Goal: Transaction & Acquisition: Purchase product/service

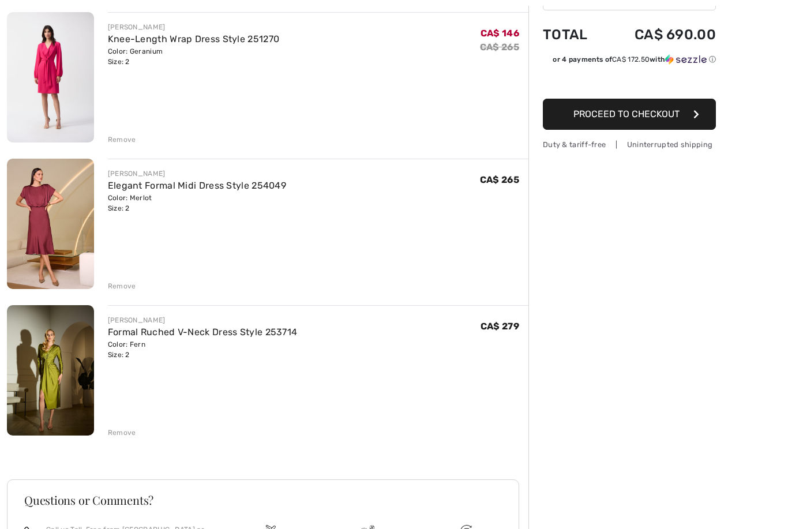
scroll to position [139, 0]
click at [34, 375] on img at bounding box center [50, 371] width 87 height 130
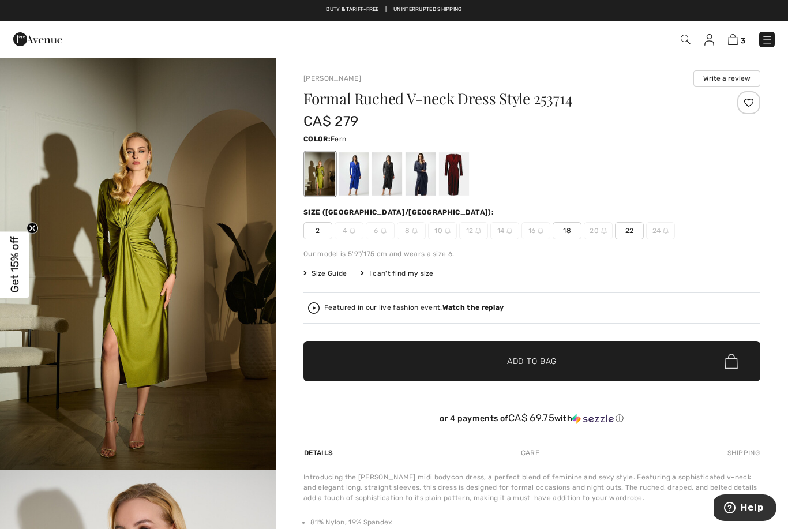
click at [579, 232] on span "18" at bounding box center [567, 230] width 29 height 17
click at [569, 364] on span "✔ Added to Bag Add to Bag" at bounding box center [532, 361] width 457 height 40
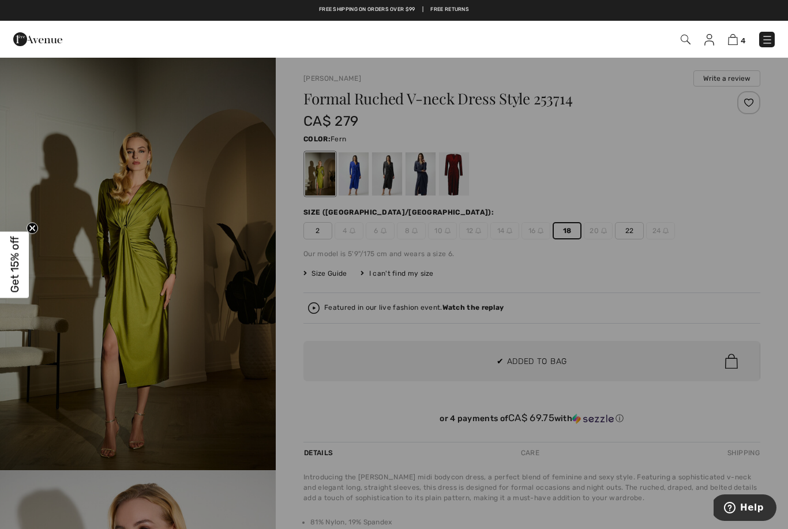
click at [45, 340] on div at bounding box center [394, 264] width 788 height 529
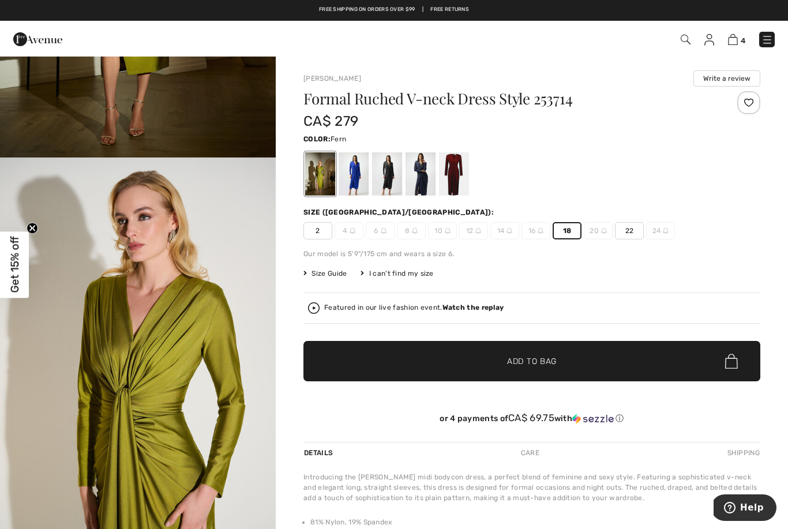
scroll to position [302, 0]
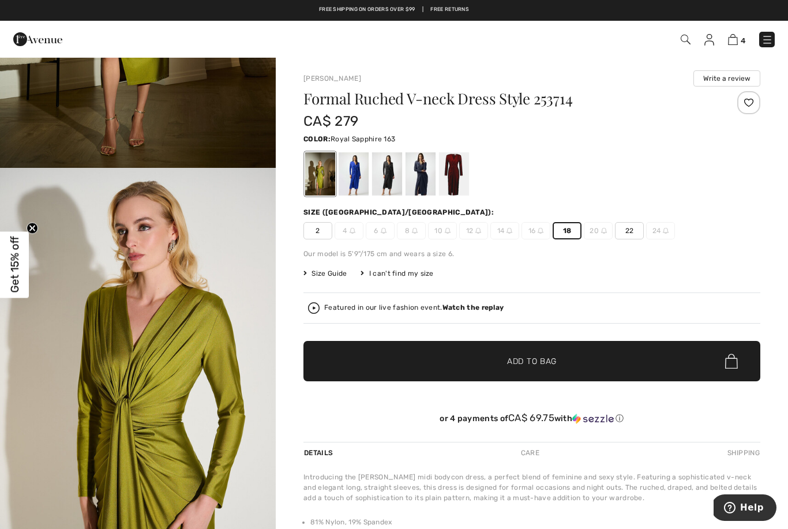
click at [362, 192] on div at bounding box center [354, 173] width 30 height 43
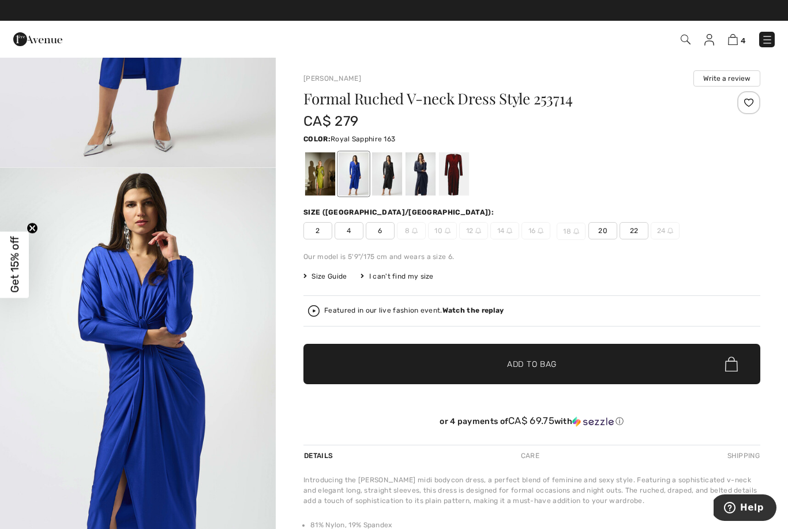
scroll to position [0, 0]
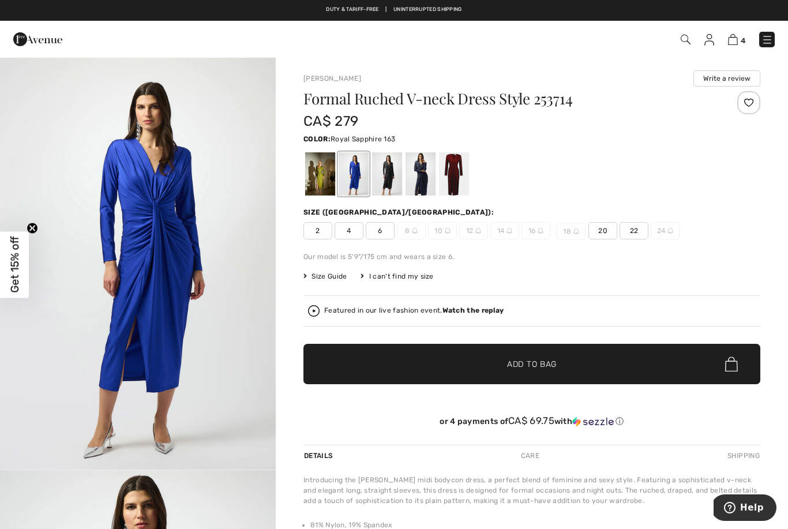
click at [605, 223] on span "20" at bounding box center [603, 230] width 29 height 17
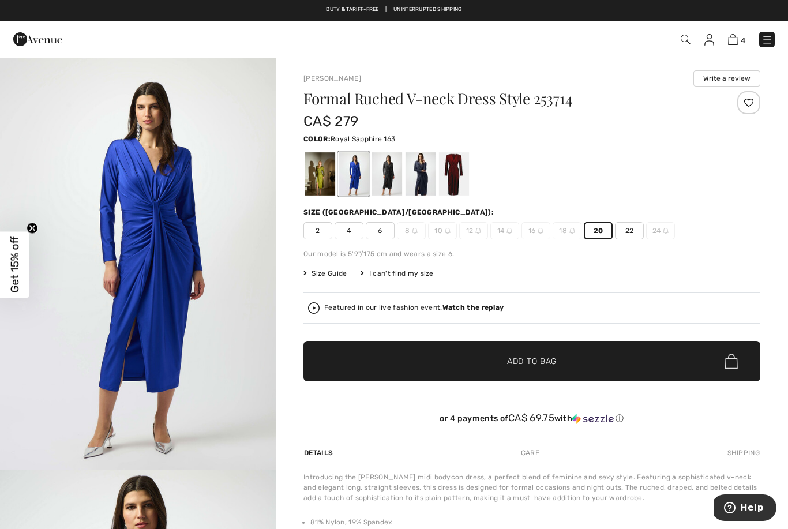
click at [562, 364] on span "✔ Added to Bag Add to Bag" at bounding box center [532, 361] width 457 height 40
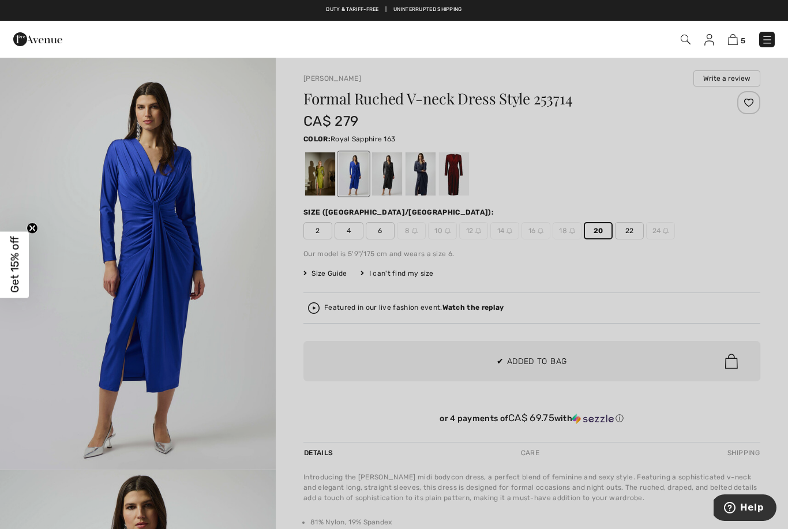
click at [558, 200] on div at bounding box center [394, 264] width 788 height 529
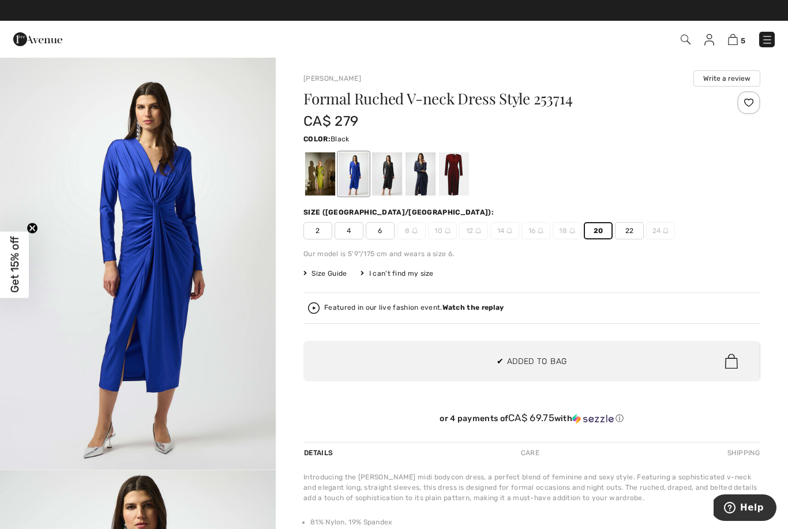
click at [393, 189] on div at bounding box center [387, 173] width 30 height 43
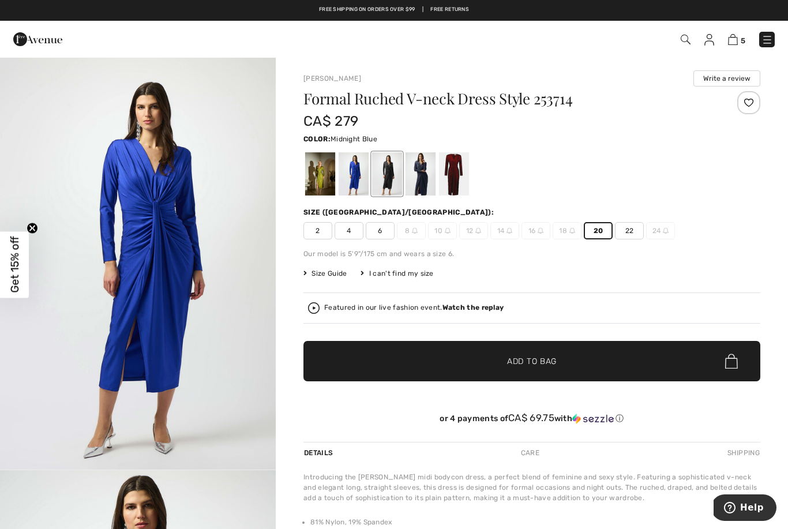
click at [435, 185] on div at bounding box center [421, 173] width 30 height 43
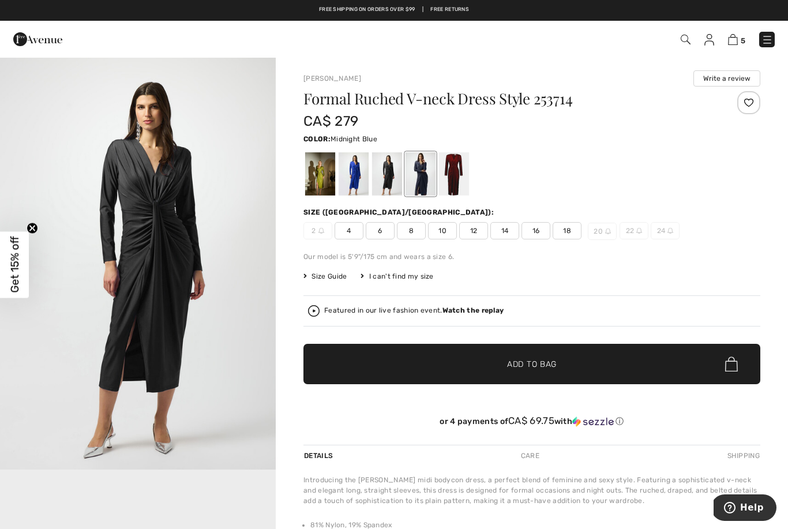
click at [469, 184] on div at bounding box center [454, 173] width 30 height 43
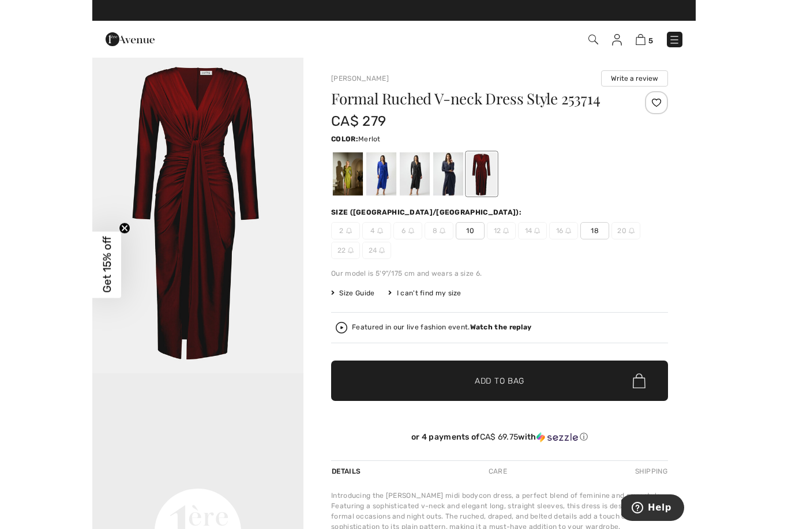
scroll to position [1, 0]
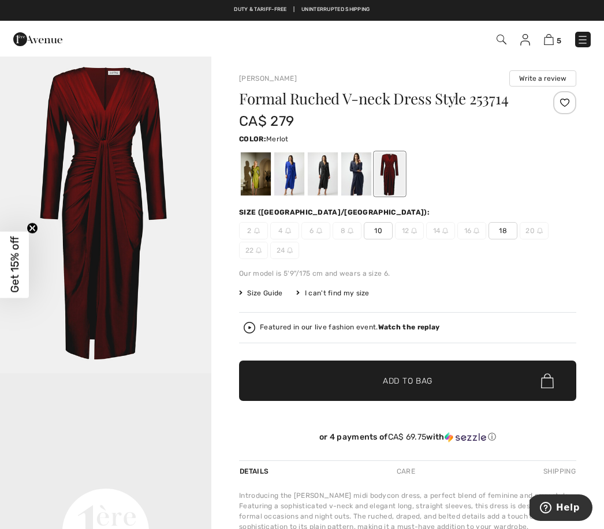
click at [421, 260] on div "Formal Ruched V-neck Dress Style 253714 CA$ 279 Color: Merlot Merlot Size (CA/U…" at bounding box center [407, 275] width 337 height 369
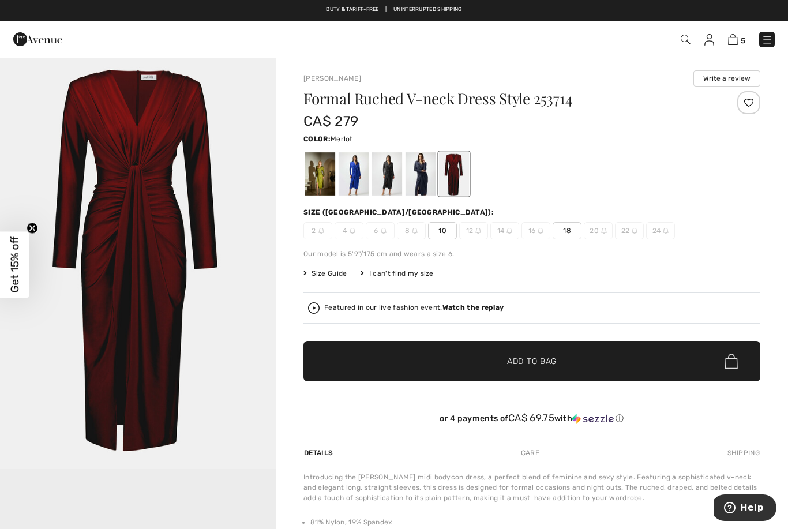
scroll to position [0, 0]
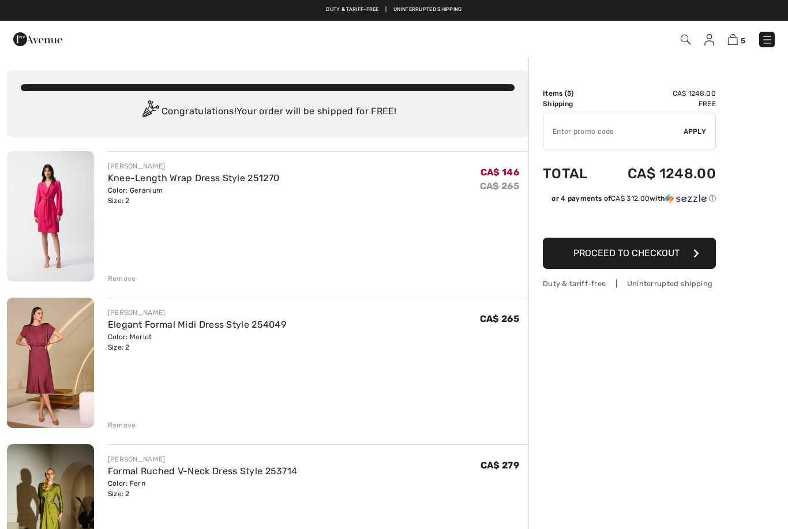
click at [111, 427] on div "Remove" at bounding box center [122, 425] width 28 height 10
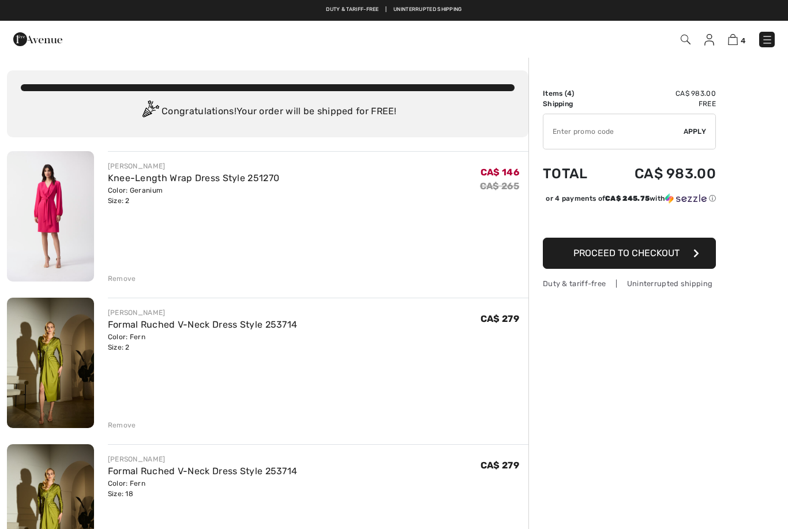
click at [115, 278] on div "Remove" at bounding box center [122, 279] width 28 height 10
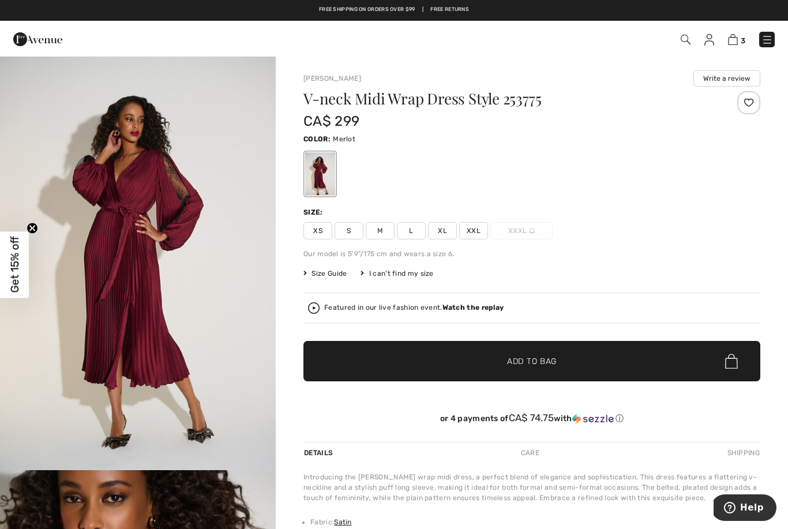
click at [36, 255] on img "1 / 4" at bounding box center [138, 264] width 276 height 414
click at [32, 39] on img at bounding box center [37, 39] width 49 height 23
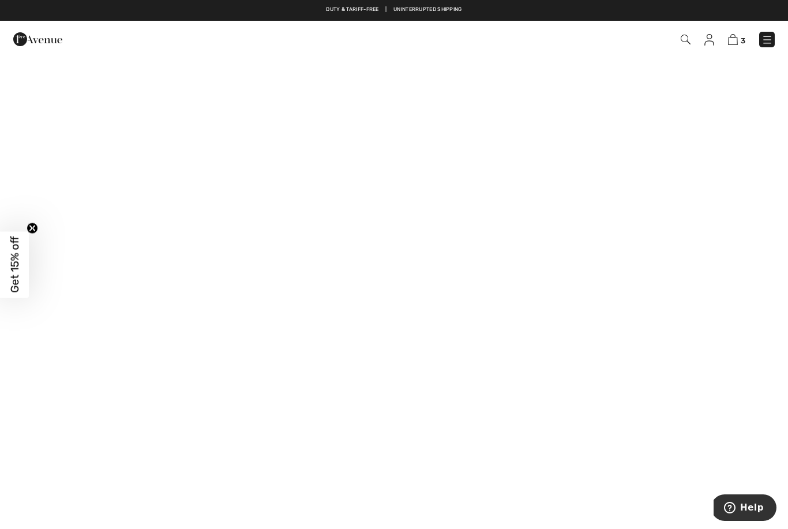
click at [28, 45] on img at bounding box center [37, 39] width 49 height 23
click at [762, 46] on img at bounding box center [768, 40] width 12 height 12
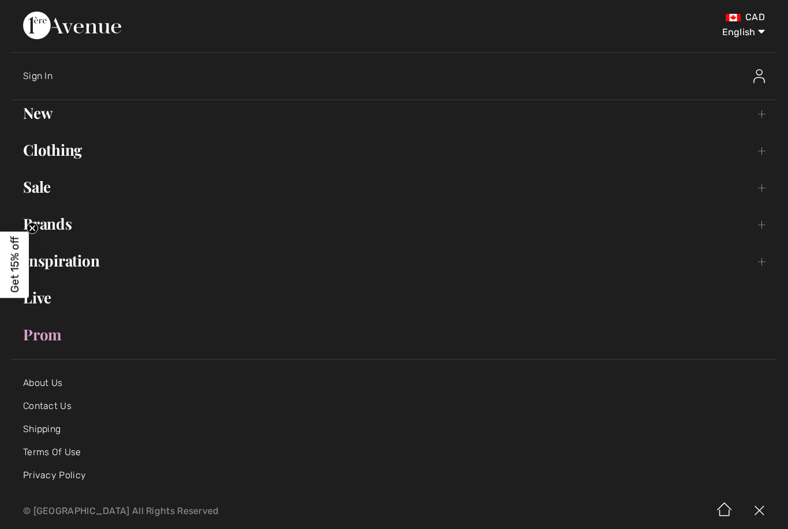
click at [41, 149] on link "Clothing Toggle submenu" at bounding box center [394, 149] width 765 height 25
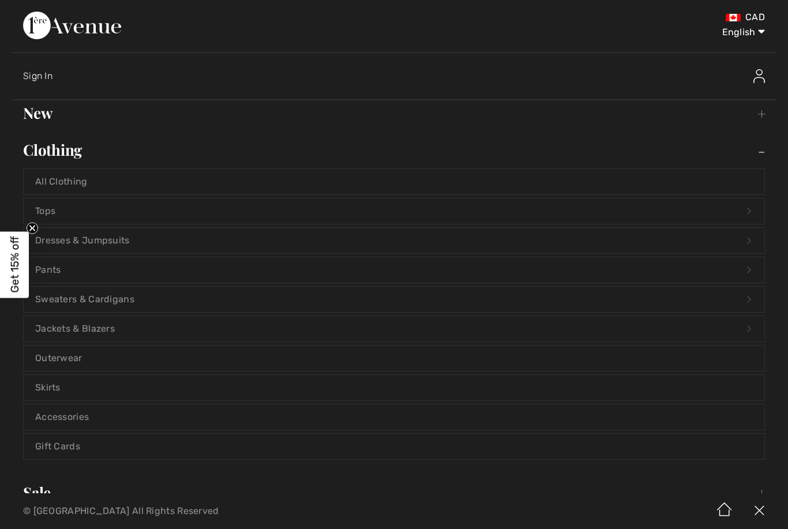
click at [68, 245] on link "Dresses & Jumpsuits Open submenu" at bounding box center [394, 240] width 741 height 25
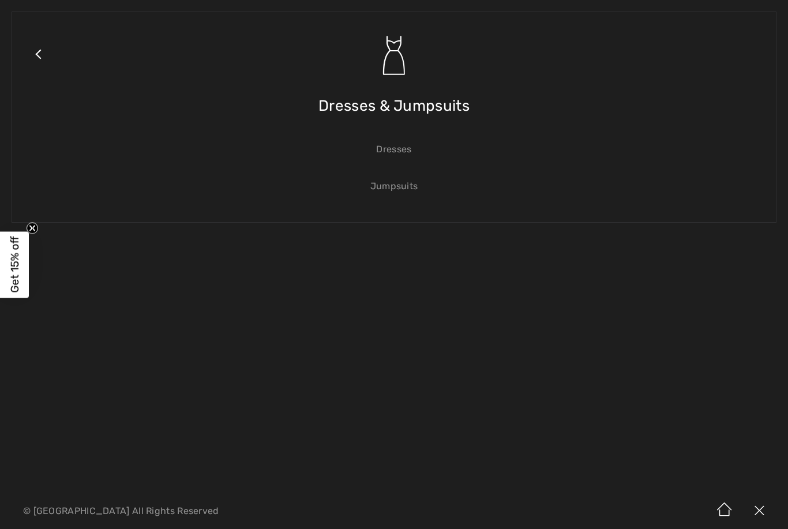
click at [393, 158] on link "Dresses" at bounding box center [394, 149] width 741 height 25
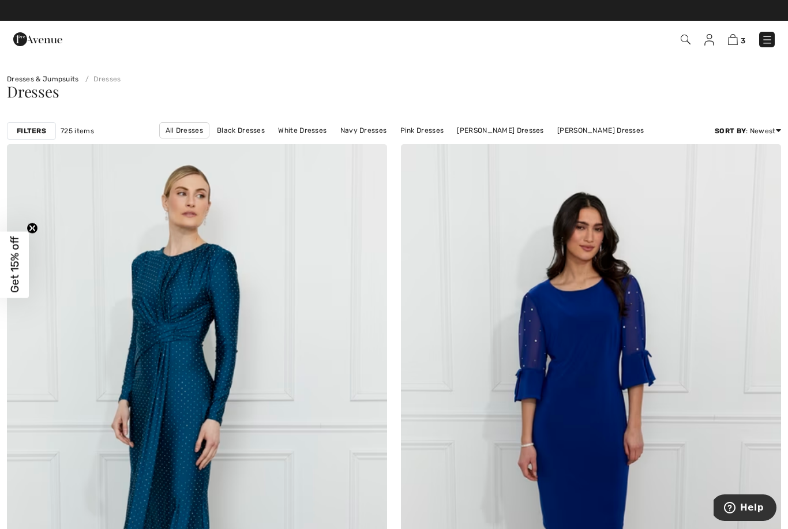
click at [783, 100] on div "Dresses" at bounding box center [394, 100] width 788 height 33
click at [31, 129] on strong "Filters" at bounding box center [31, 131] width 29 height 10
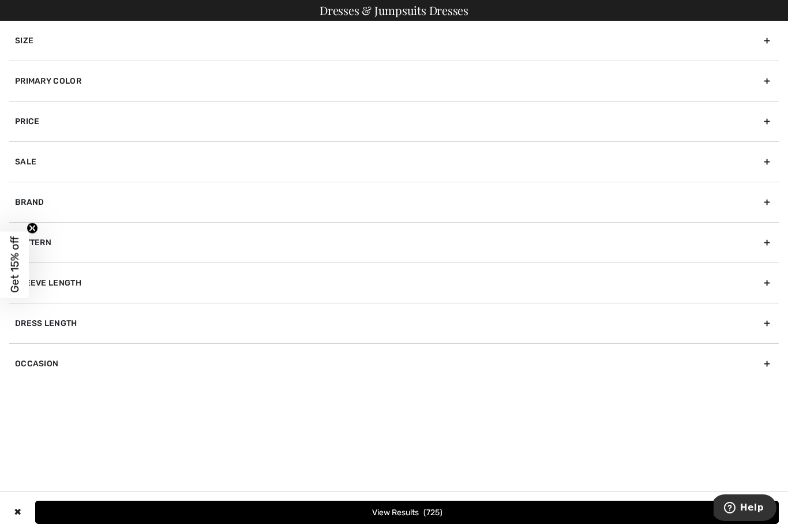
click at [27, 42] on div "Size" at bounding box center [394, 41] width 770 height 40
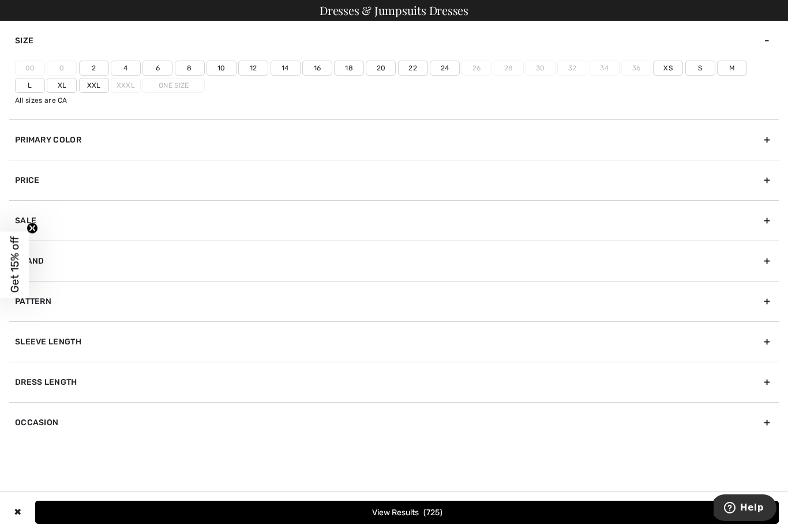
click at [328, 70] on label "16" at bounding box center [317, 68] width 30 height 15
click at [0, 0] on input"] "16" at bounding box center [0, 0] width 0 height 0
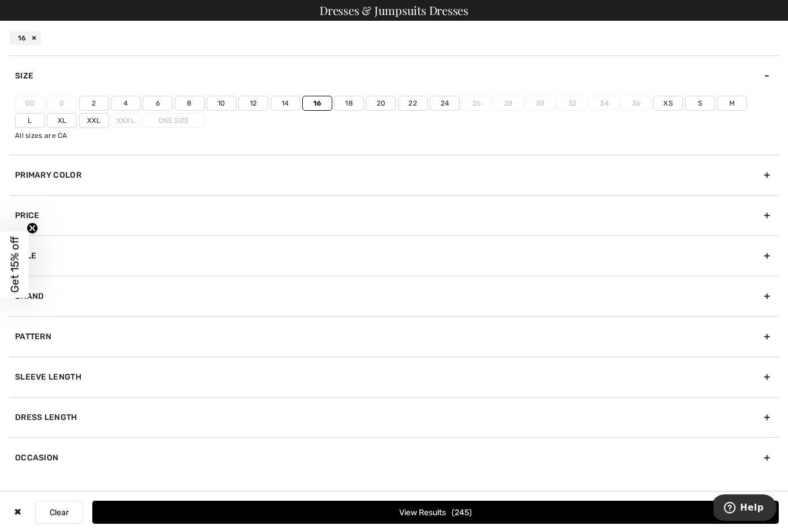
click at [357, 108] on label "18" at bounding box center [349, 103] width 30 height 15
click at [0, 0] on input"] "18" at bounding box center [0, 0] width 0 height 0
click at [392, 107] on label "20" at bounding box center [381, 103] width 30 height 15
click at [0, 0] on input"] "20" at bounding box center [0, 0] width 0 height 0
click at [79, 118] on label "Xxl" at bounding box center [94, 120] width 30 height 15
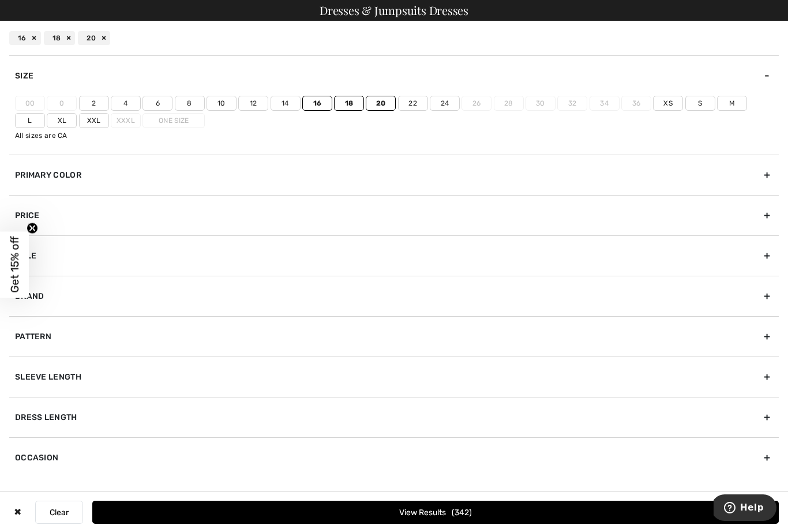
click at [0, 0] on input"] "Xxl" at bounding box center [0, 0] width 0 height 0
click at [541, 515] on button "View Results 385" at bounding box center [435, 512] width 687 height 23
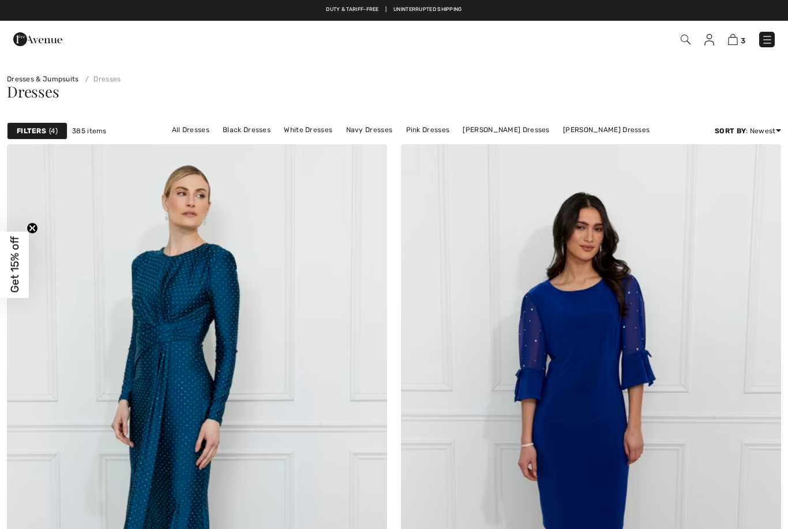
checkbox input "true"
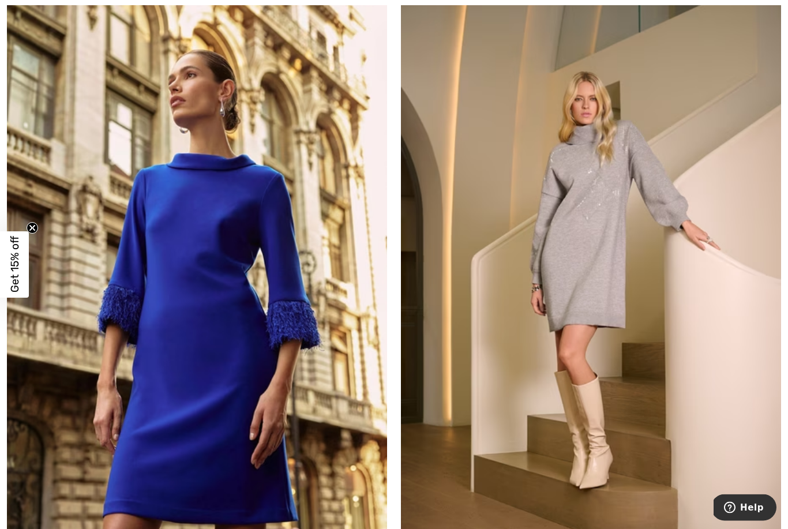
scroll to position [4693, 0]
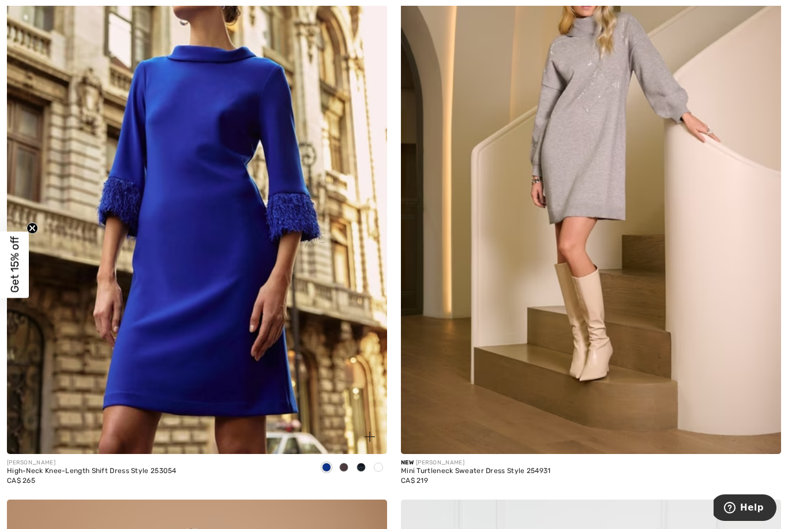
click at [44, 358] on img at bounding box center [197, 169] width 380 height 571
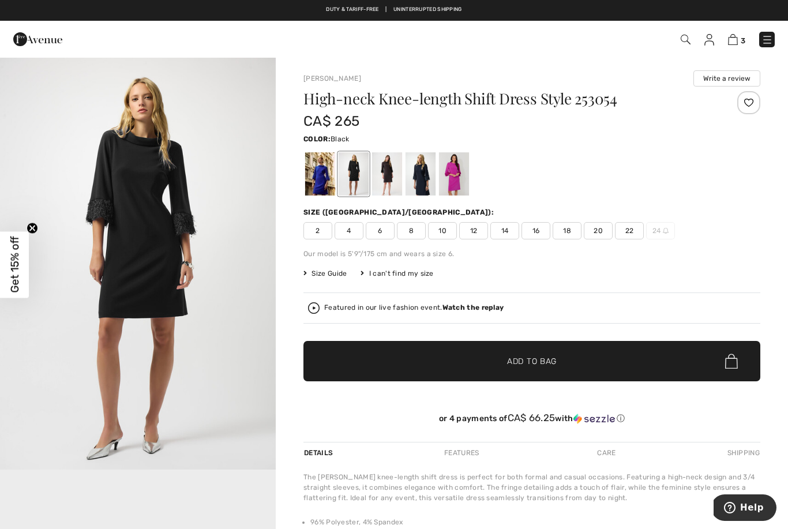
click at [332, 173] on div at bounding box center [320, 173] width 30 height 43
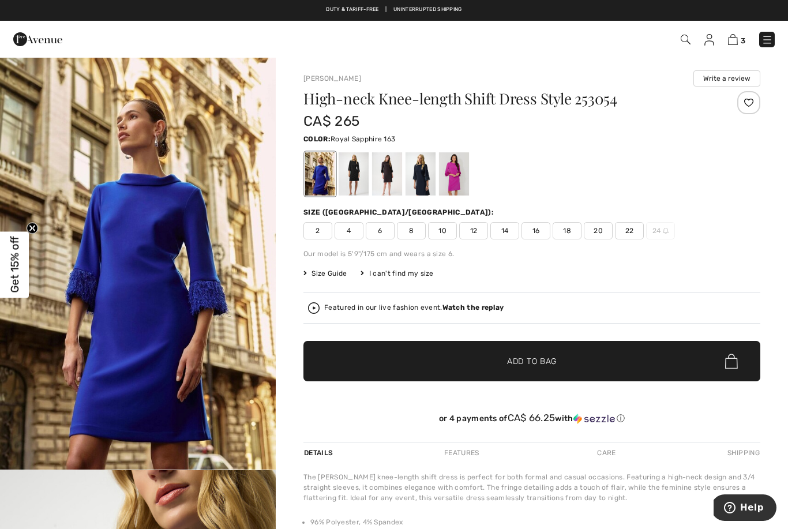
click at [469, 181] on div at bounding box center [454, 173] width 30 height 43
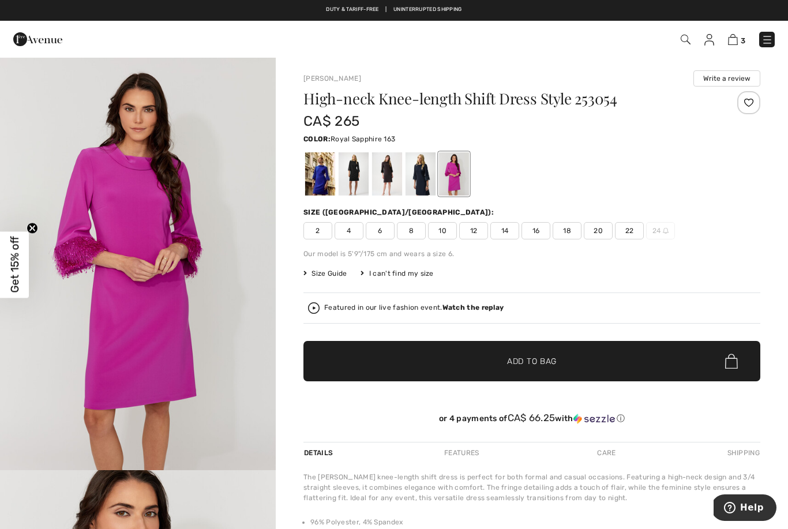
click at [318, 184] on div at bounding box center [320, 173] width 30 height 43
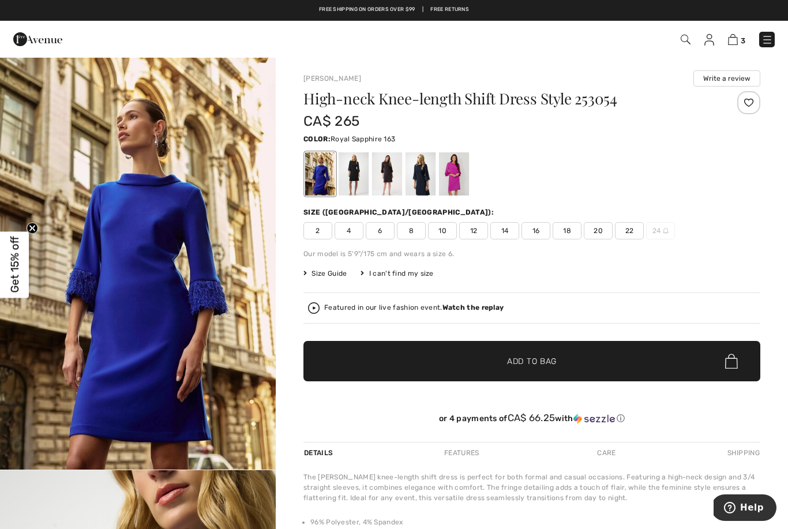
click at [574, 229] on span "18" at bounding box center [567, 230] width 29 height 17
click at [631, 361] on span "✔ Added to Bag Add to Bag" at bounding box center [532, 361] width 457 height 40
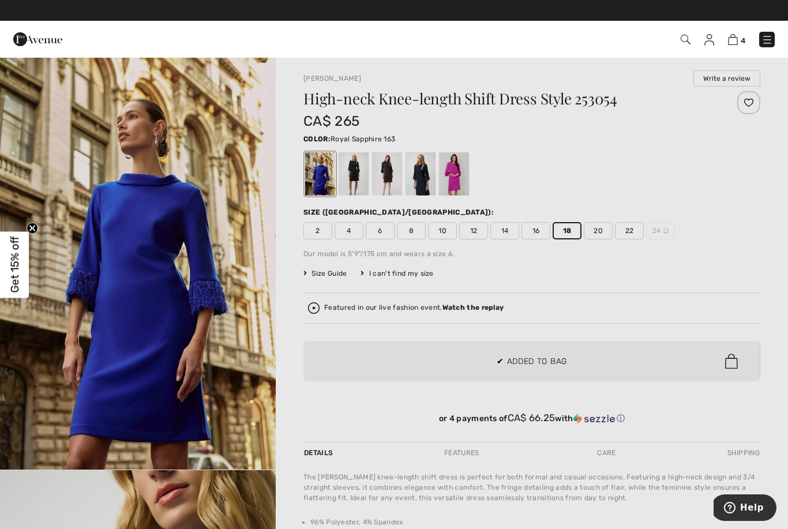
click at [602, 266] on div at bounding box center [394, 264] width 788 height 529
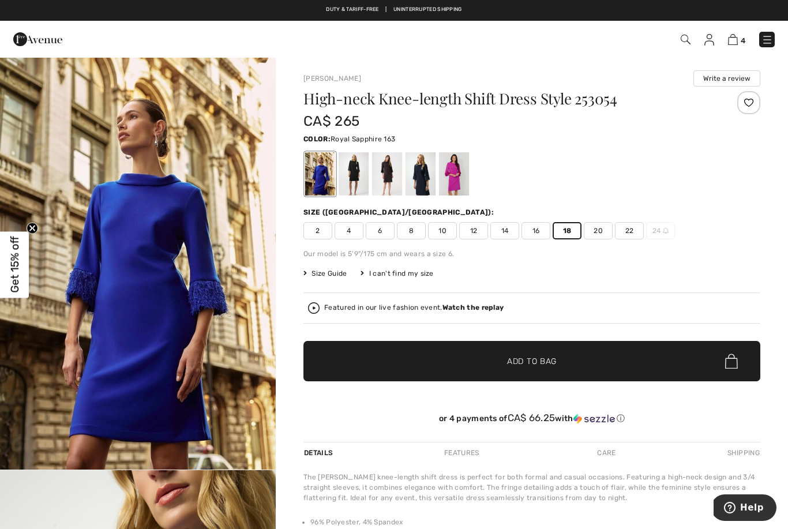
click at [538, 232] on span "16" at bounding box center [536, 230] width 29 height 17
click at [637, 365] on span "✔ Added to Bag Add to Bag" at bounding box center [532, 361] width 457 height 40
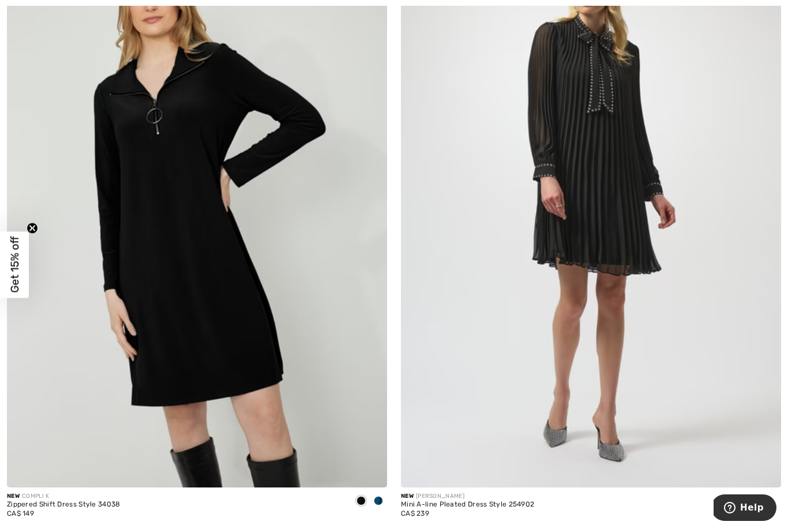
scroll to position [5938, 0]
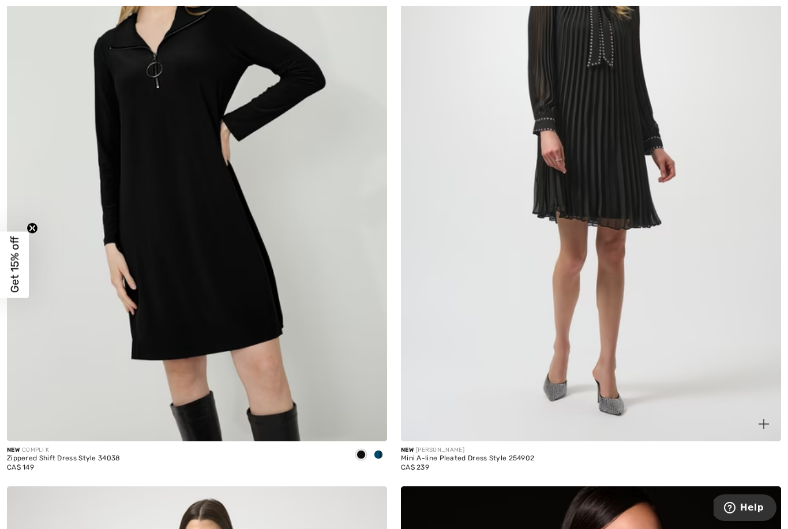
click at [638, 301] on img at bounding box center [591, 156] width 380 height 571
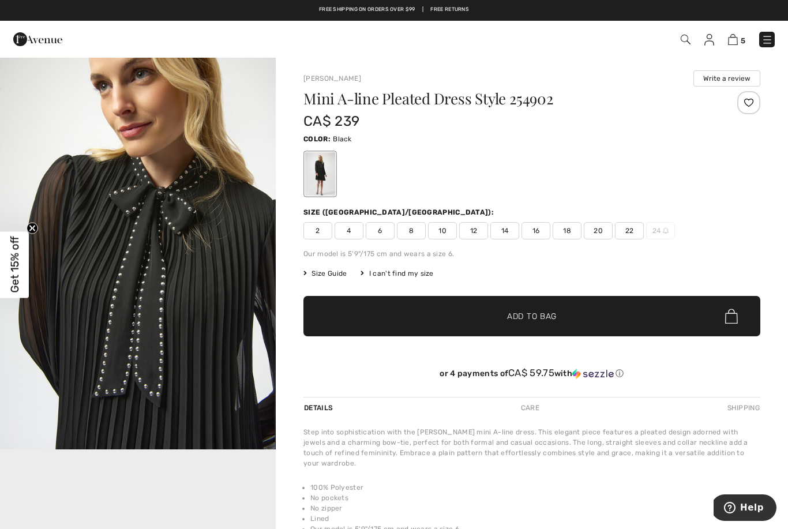
click at [573, 233] on span "18" at bounding box center [567, 230] width 29 height 17
click at [593, 324] on span "✔ Added to Bag Add to Bag" at bounding box center [532, 316] width 457 height 40
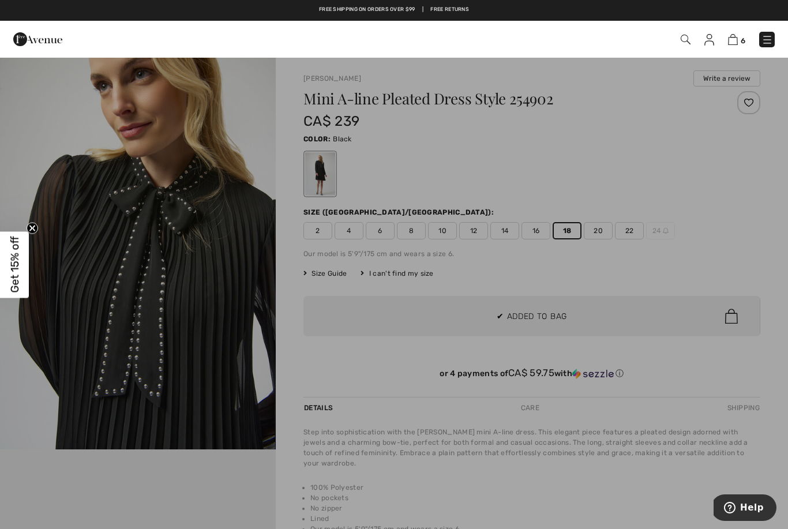
click at [663, 282] on div at bounding box center [394, 264] width 788 height 529
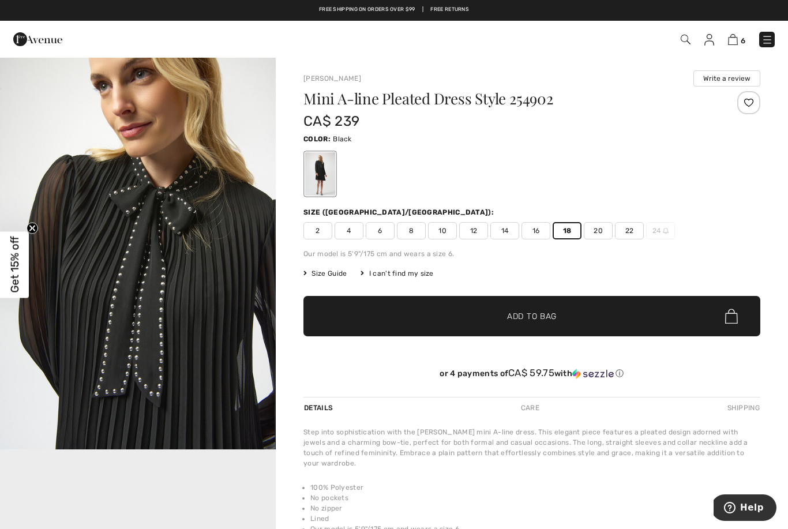
click at [325, 278] on span "Size Guide" at bounding box center [325, 273] width 43 height 10
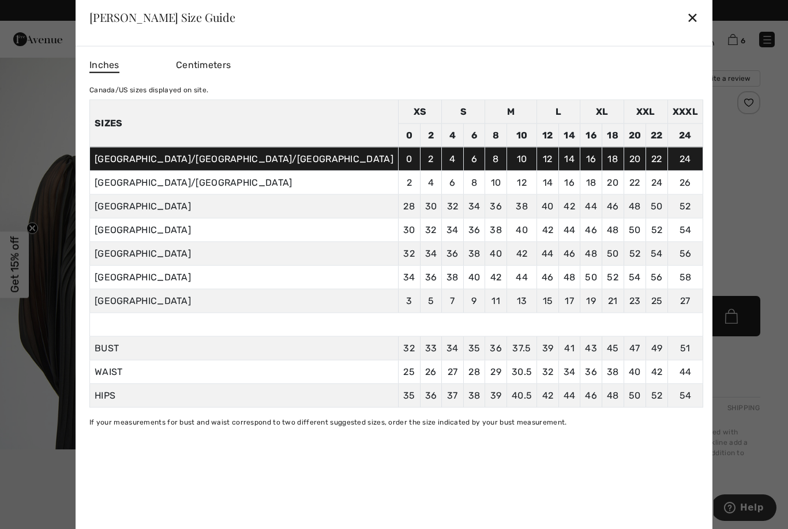
click at [687, 24] on div "✕" at bounding box center [693, 17] width 12 height 24
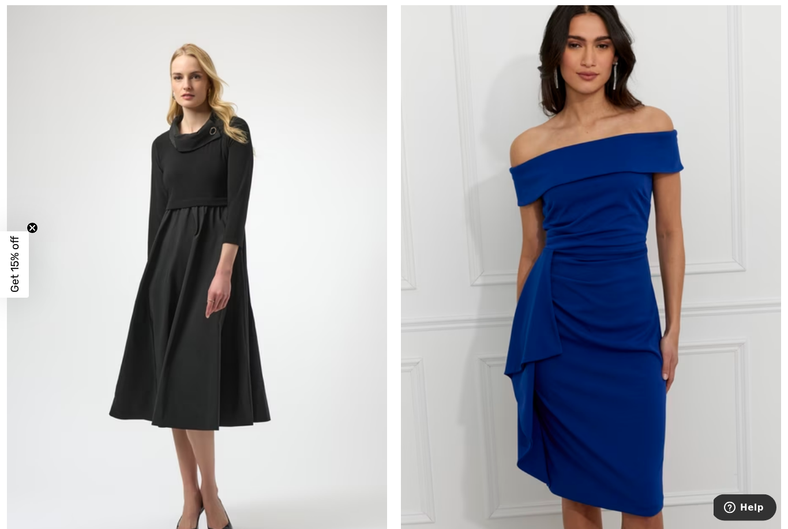
scroll to position [7042, 0]
click at [78, 406] on img at bounding box center [197, 283] width 380 height 571
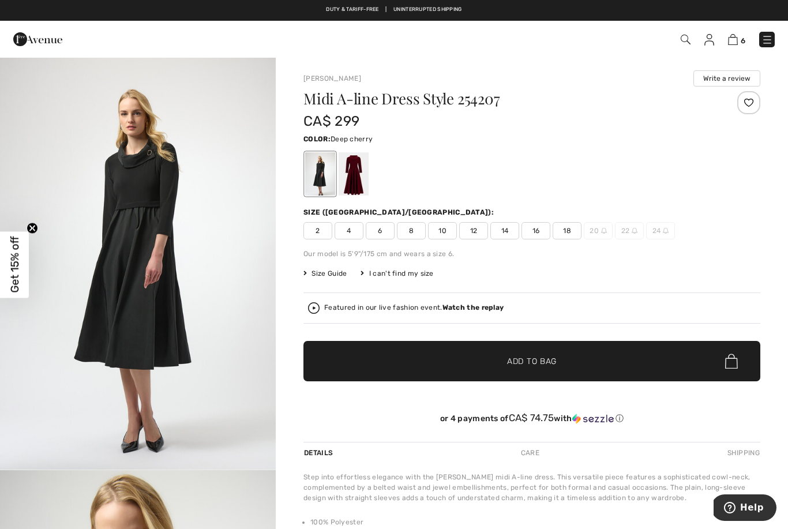
click at [361, 162] on div at bounding box center [354, 173] width 30 height 43
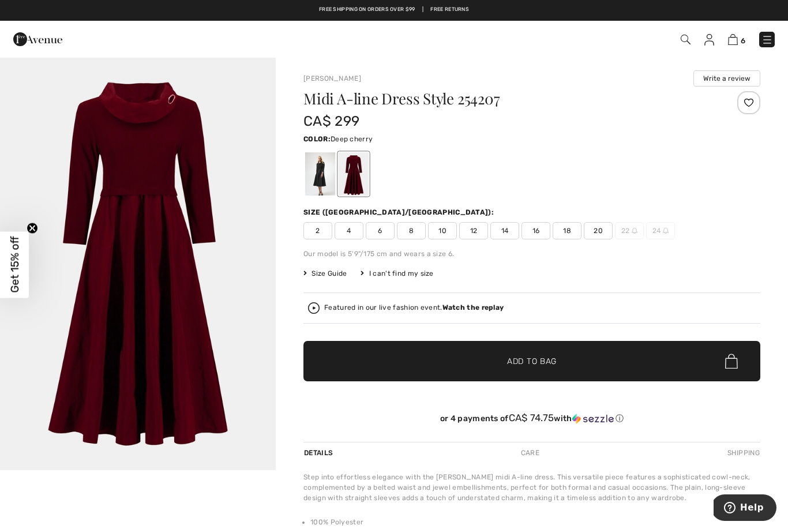
click at [323, 178] on div at bounding box center [320, 173] width 30 height 43
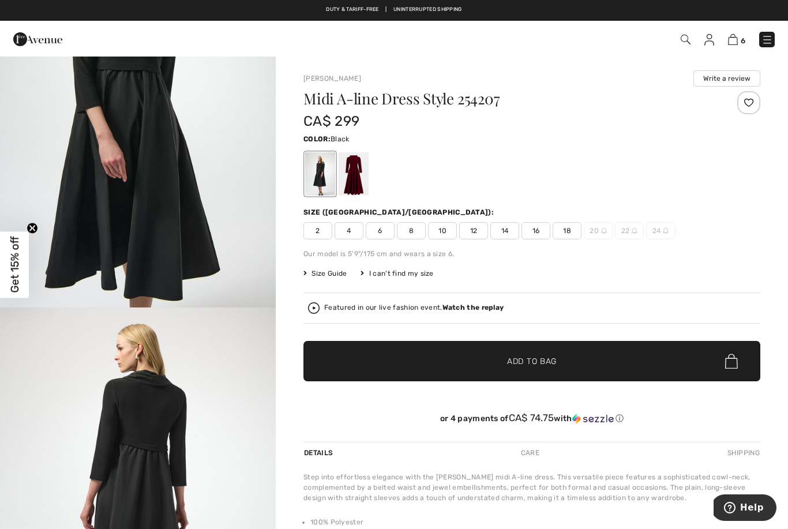
scroll to position [982, 0]
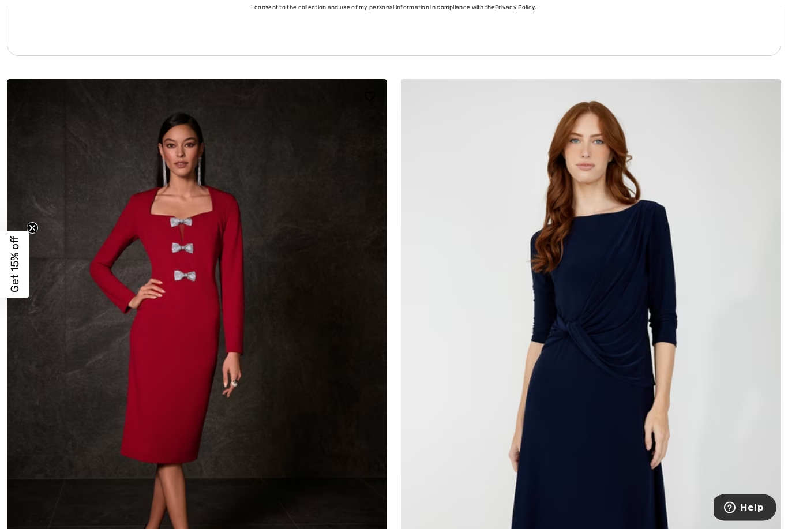
scroll to position [7728, 0]
click at [90, 327] on img at bounding box center [197, 364] width 380 height 571
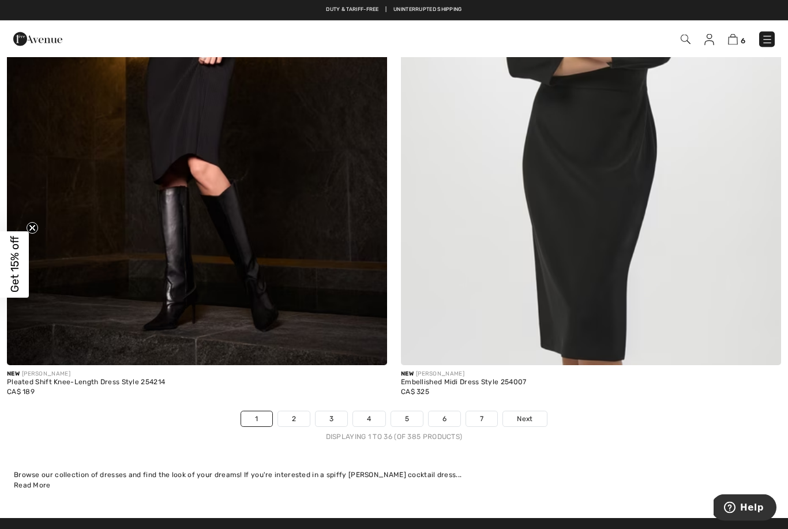
scroll to position [11038, 0]
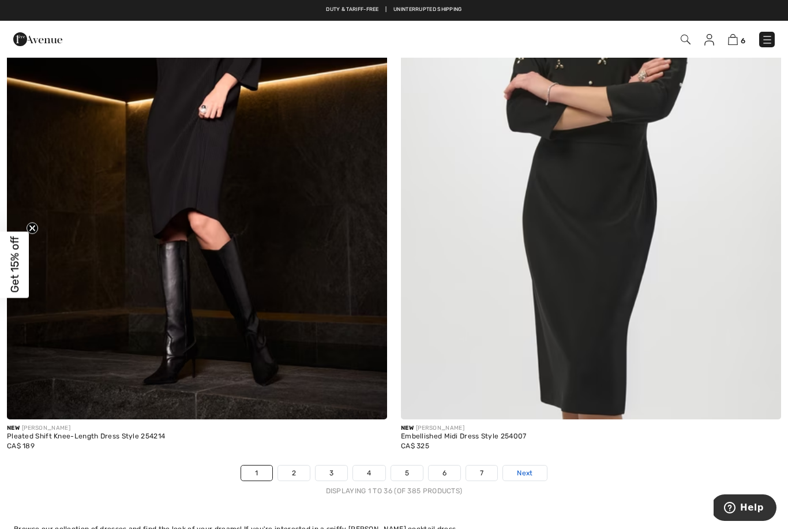
click at [537, 467] on link "Next" at bounding box center [524, 473] width 43 height 15
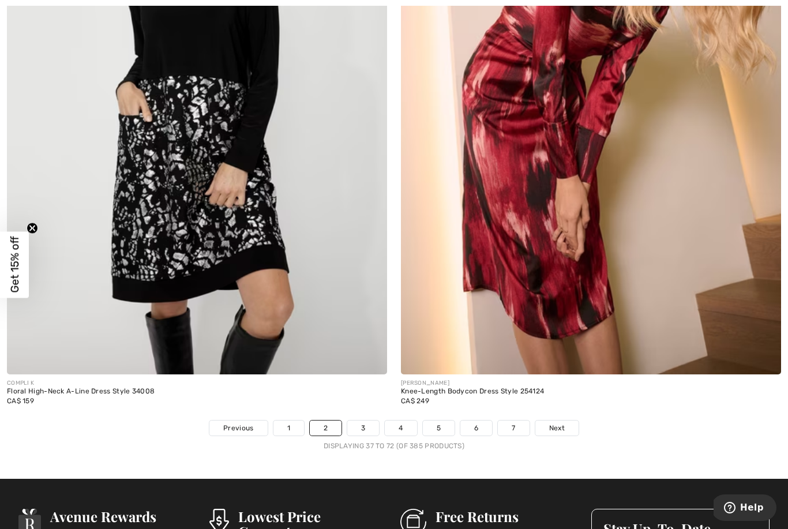
scroll to position [11083, 0]
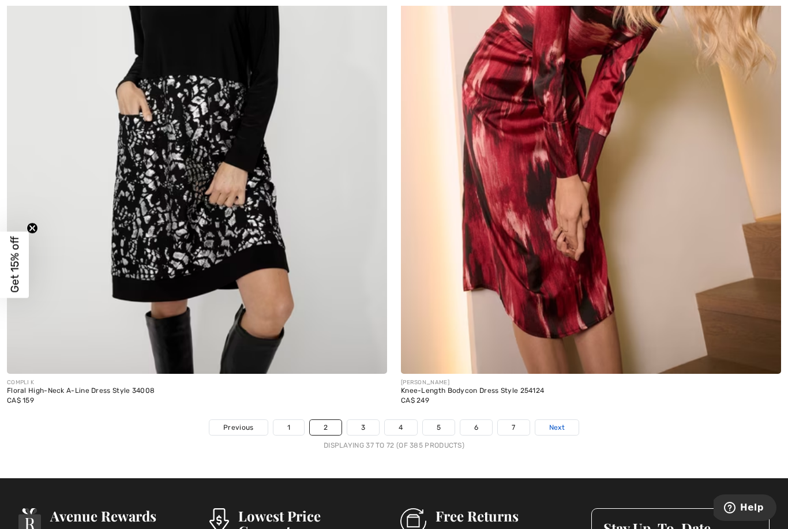
click at [567, 420] on link "Next" at bounding box center [557, 427] width 43 height 15
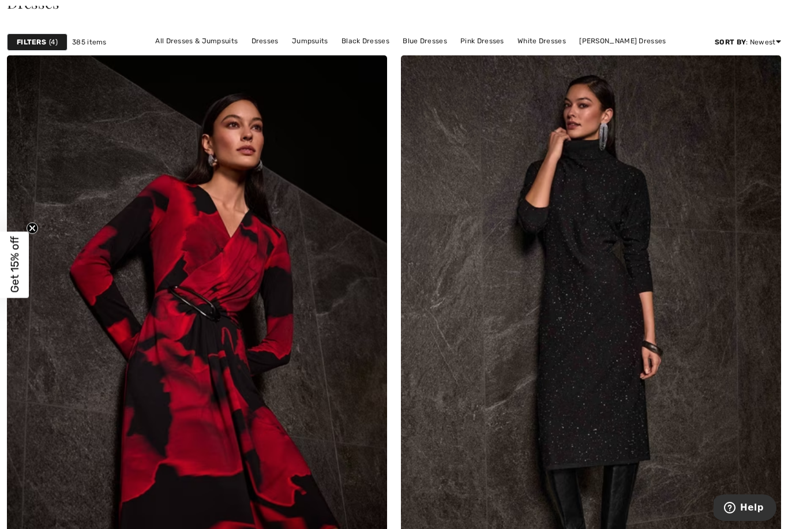
scroll to position [110, 0]
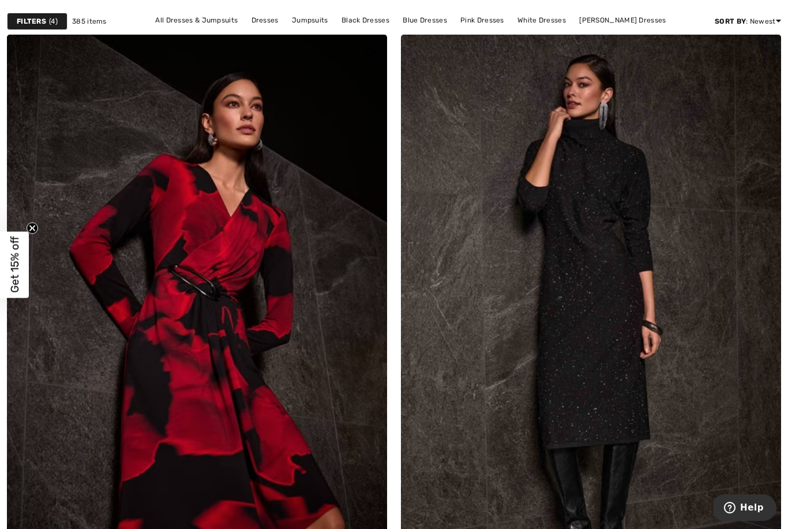
click at [174, 332] on img at bounding box center [197, 320] width 380 height 571
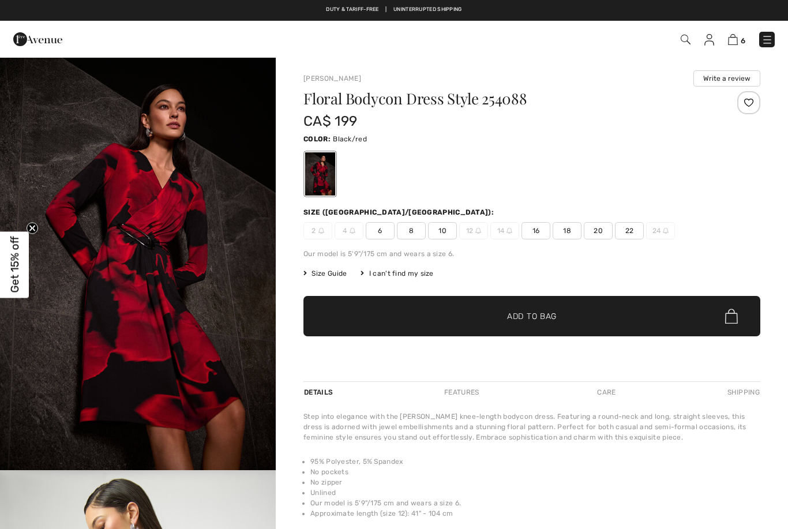
checkbox input "true"
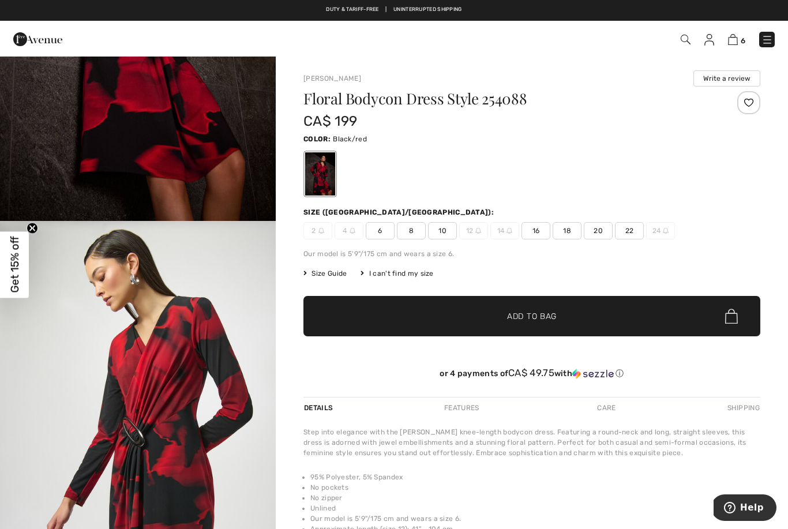
scroll to position [224, 0]
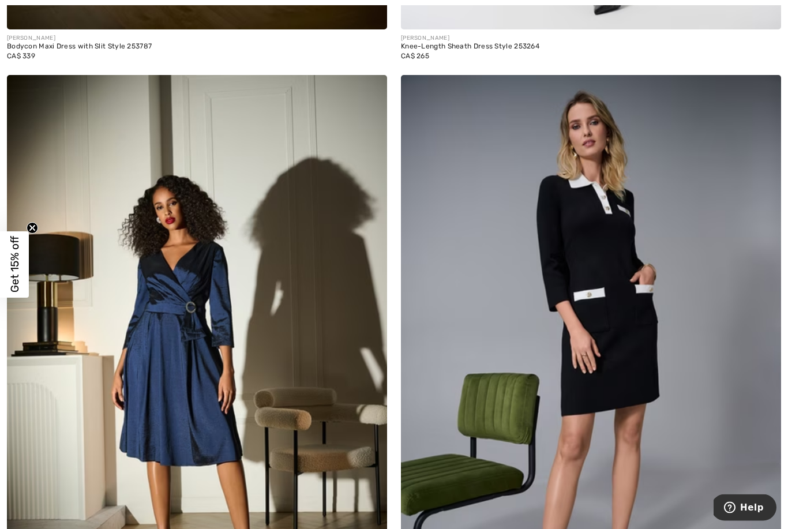
scroll to position [5808, 0]
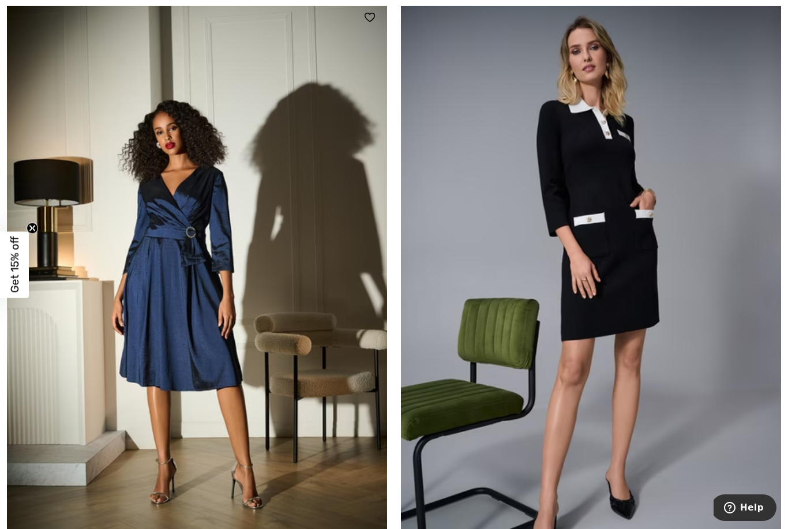
click at [62, 445] on img at bounding box center [197, 285] width 380 height 571
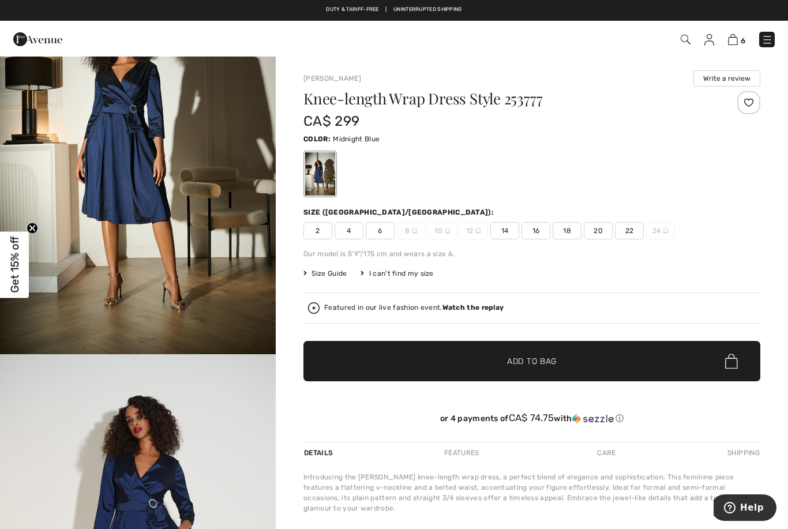
scroll to position [103, 0]
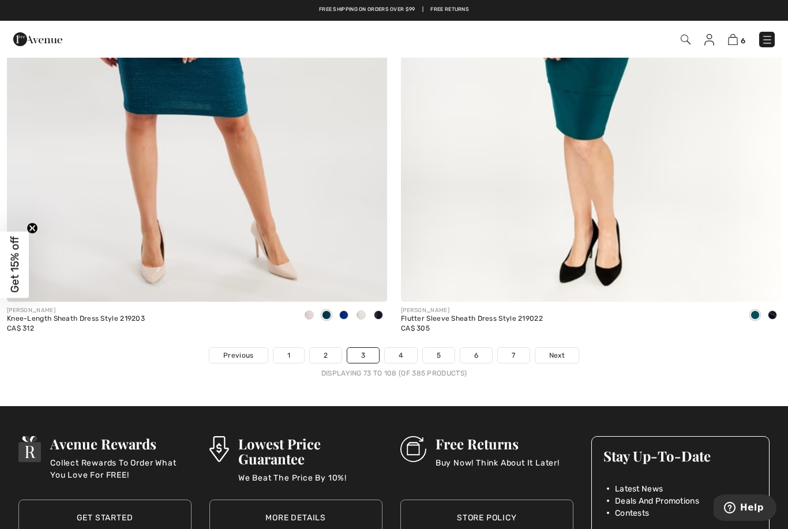
scroll to position [11104, 0]
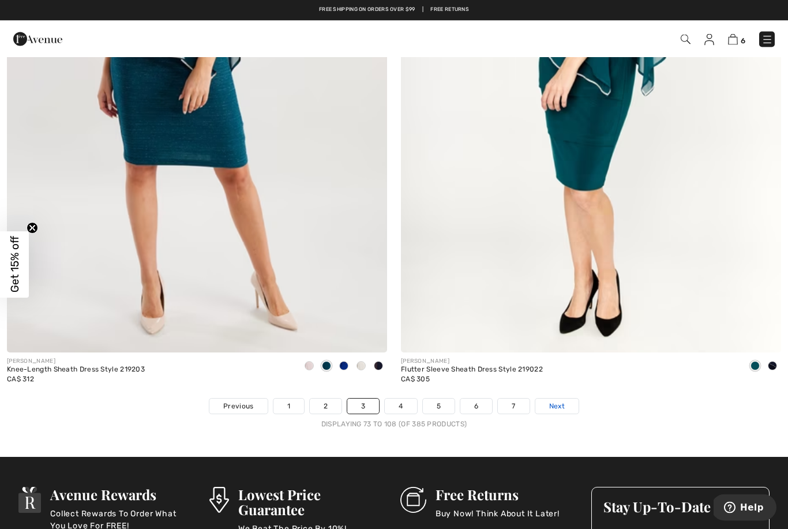
click at [569, 399] on link "Next" at bounding box center [557, 406] width 43 height 15
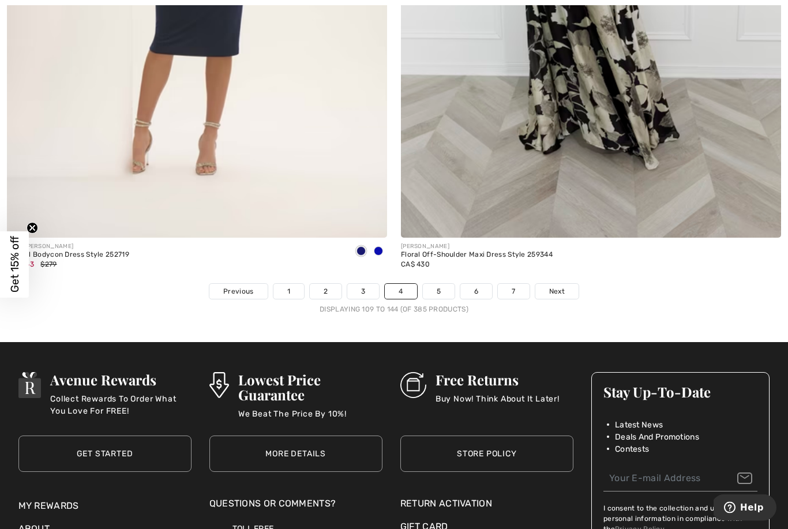
scroll to position [11220, 0]
click at [563, 286] on span "Next" at bounding box center [557, 291] width 16 height 10
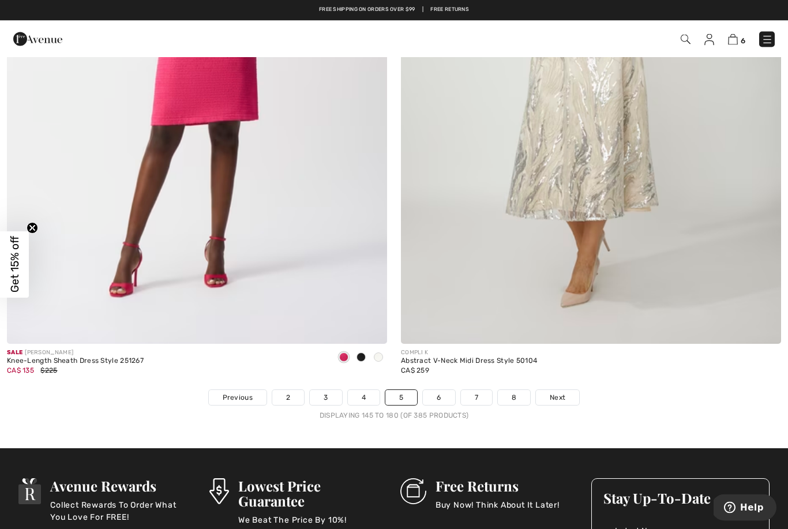
scroll to position [11112, 0]
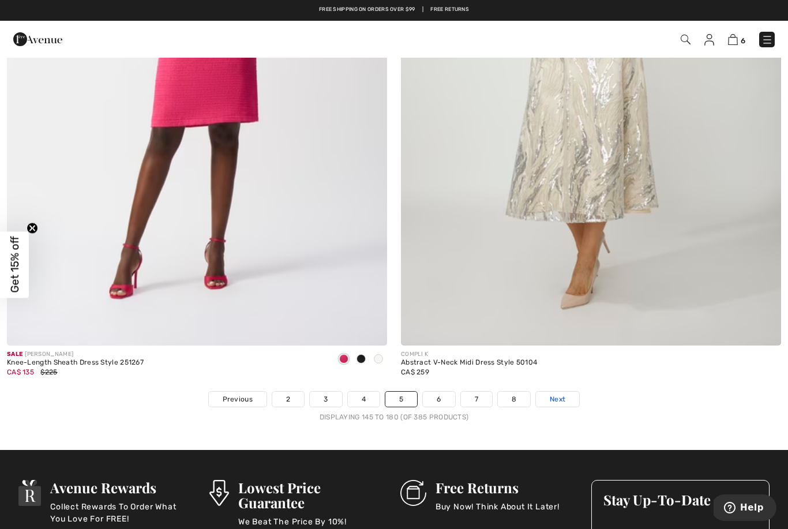
click at [568, 392] on link "Next" at bounding box center [557, 399] width 43 height 15
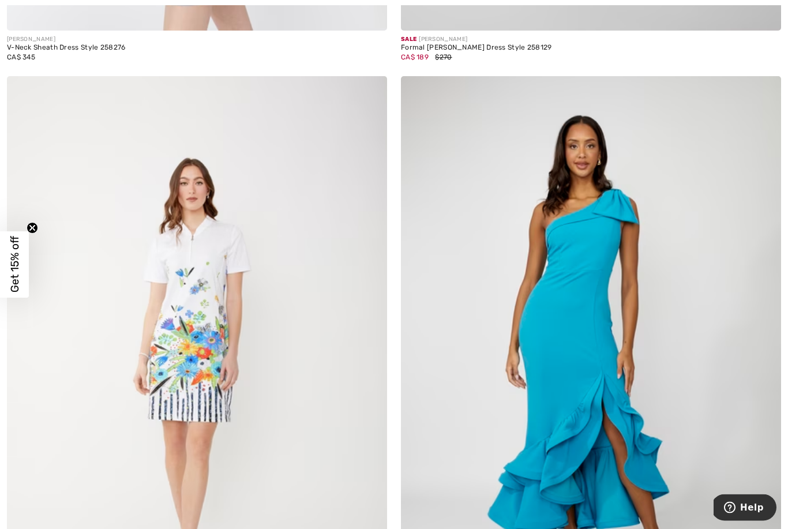
scroll to position [7019, 0]
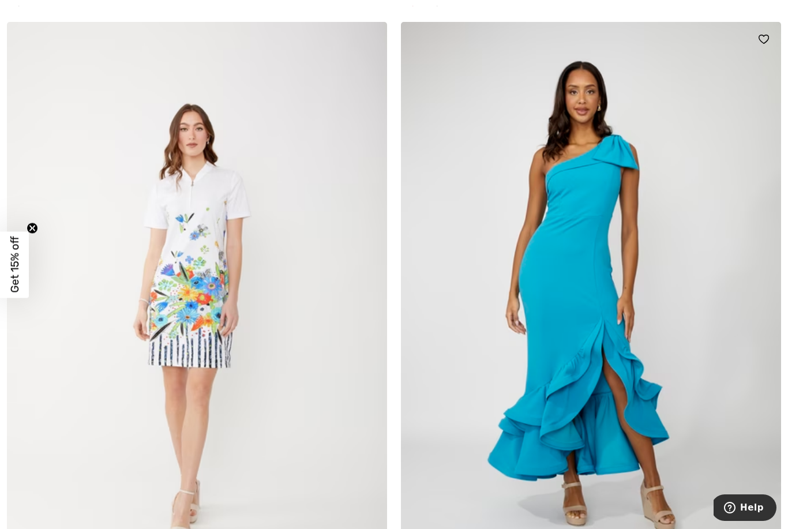
click at [694, 336] on img at bounding box center [591, 307] width 380 height 571
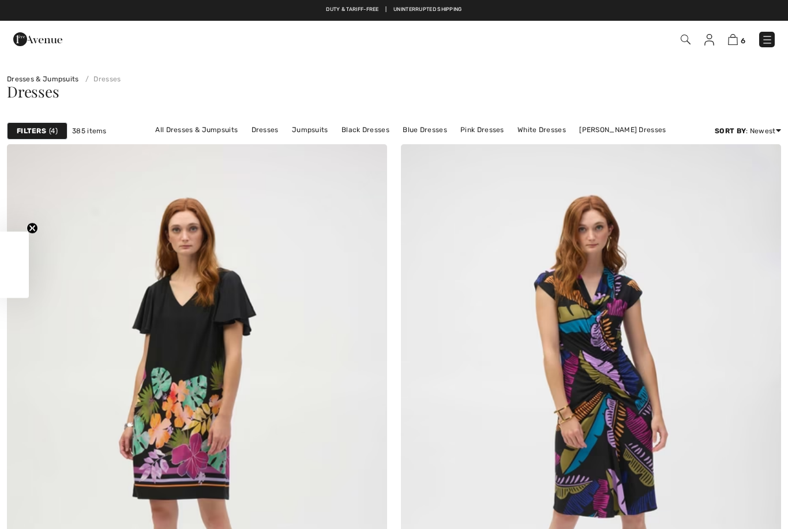
checkbox input "true"
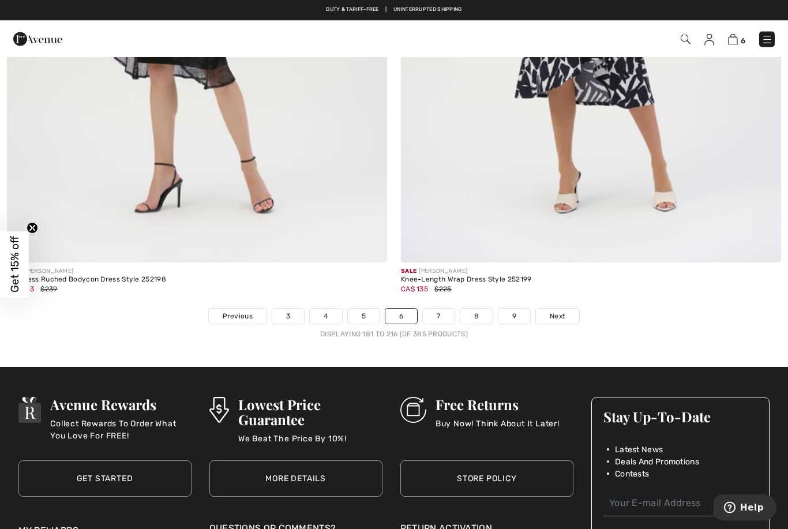
scroll to position [11190, 0]
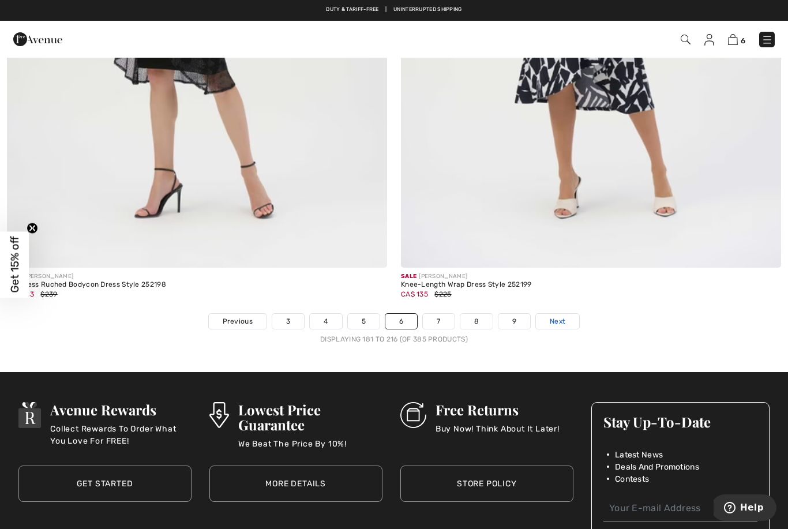
click at [566, 316] on span "Next" at bounding box center [558, 321] width 16 height 10
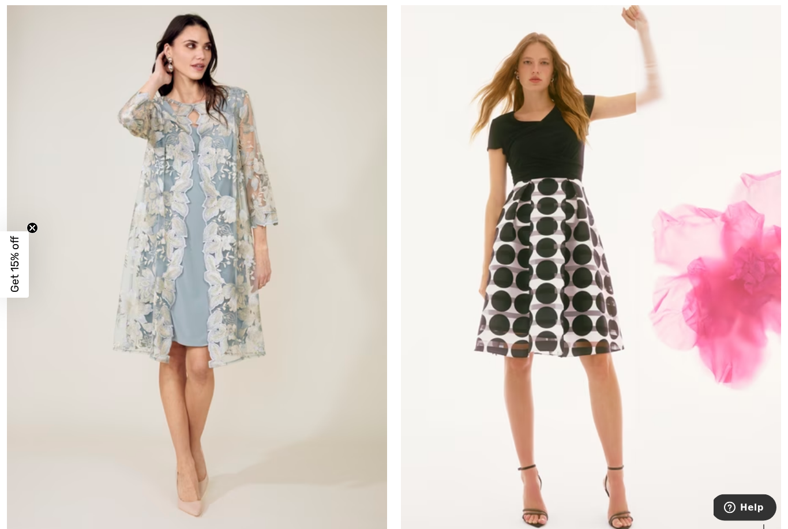
scroll to position [9679, 0]
click at [694, 350] on img at bounding box center [591, 261] width 380 height 571
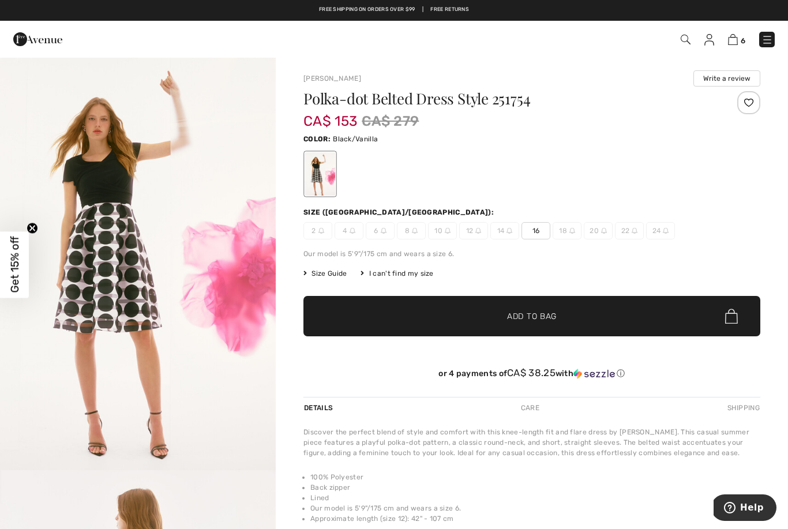
click at [675, 324] on span "✔ Added to Bag Add to Bag" at bounding box center [532, 316] width 457 height 40
click at [689, 286] on div "Polka-dot Belted Dress Style 251754 CA$ 153 CA$ 279 Color: Black/Vanilla Size (…" at bounding box center [532, 244] width 457 height 306
click at [530, 231] on span "16" at bounding box center [536, 230] width 29 height 17
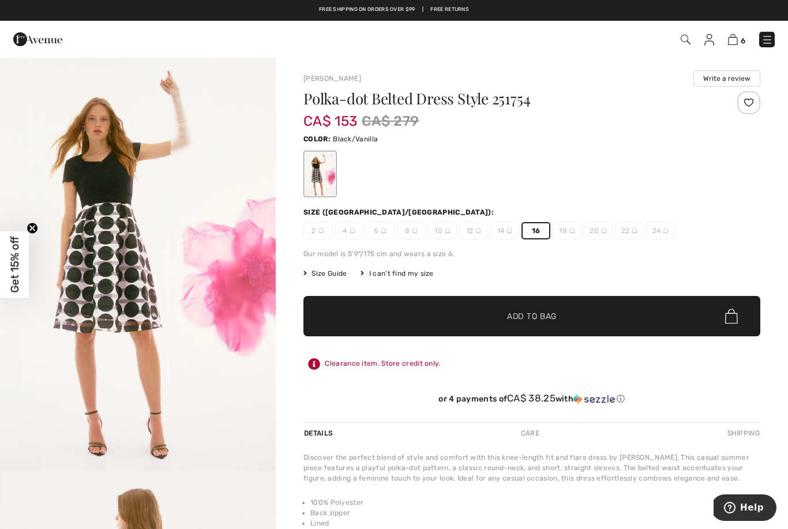
click at [669, 320] on span "✔ Added to Bag Add to Bag" at bounding box center [532, 316] width 457 height 40
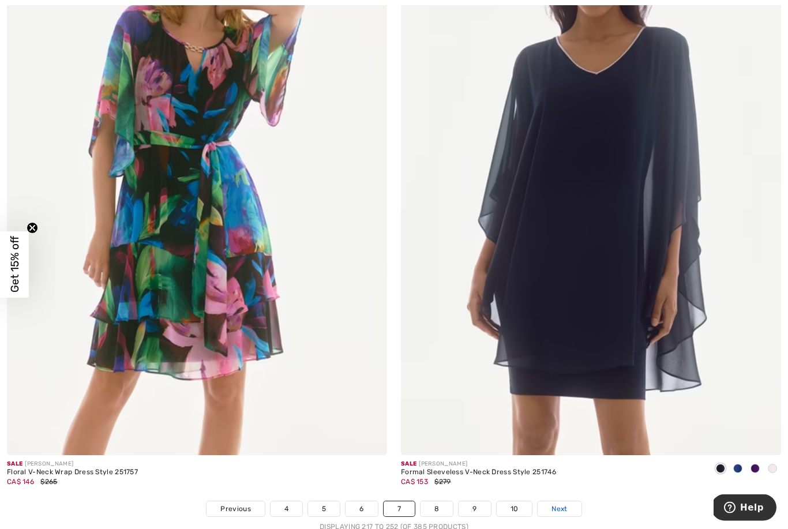
scroll to position [11002, 0]
click at [569, 502] on link "Next" at bounding box center [559, 509] width 43 height 15
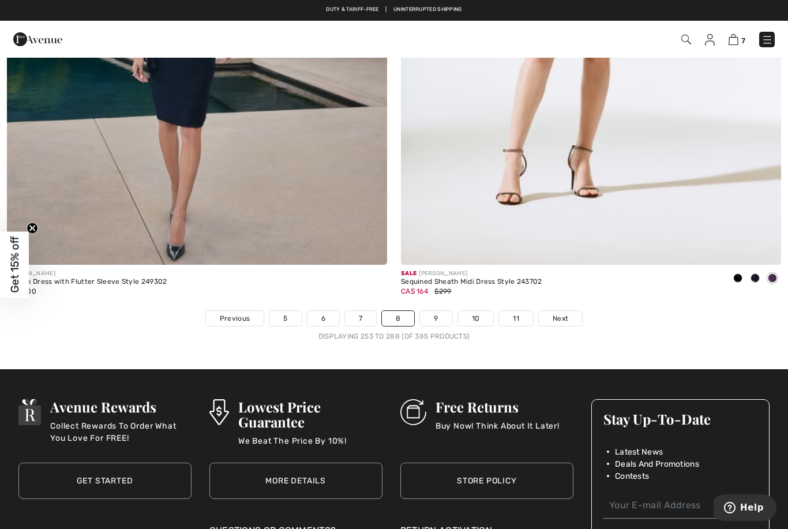
scroll to position [11147, 0]
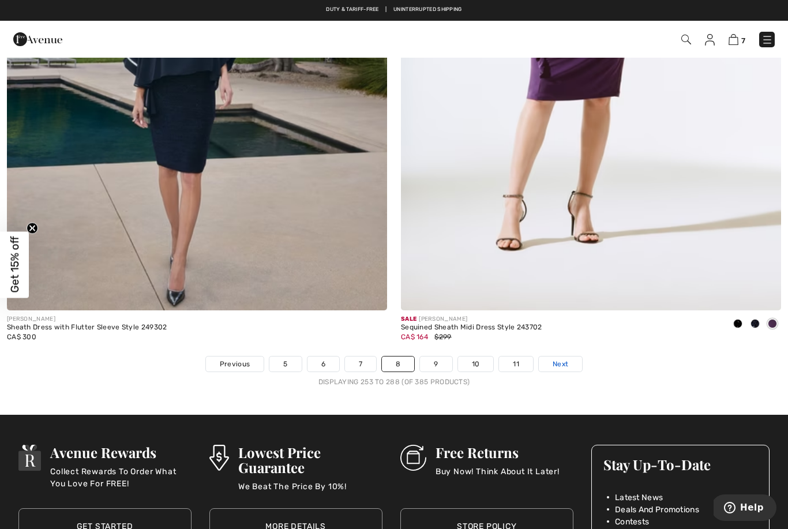
click at [574, 359] on link "Next" at bounding box center [560, 364] width 43 height 15
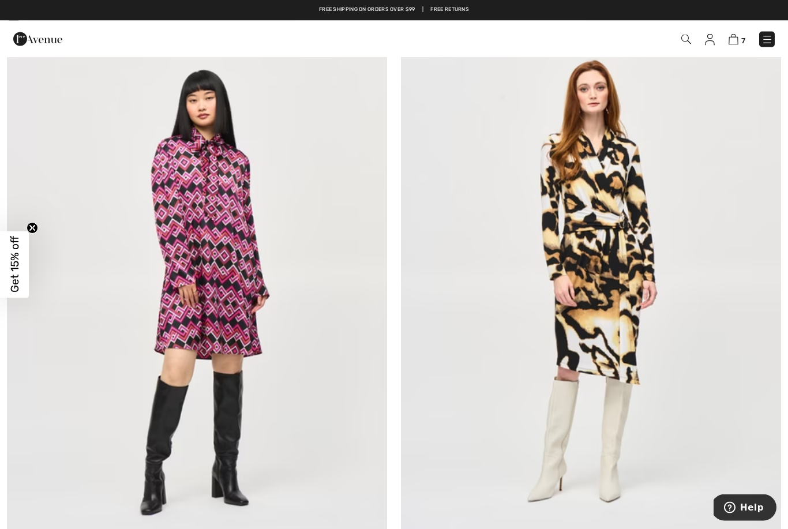
scroll to position [6420, 0]
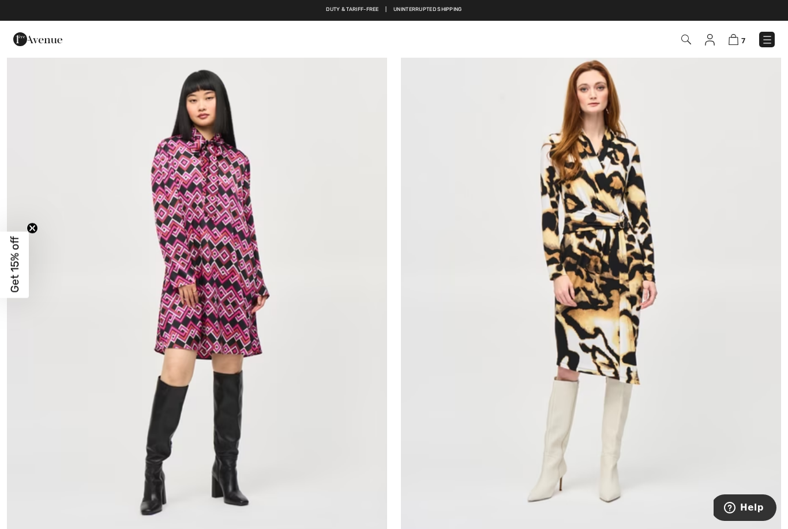
click at [148, 391] on img at bounding box center [197, 289] width 380 height 571
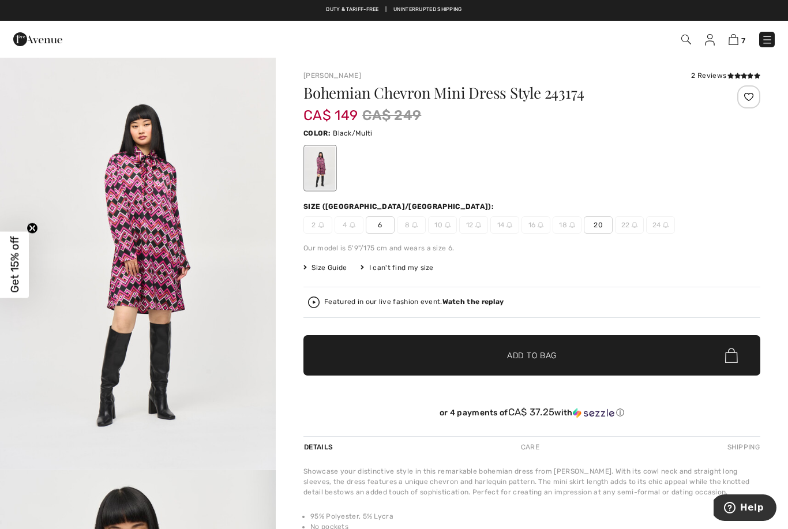
click at [609, 228] on span "20" at bounding box center [598, 224] width 29 height 17
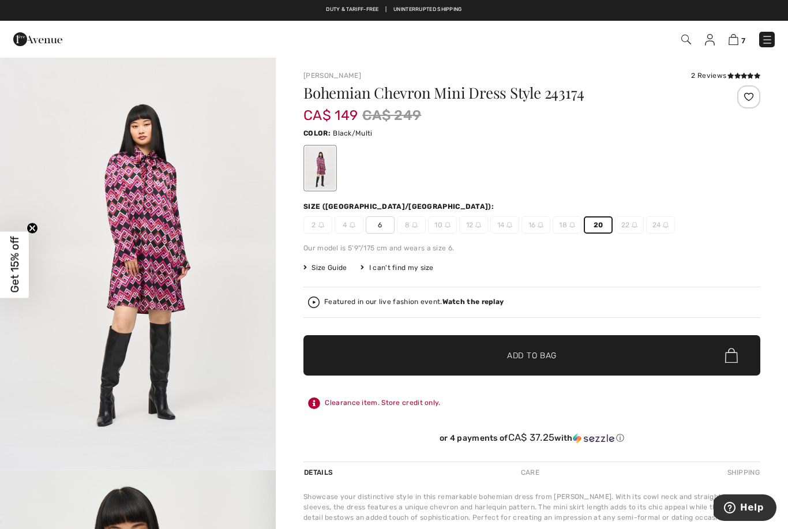
click at [630, 364] on span "✔ Added to Bag Add to Bag" at bounding box center [532, 355] width 457 height 40
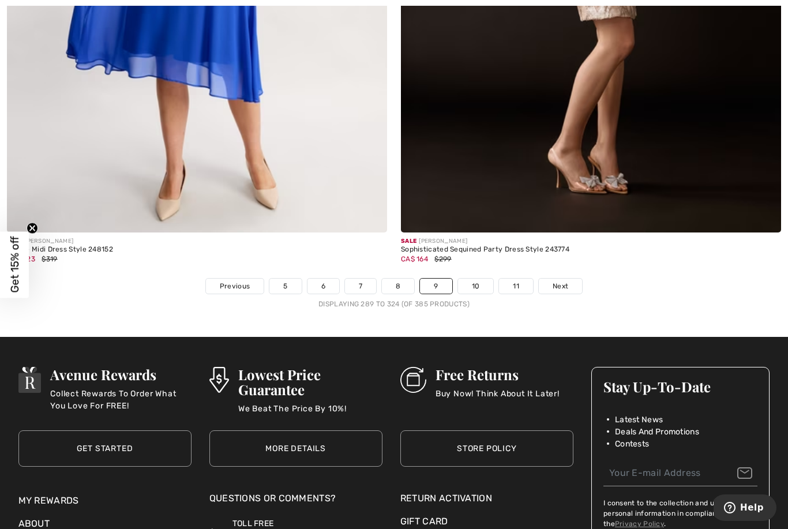
scroll to position [11182, 0]
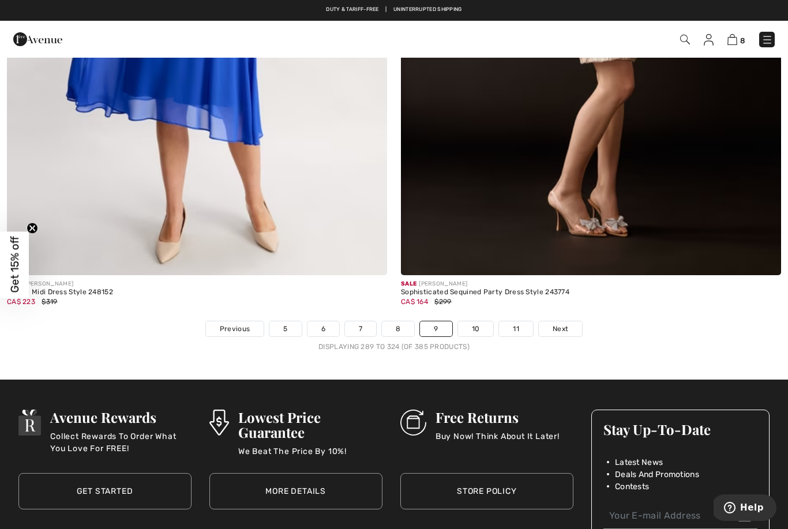
click at [644, 331] on nav "Previous 5 6 7 8 9 10 11 Next Displaying 289 to 324 (of 385 products)" at bounding box center [394, 336] width 788 height 31
click at [577, 325] on link "Next" at bounding box center [560, 328] width 43 height 15
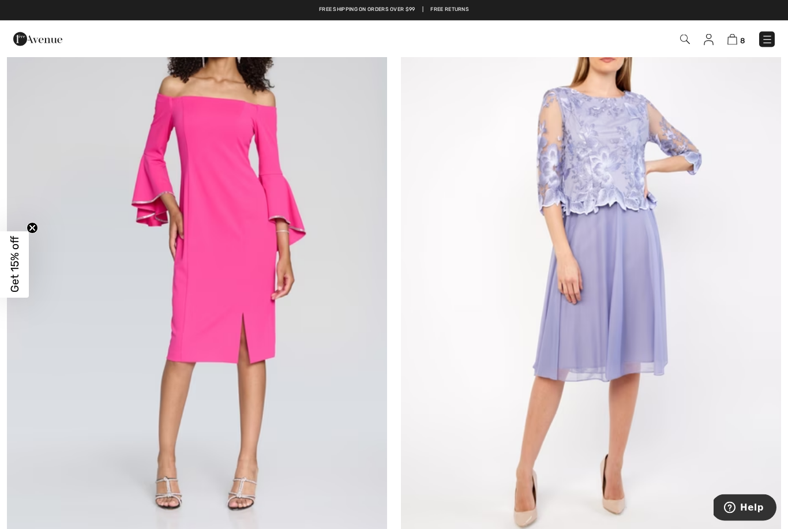
scroll to position [1395, 0]
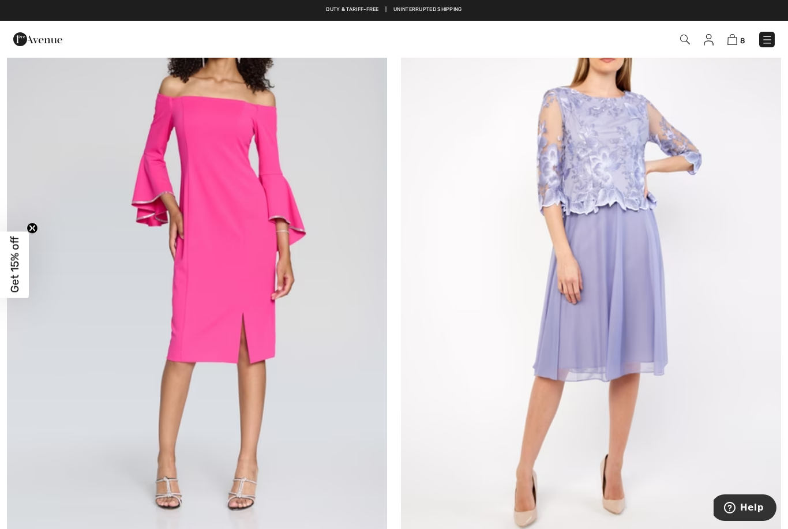
click at [301, 205] on img at bounding box center [197, 267] width 380 height 571
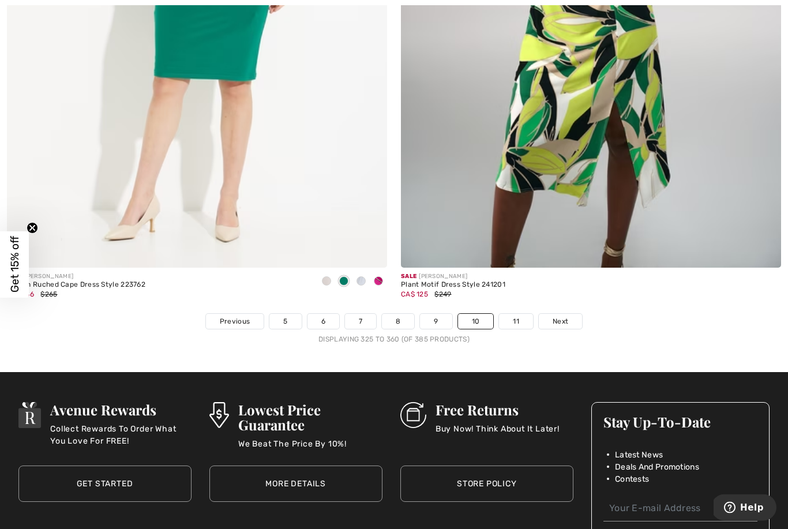
scroll to position [11190, 0]
click at [567, 316] on span "Next" at bounding box center [561, 321] width 16 height 10
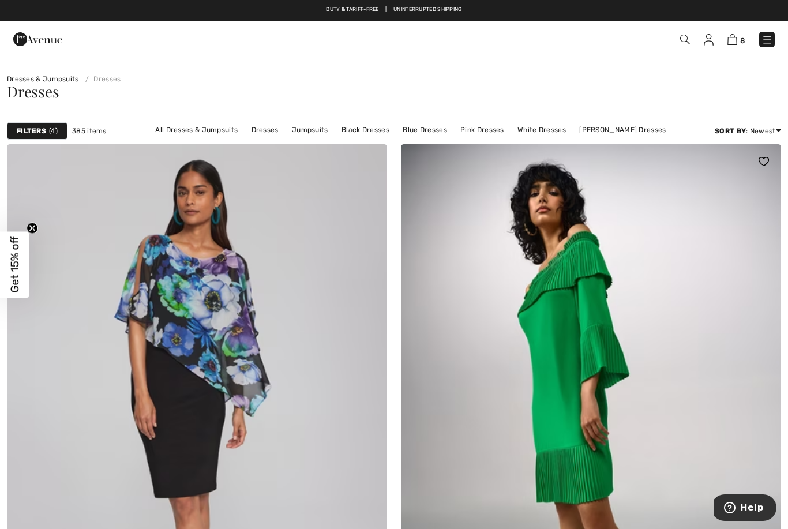
click at [652, 328] on img at bounding box center [591, 429] width 380 height 571
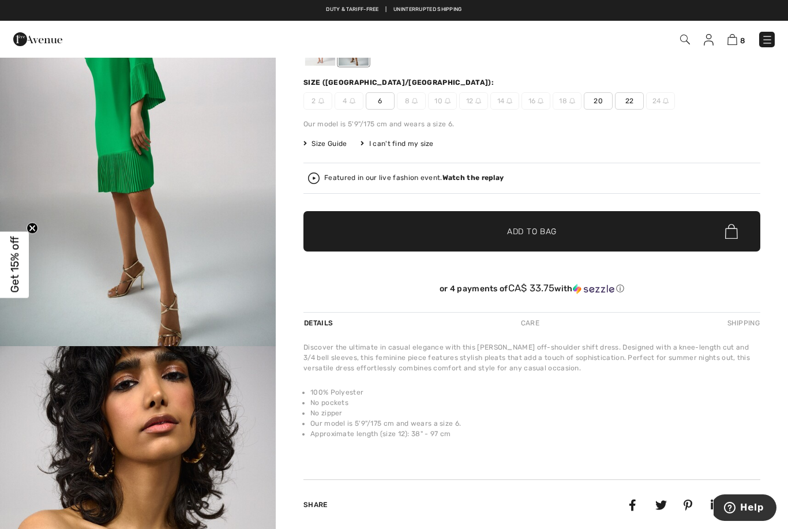
scroll to position [149, 0]
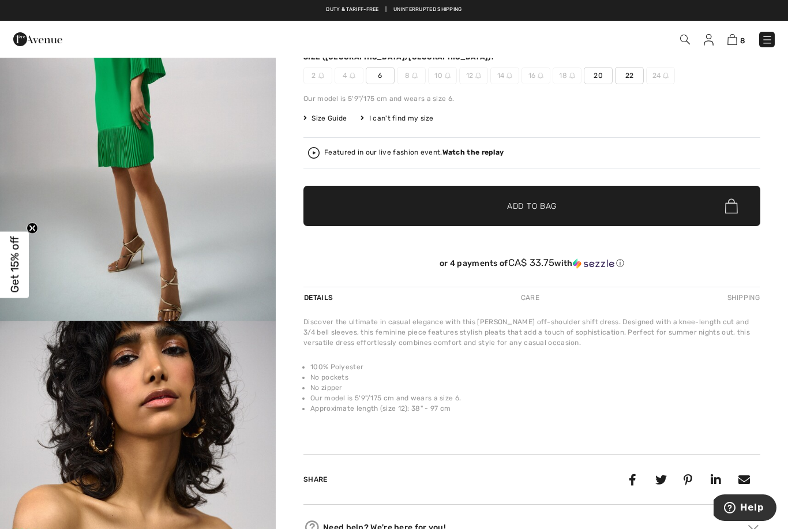
click at [134, 389] on img "2 / 7" at bounding box center [138, 528] width 276 height 414
click at [72, 201] on img "1 / 7" at bounding box center [138, 114] width 276 height 414
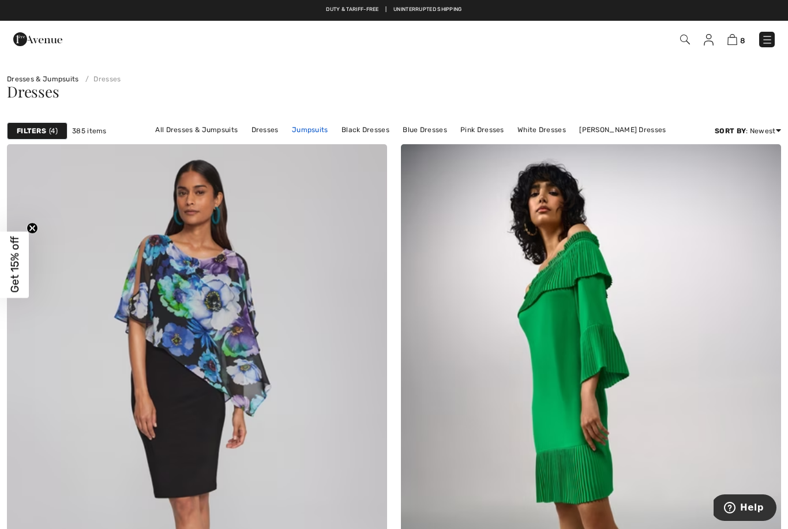
click at [304, 127] on link "Jumpsuits" at bounding box center [310, 129] width 48 height 15
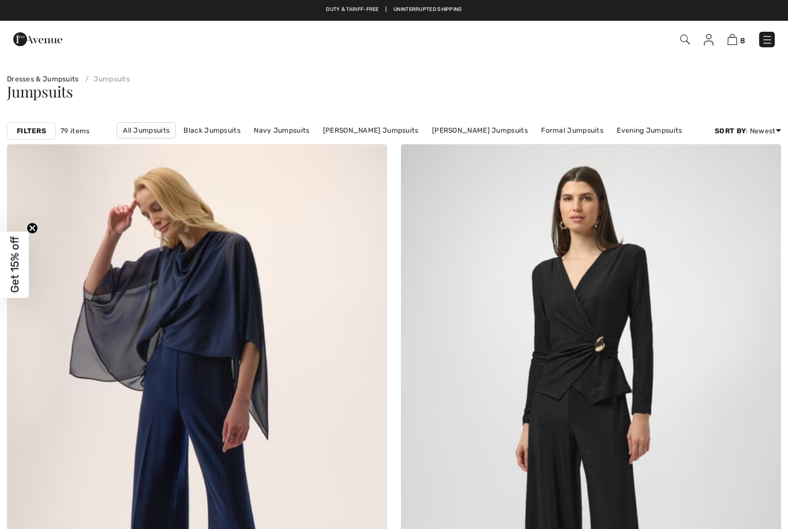
checkbox input "true"
click at [27, 75] on link "Dresses & Jumpsuits" at bounding box center [43, 79] width 72 height 8
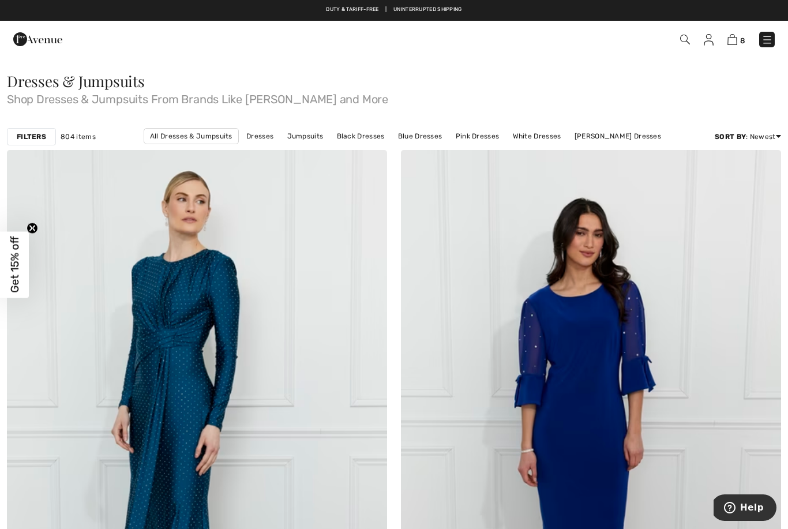
click at [770, 42] on img at bounding box center [768, 40] width 12 height 12
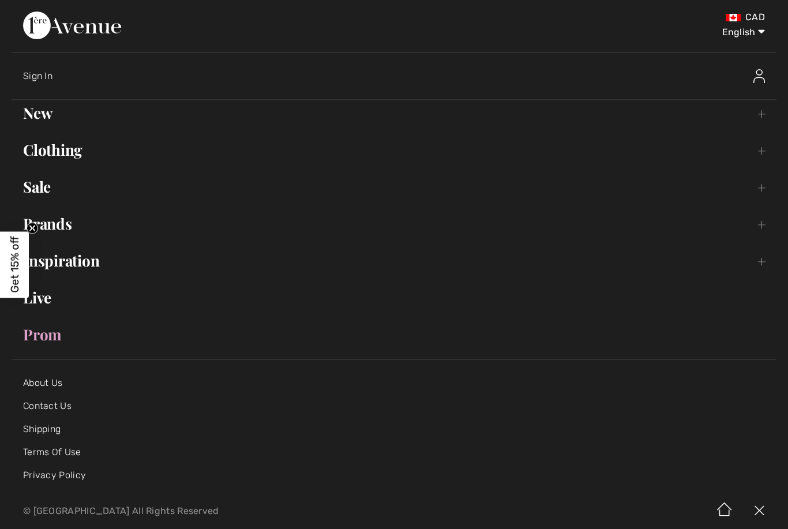
click at [57, 162] on link "Clothing Toggle submenu" at bounding box center [394, 149] width 765 height 25
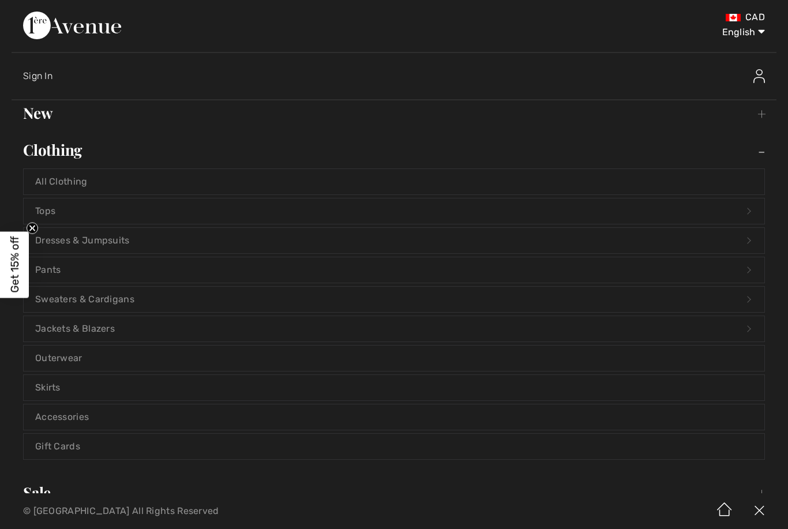
click at [47, 388] on link "Skirts" at bounding box center [394, 387] width 741 height 25
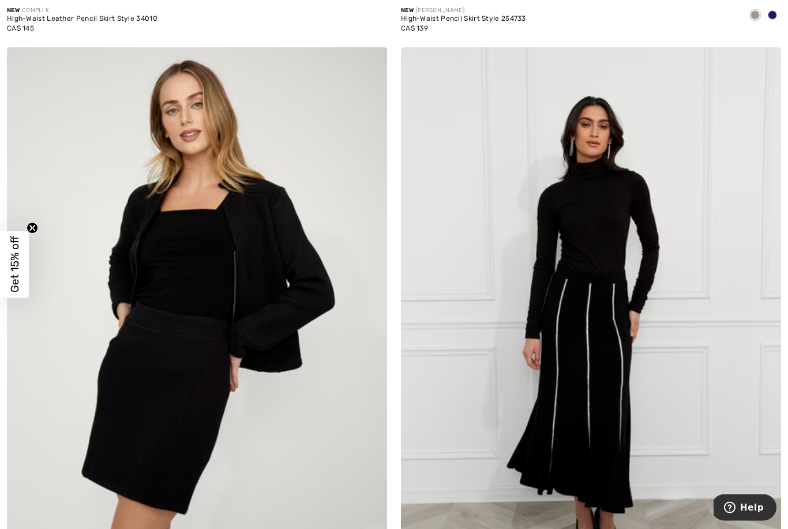
scroll to position [2567, 0]
click at [663, 375] on img at bounding box center [591, 332] width 380 height 571
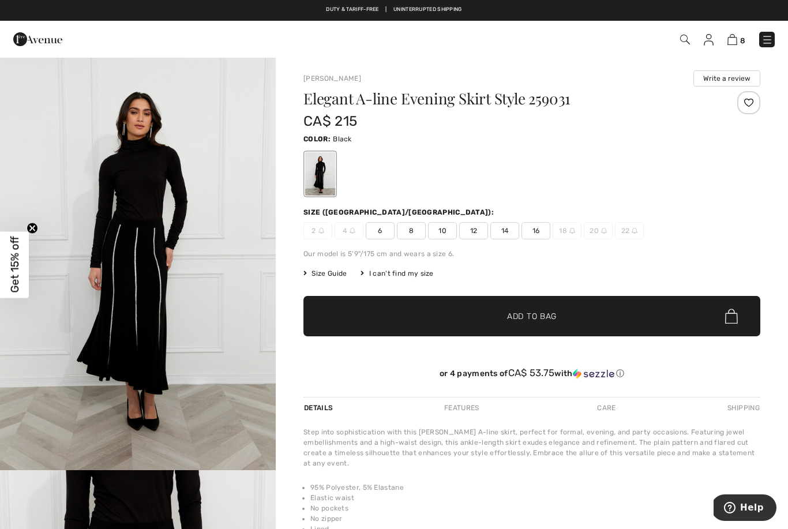
click at [548, 225] on span "16" at bounding box center [536, 230] width 29 height 17
click at [614, 346] on div "Elegant A-line Evening Skirt Style 259031 CA$ 215 Color: Black Size (CA/US): 2 …" at bounding box center [532, 244] width 457 height 306
click at [623, 319] on span "✔ Added to Bag Add to Bag" at bounding box center [532, 316] width 457 height 40
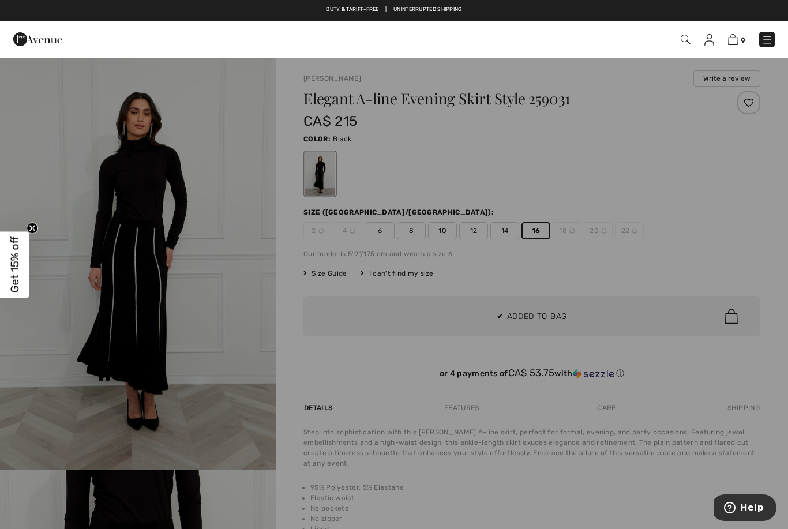
click at [73, 372] on div at bounding box center [394, 264] width 788 height 529
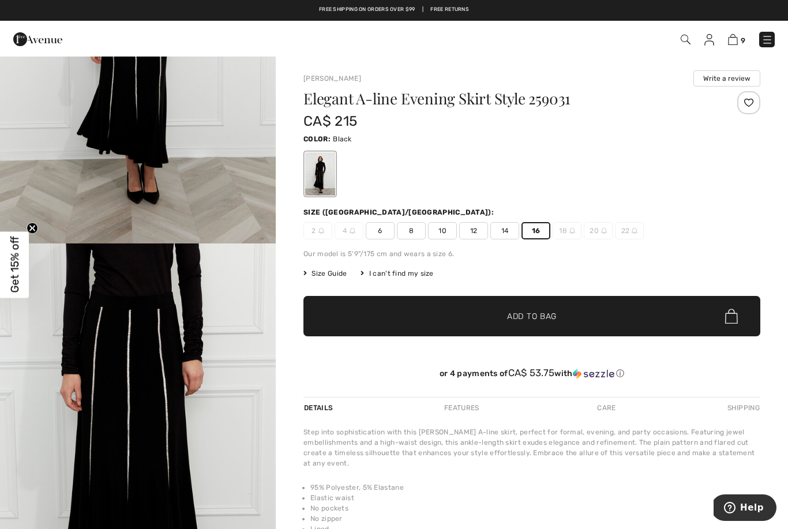
scroll to position [78, 0]
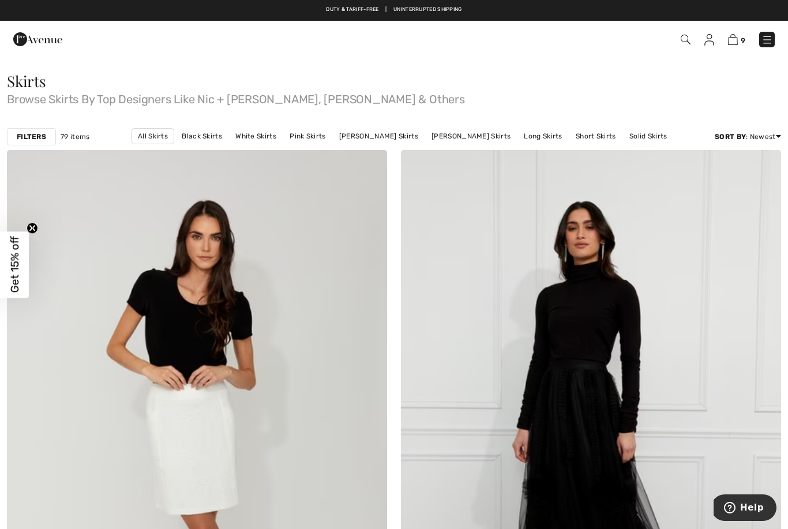
click at [23, 139] on strong "Filters" at bounding box center [31, 137] width 29 height 10
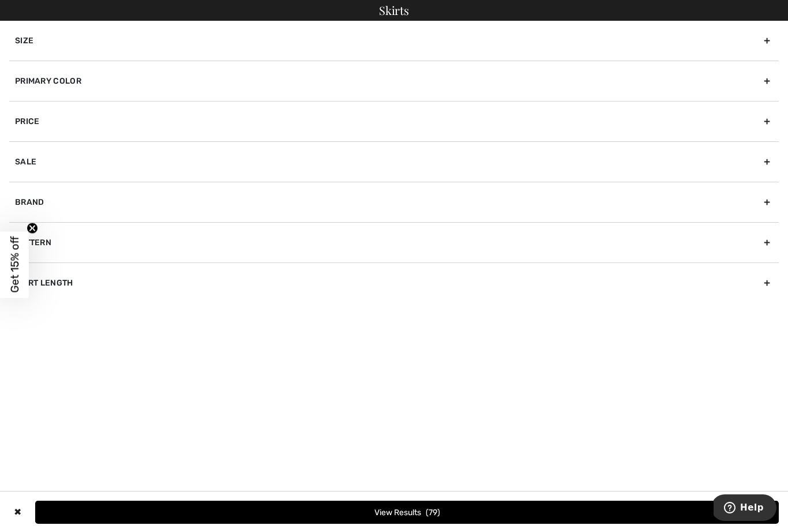
click at [24, 47] on div "Size" at bounding box center [394, 41] width 770 height 40
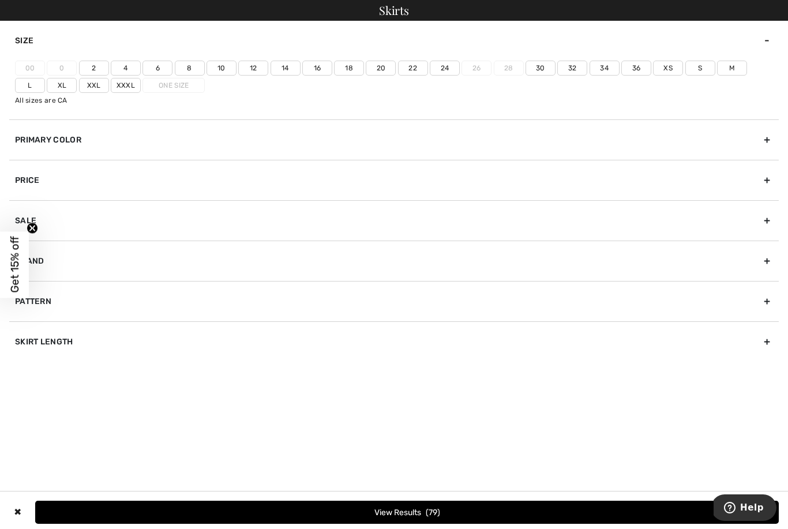
click at [310, 65] on label "16" at bounding box center [317, 68] width 30 height 15
click at [0, 0] on input"] "16" at bounding box center [0, 0] width 0 height 0
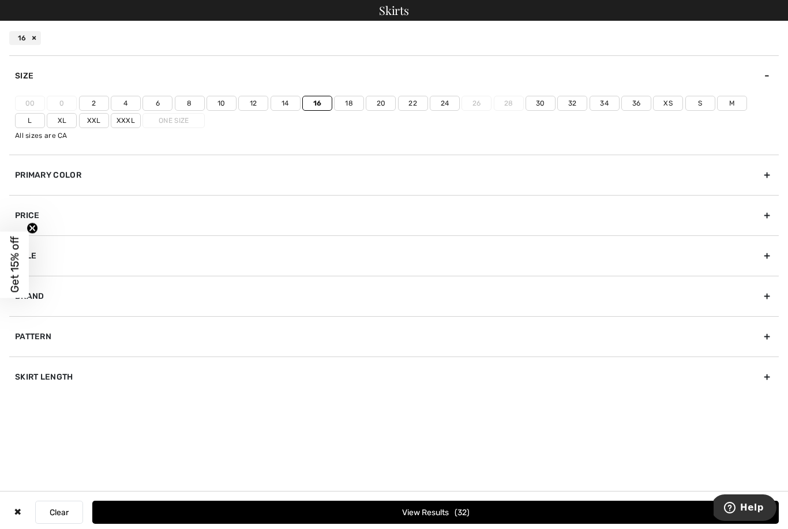
click at [342, 97] on label "18" at bounding box center [349, 103] width 30 height 15
click at [0, 0] on input"] "18" at bounding box center [0, 0] width 0 height 0
click at [366, 99] on label "20" at bounding box center [381, 103] width 30 height 15
click at [0, 0] on input"] "20" at bounding box center [0, 0] width 0 height 0
click at [302, 511] on button "View Results 36" at bounding box center [435, 512] width 687 height 23
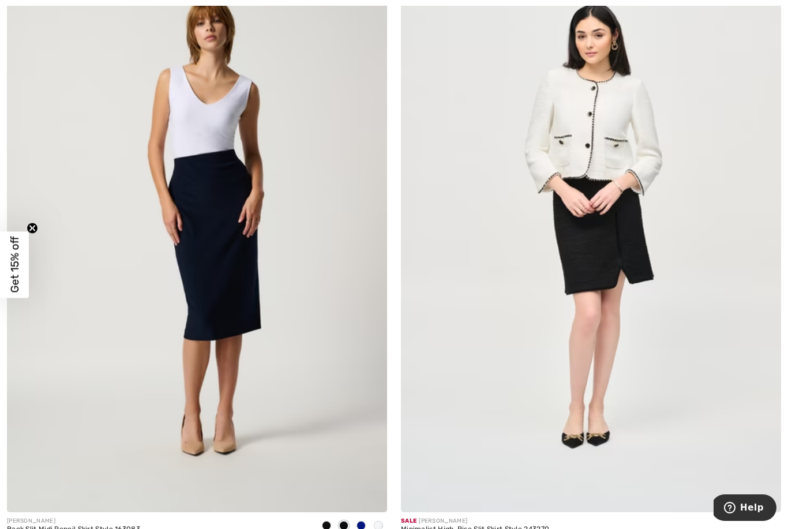
scroll to position [9763, 0]
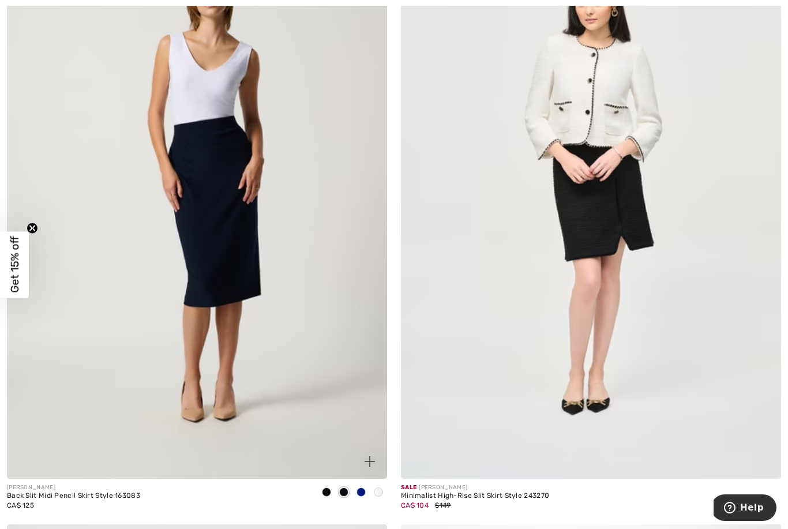
click at [199, 235] on img at bounding box center [197, 193] width 380 height 571
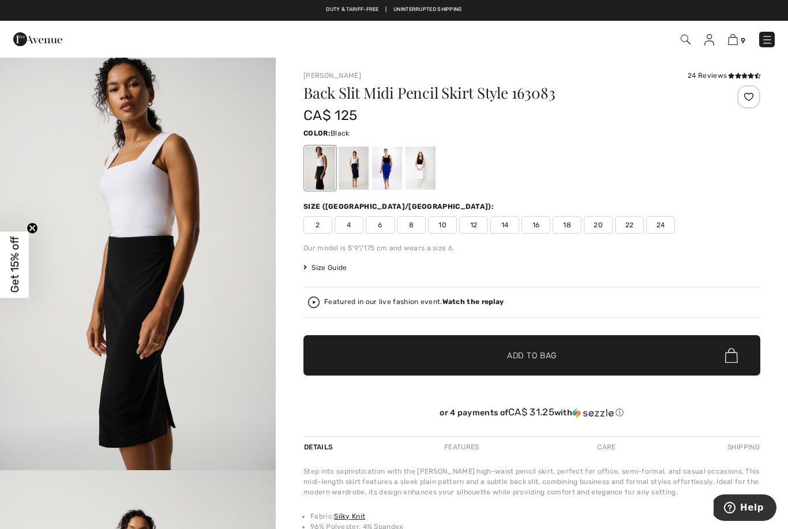
click at [383, 167] on div at bounding box center [387, 168] width 30 height 43
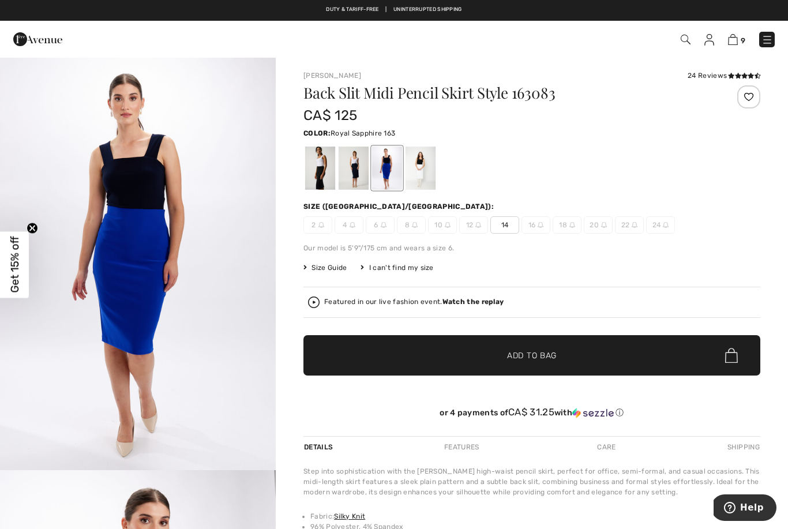
click at [347, 164] on div at bounding box center [354, 168] width 30 height 43
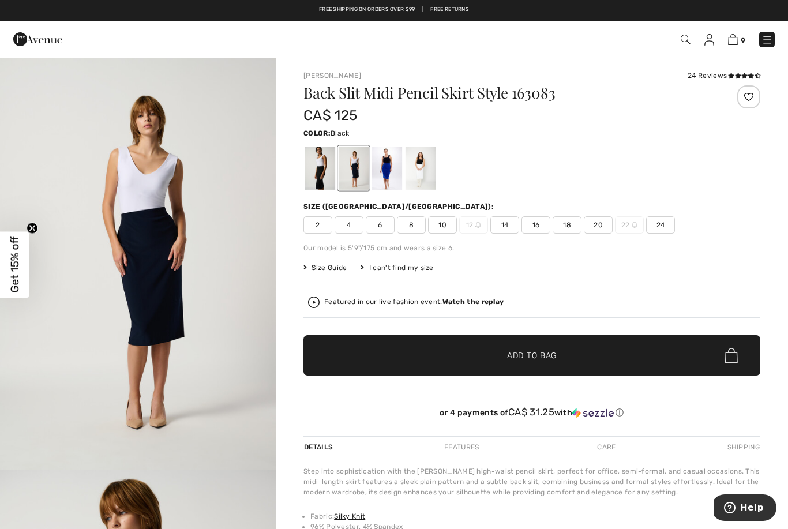
click at [318, 175] on div at bounding box center [320, 168] width 30 height 43
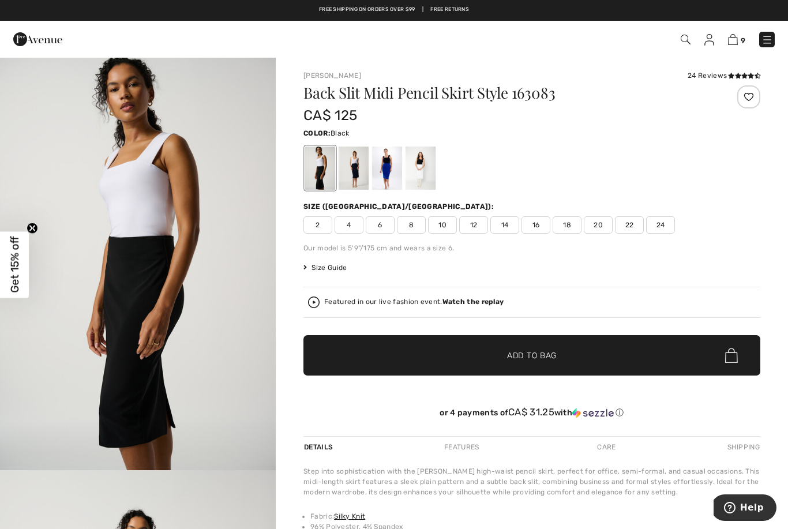
click at [572, 227] on span "18" at bounding box center [567, 224] width 29 height 17
click at [645, 368] on span "✔ Added to Bag Add to Bag" at bounding box center [532, 355] width 457 height 40
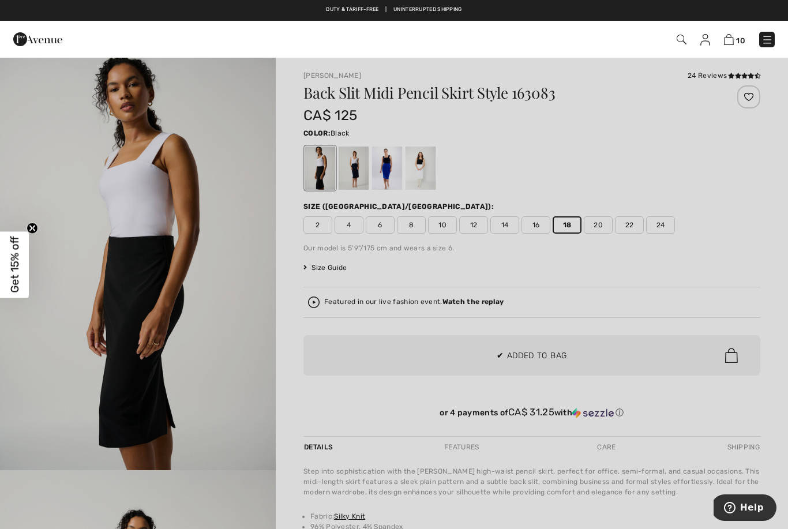
click at [532, 229] on div at bounding box center [394, 264] width 788 height 529
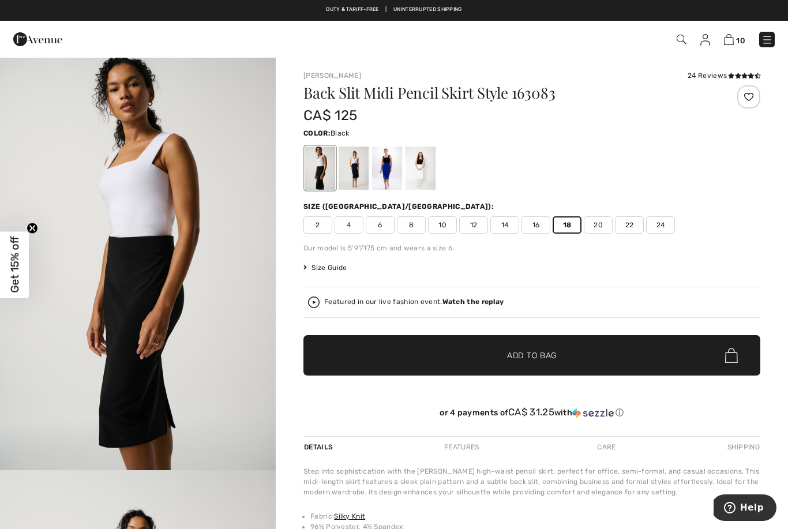
click at [548, 224] on span "16" at bounding box center [536, 224] width 29 height 17
click at [629, 368] on span "✔ Added to Bag Add to Bag" at bounding box center [532, 355] width 457 height 40
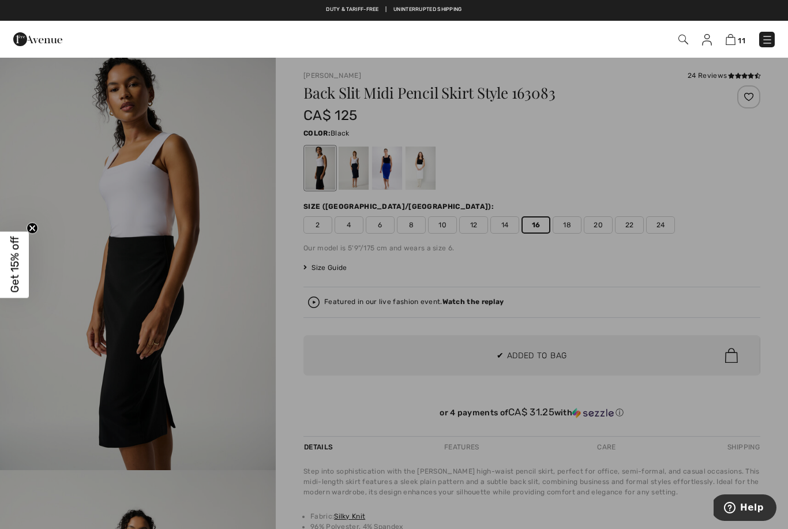
click at [629, 356] on div at bounding box center [394, 264] width 788 height 529
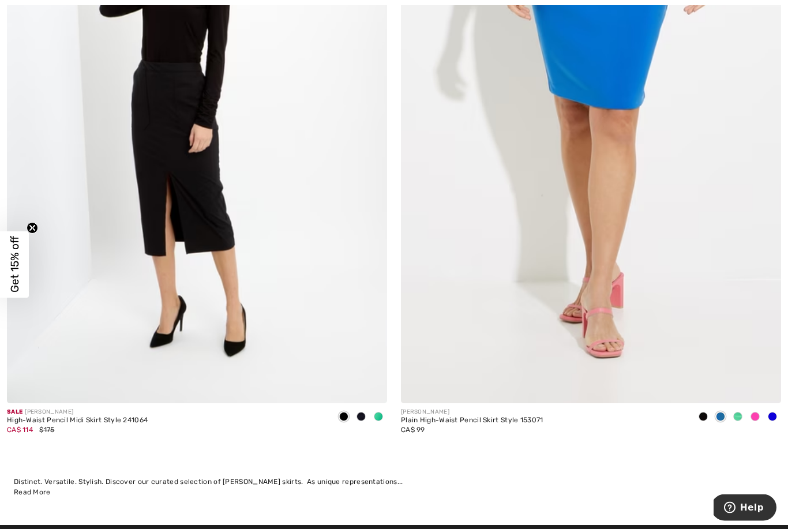
scroll to position [11126, 0]
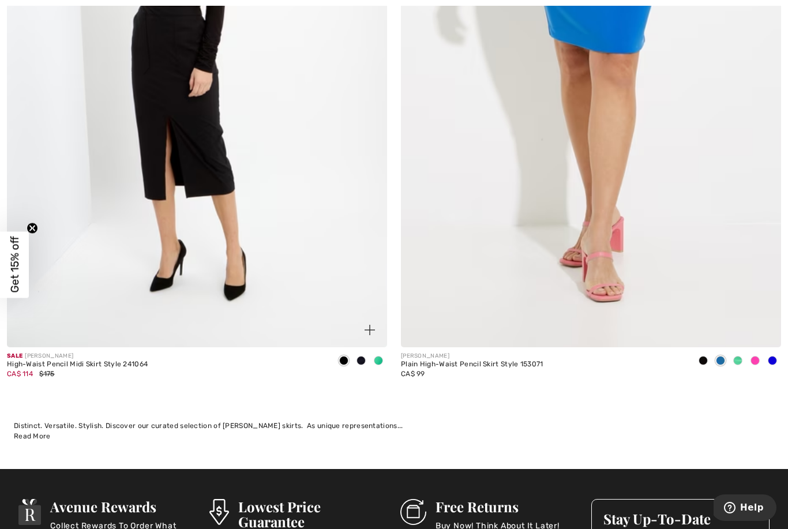
click at [367, 356] on div at bounding box center [361, 361] width 17 height 19
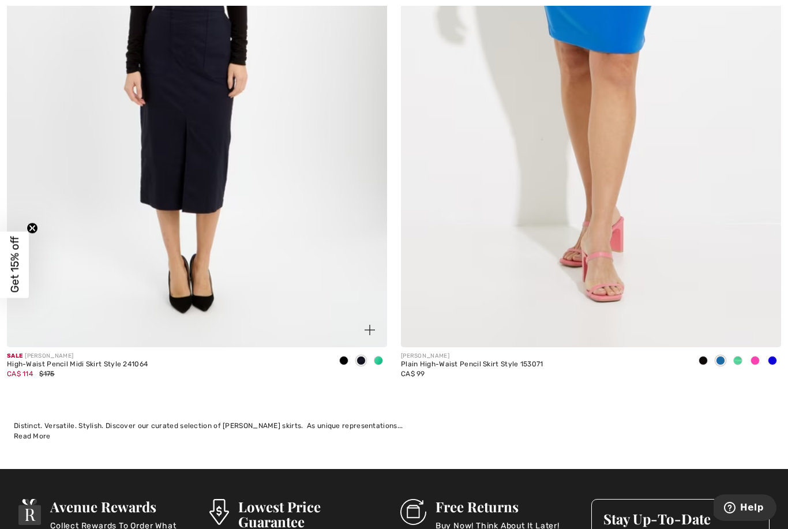
click at [371, 356] on div at bounding box center [378, 361] width 17 height 19
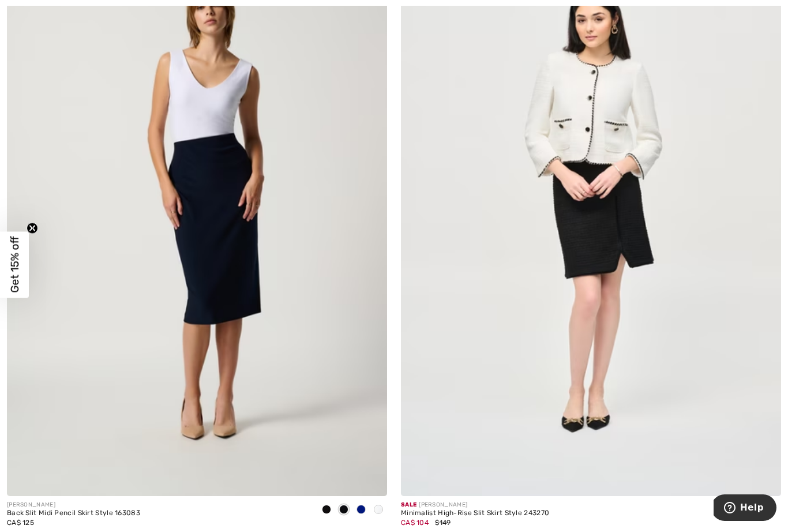
scroll to position [9849, 0]
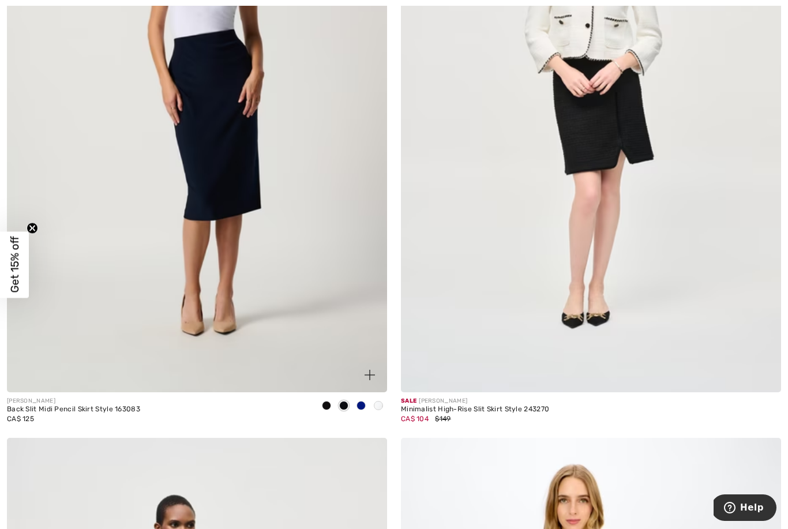
click at [358, 402] on span at bounding box center [361, 405] width 9 height 9
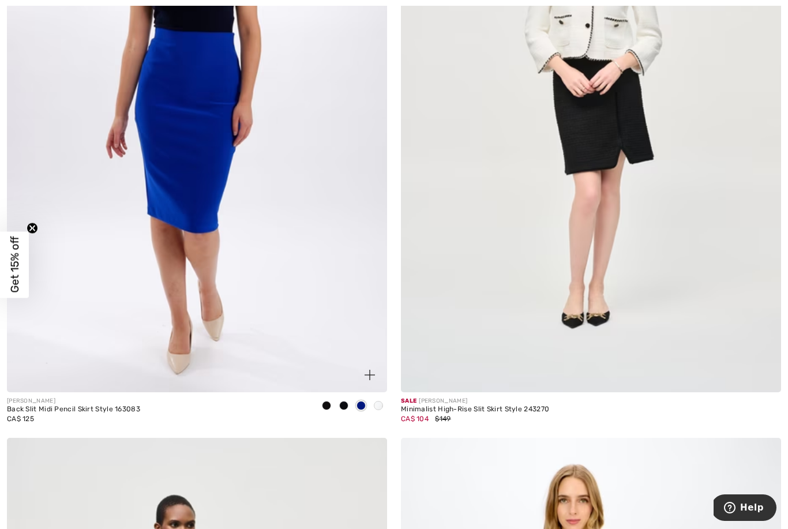
click at [106, 214] on img at bounding box center [197, 107] width 380 height 571
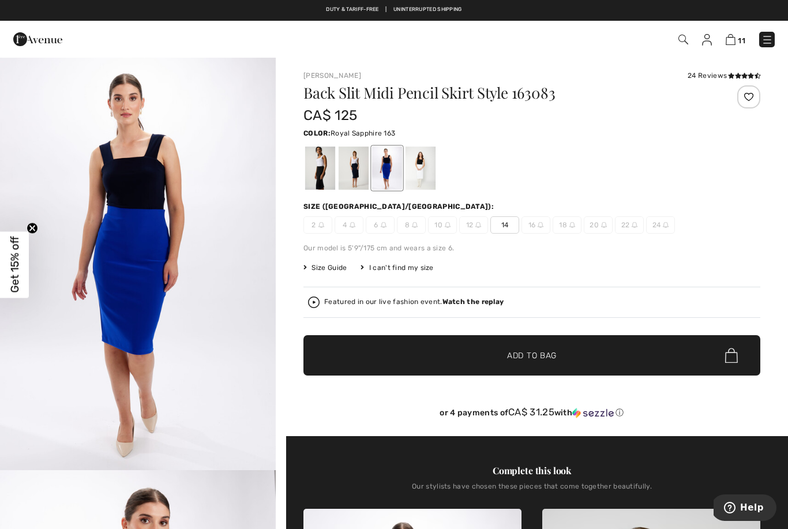
click at [312, 272] on span "Size Guide" at bounding box center [325, 268] width 43 height 10
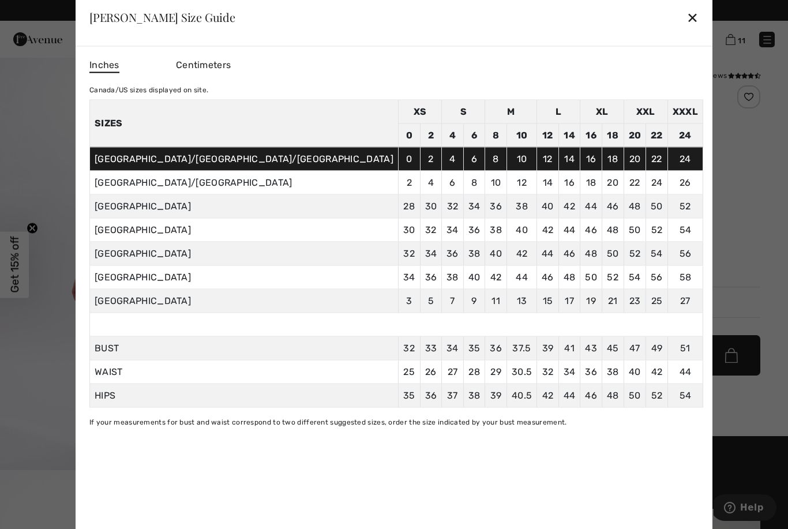
click at [62, 190] on div at bounding box center [394, 264] width 788 height 529
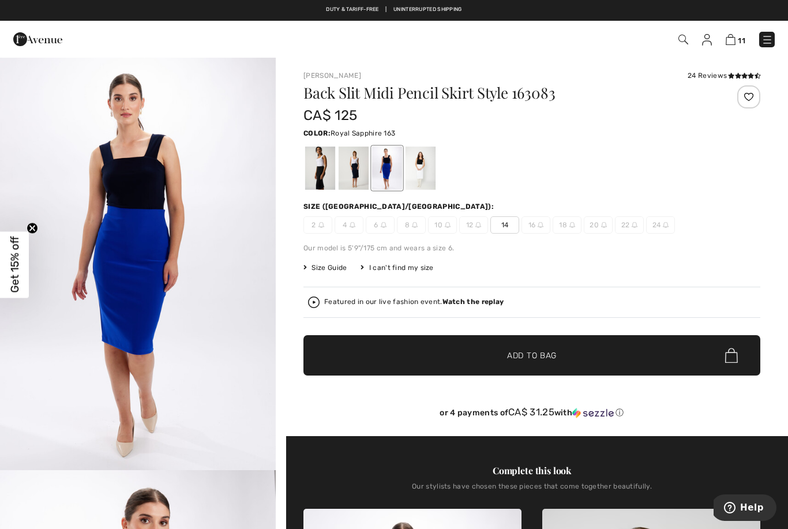
click at [632, 362] on span "✔ Added to Bag Add to Bag" at bounding box center [532, 355] width 457 height 40
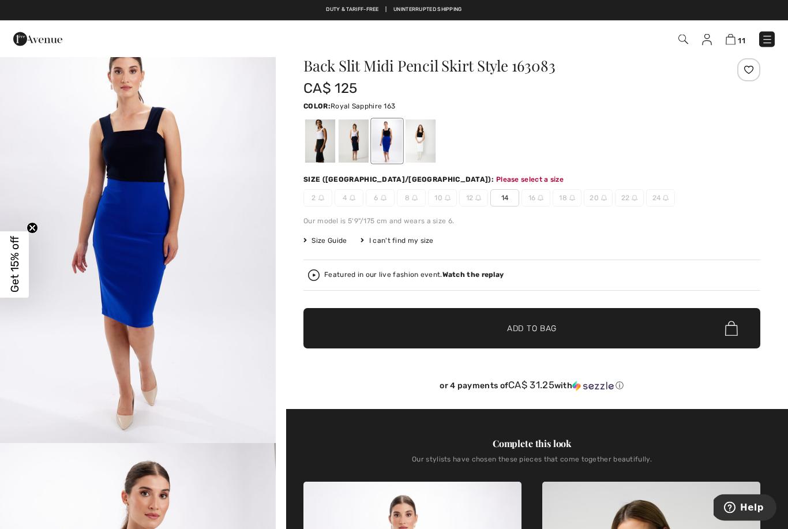
scroll to position [19, 0]
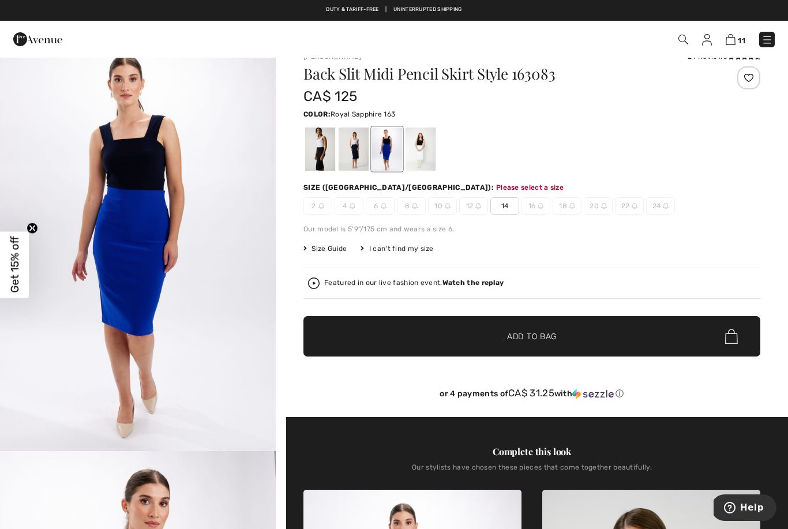
click at [515, 205] on span "14" at bounding box center [505, 205] width 29 height 17
click at [615, 343] on span "✔ Added to Bag Add to Bag" at bounding box center [532, 336] width 457 height 40
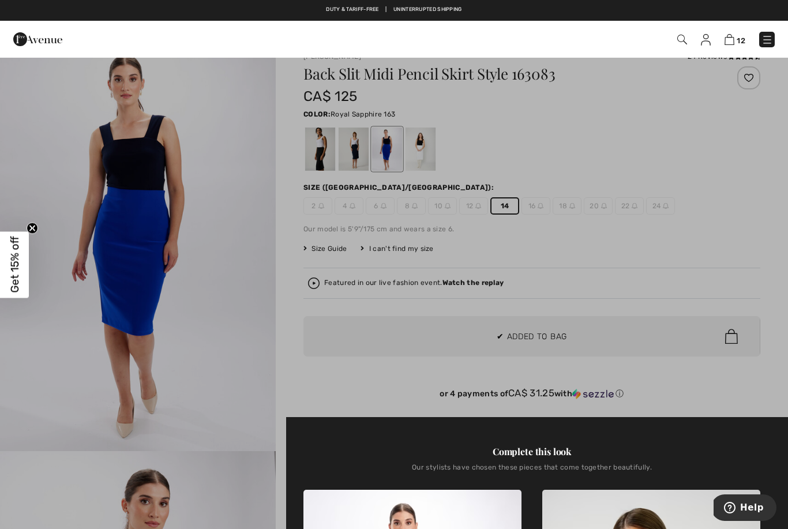
click at [274, 234] on div at bounding box center [394, 264] width 788 height 529
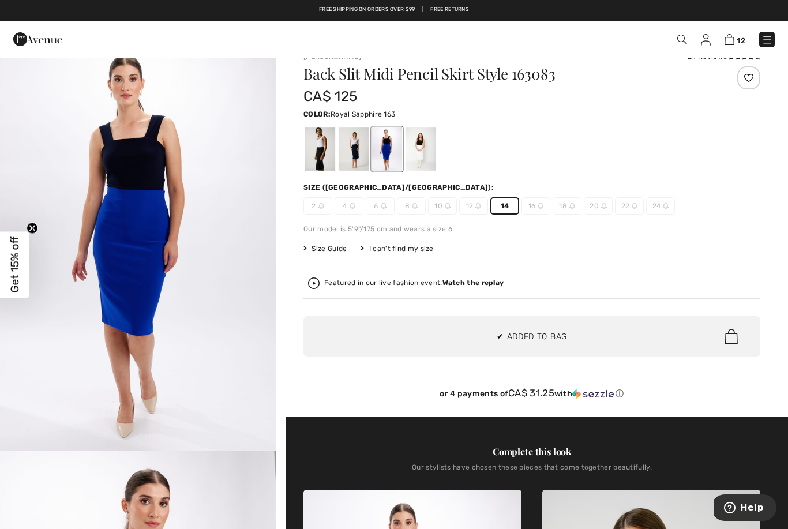
click at [313, 151] on div at bounding box center [320, 149] width 30 height 43
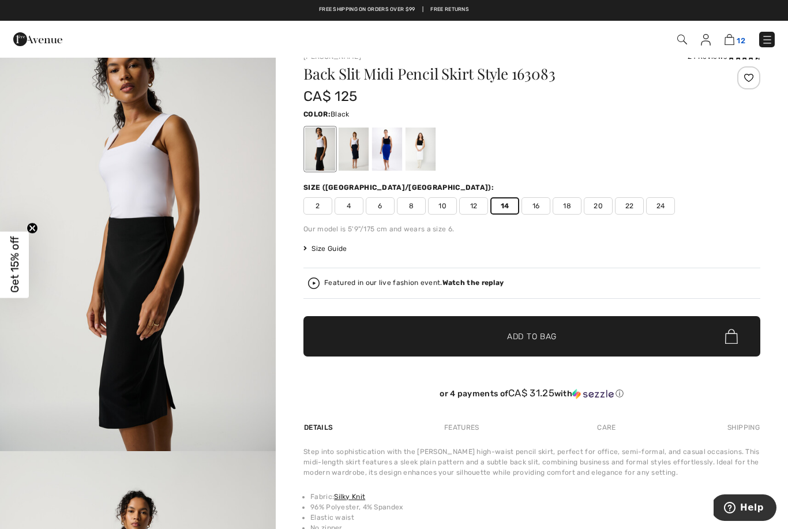
click at [739, 34] on link "12" at bounding box center [735, 39] width 21 height 14
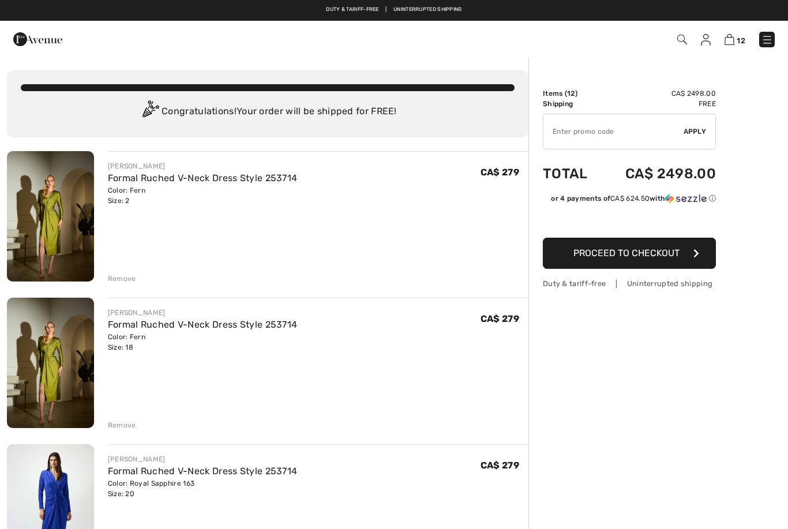
click at [110, 277] on div "Remove" at bounding box center [122, 279] width 28 height 10
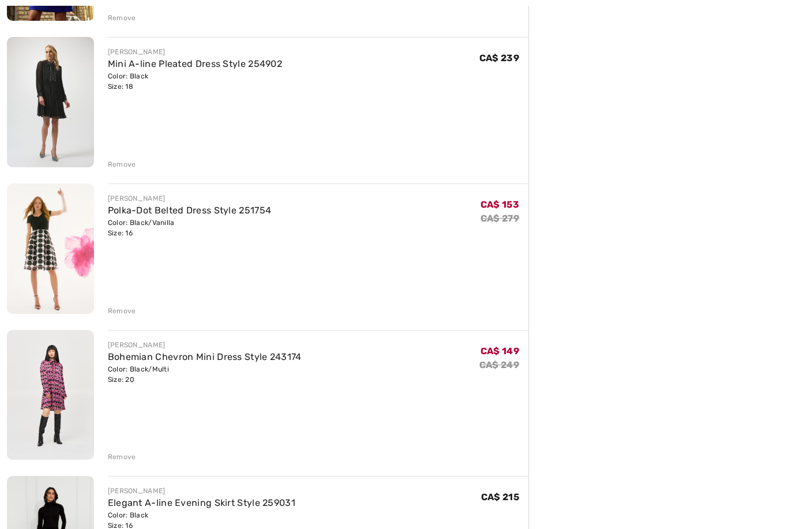
scroll to position [770, 0]
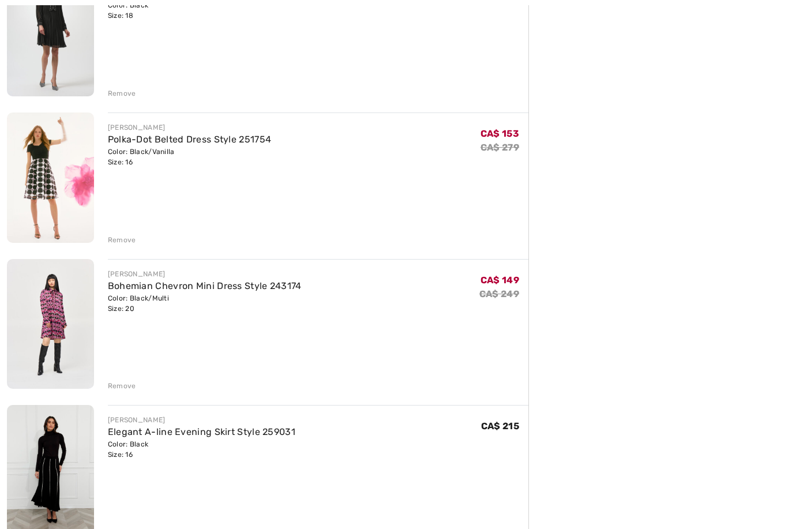
click at [54, 331] on img at bounding box center [50, 325] width 87 height 130
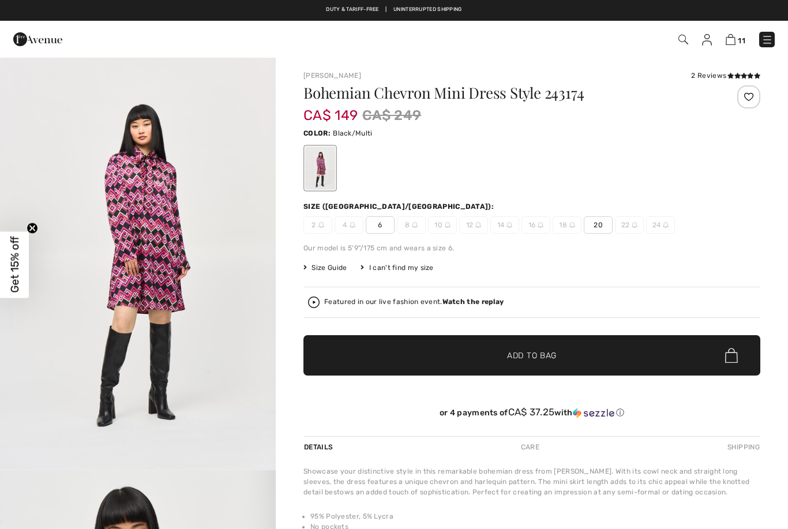
checkbox input "true"
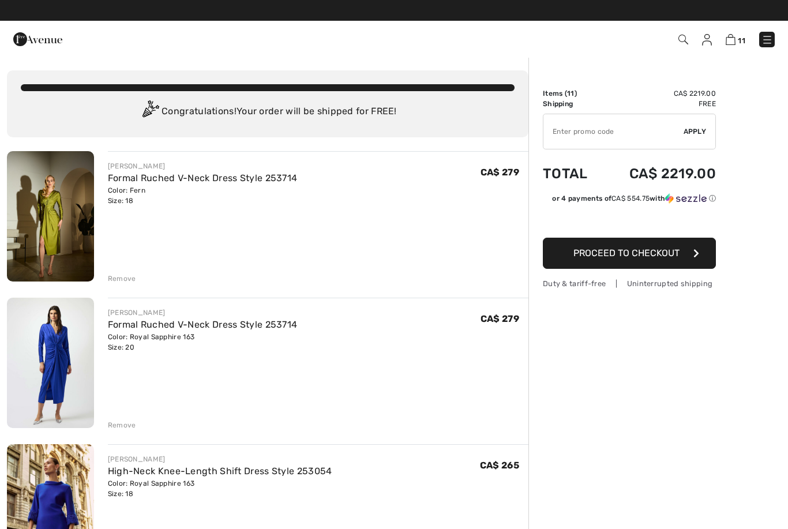
click at [673, 256] on span "Proceed to Checkout" at bounding box center [627, 253] width 106 height 11
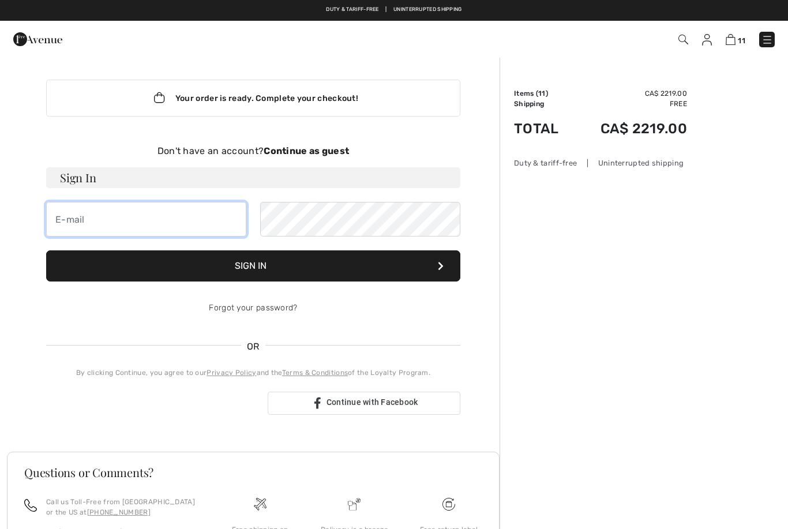
click at [120, 220] on input "email" at bounding box center [146, 219] width 200 height 35
type input "[EMAIL_ADDRESS][DOMAIN_NAME]"
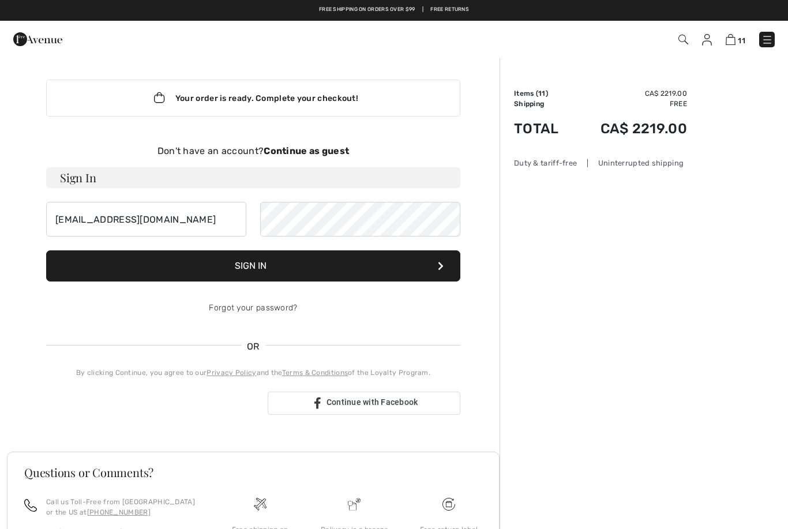
click at [333, 152] on strong "Continue as guest" at bounding box center [306, 150] width 85 height 11
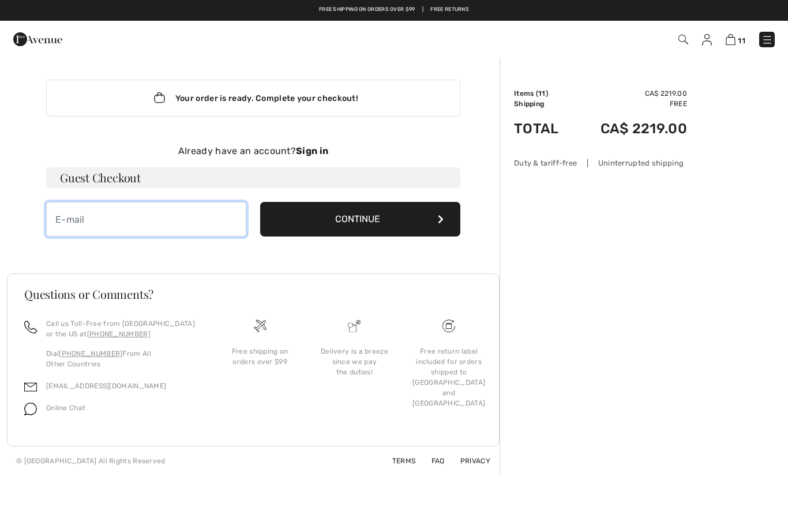
click at [200, 235] on input "email" at bounding box center [146, 219] width 200 height 35
type input "[EMAIL_ADDRESS][DOMAIN_NAME]"
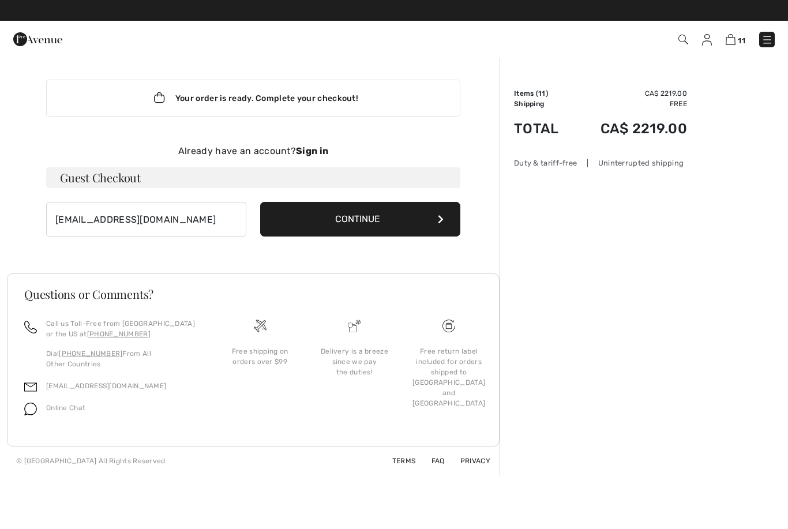
click at [406, 229] on button "Continue" at bounding box center [360, 219] width 200 height 35
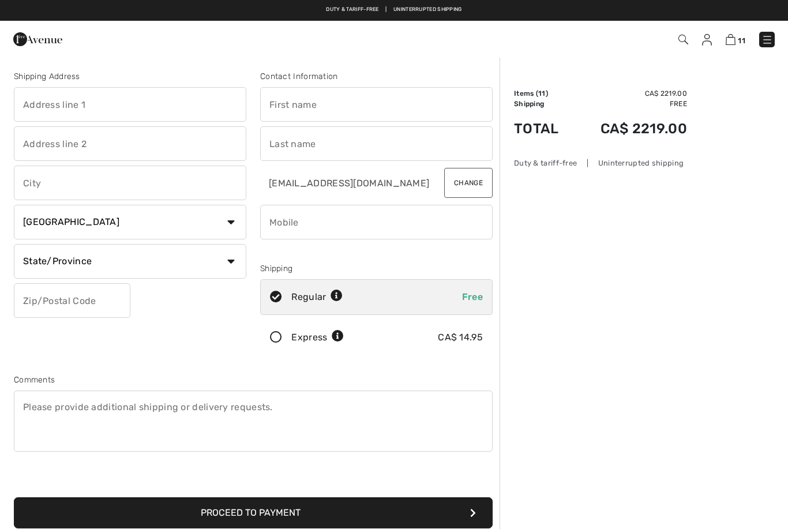
click at [182, 98] on input "text" at bounding box center [130, 104] width 233 height 35
type input "1854 rue [PERSON_NAME]"
click at [213, 155] on input "text" at bounding box center [130, 143] width 233 height 35
click at [206, 199] on input "text" at bounding box center [130, 183] width 233 height 35
click at [226, 273] on select "State/Province [GEOGRAPHIC_DATA] [GEOGRAPHIC_DATA] [GEOGRAPHIC_DATA] [GEOGRAPHI…" at bounding box center [130, 261] width 233 height 35
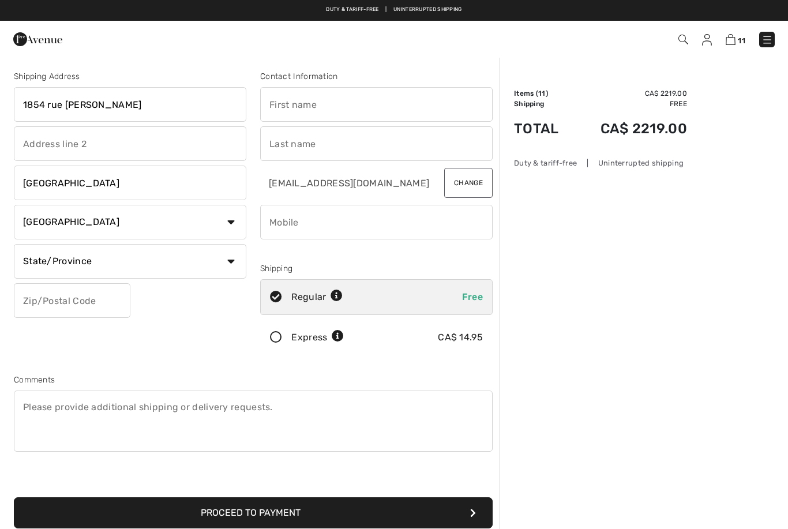
type input "[GEOGRAPHIC_DATA]"
select select "QC"
click at [111, 302] on input "text" at bounding box center [72, 300] width 117 height 35
type input "H2"
click at [437, 113] on input "text" at bounding box center [376, 104] width 233 height 35
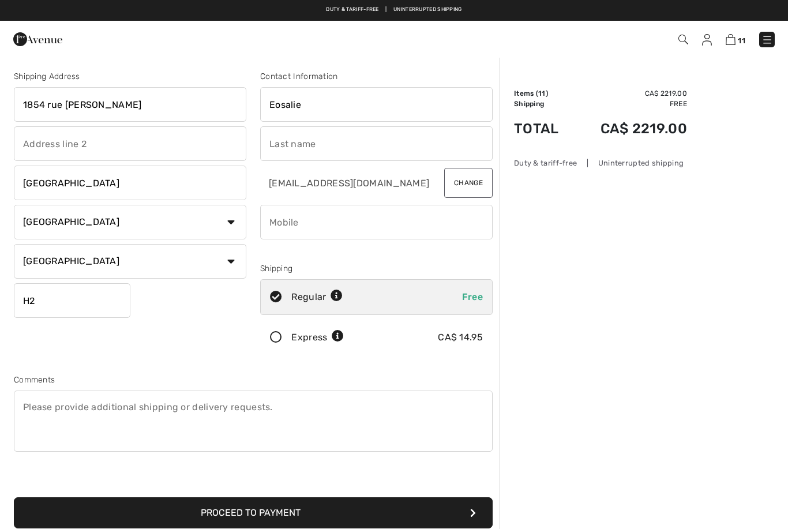
type input "Eosalie"
click at [454, 137] on input "text" at bounding box center [376, 143] width 233 height 35
type input "Clermont"
click at [422, 229] on input "phone" at bounding box center [376, 222] width 233 height 35
type input "5145767617"
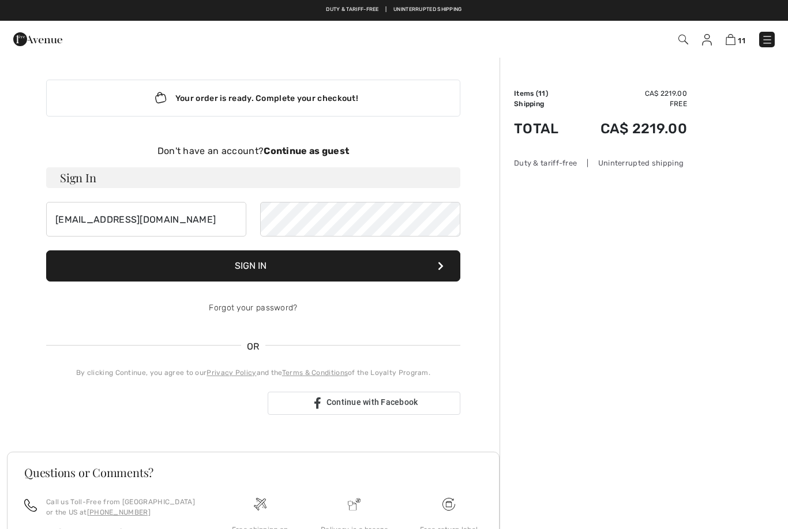
click at [718, 186] on div "Order Summary Details Items ( 11 ) CA$ 2219.00 Promo code CA$ 0.00 Shipping Fre…" at bounding box center [644, 355] width 289 height 597
click at [763, 42] on img at bounding box center [768, 40] width 12 height 12
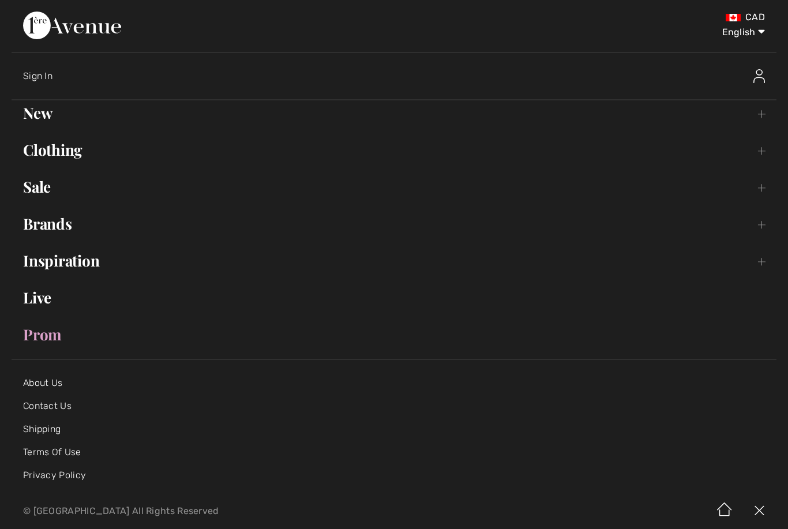
click at [51, 160] on link "Clothing Toggle submenu" at bounding box center [394, 149] width 765 height 25
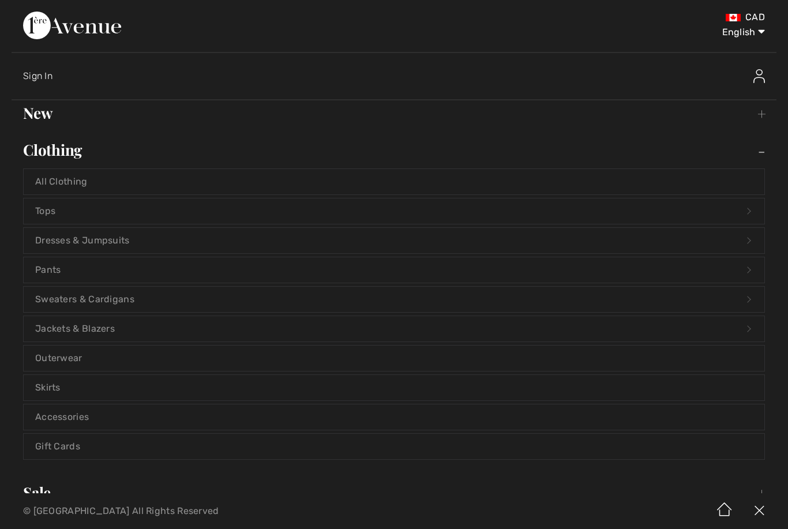
click at [46, 220] on link "Tops Open submenu" at bounding box center [394, 211] width 741 height 25
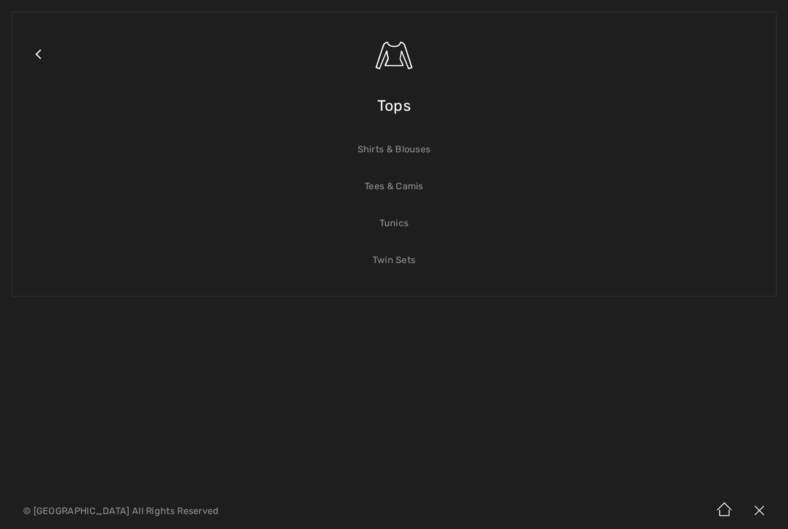
click at [367, 158] on link "Shirts & Blouses" at bounding box center [394, 149] width 741 height 25
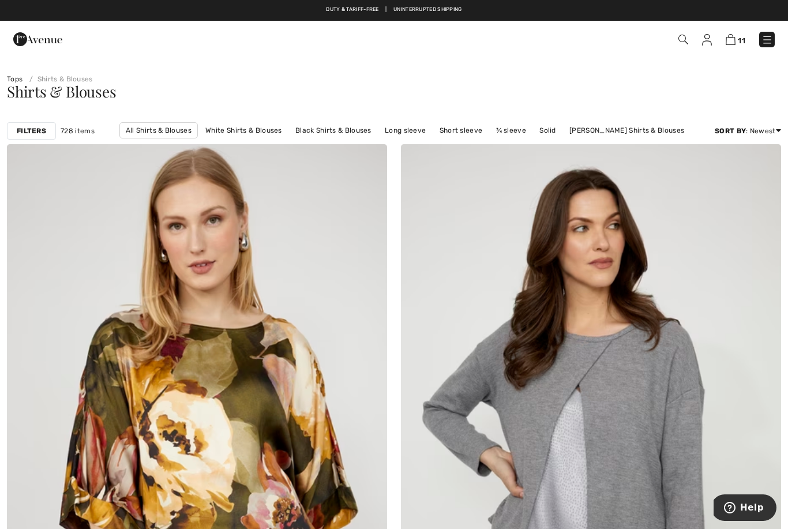
click at [30, 129] on strong "Filters" at bounding box center [31, 131] width 29 height 10
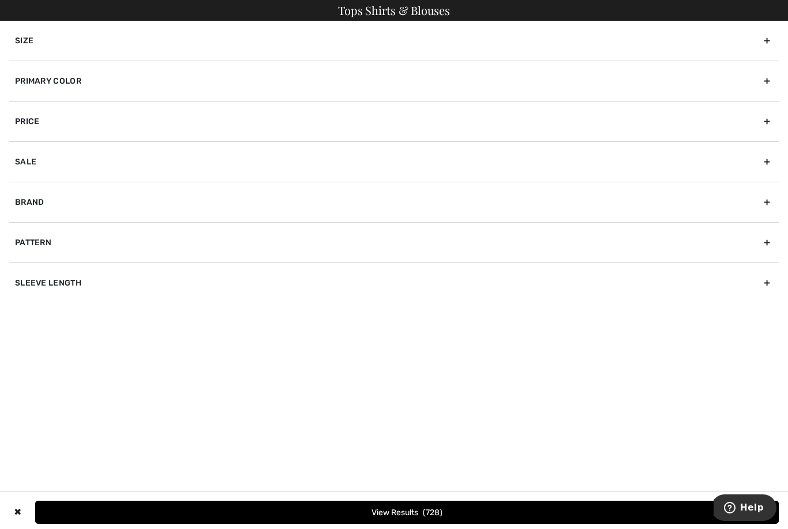
click at [30, 48] on div "Size" at bounding box center [394, 41] width 770 height 40
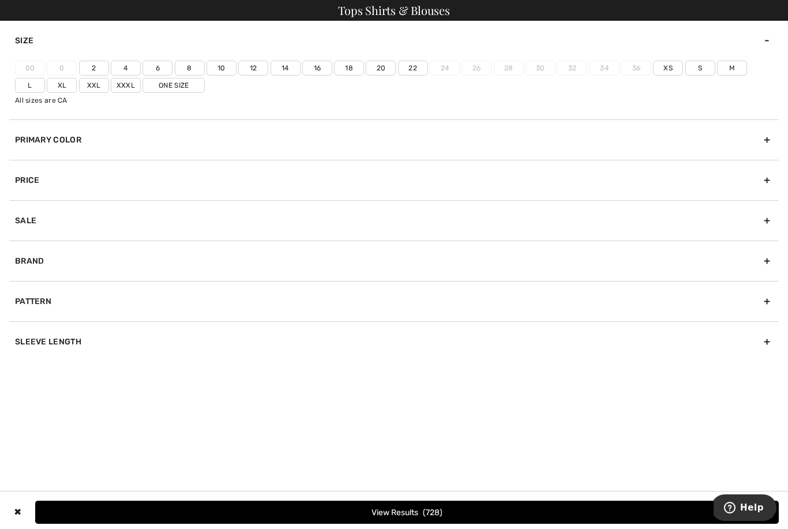
click at [321, 72] on label "16" at bounding box center [317, 68] width 30 height 15
click at [0, 0] on input"] "16" at bounding box center [0, 0] width 0 height 0
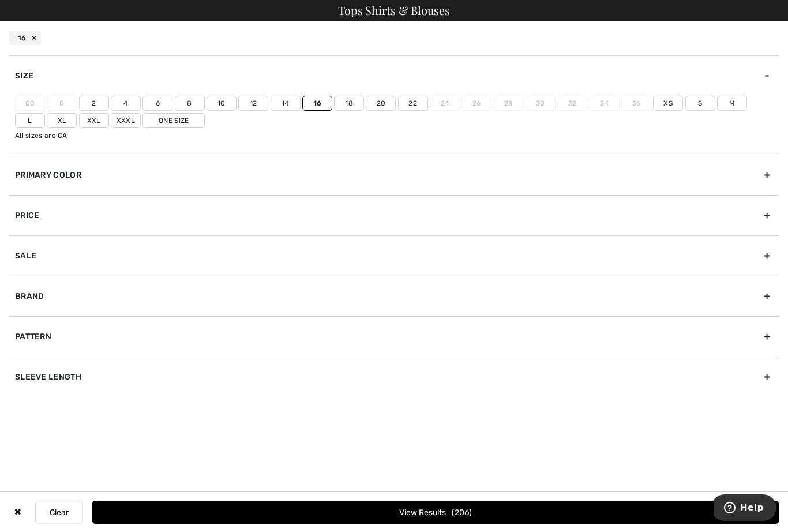
click at [362, 104] on label "18" at bounding box center [349, 103] width 30 height 15
click at [0, 0] on input"] "18" at bounding box center [0, 0] width 0 height 0
click at [472, 513] on button "View Results 234" at bounding box center [435, 512] width 687 height 23
click at [473, 510] on button "View Results 234" at bounding box center [435, 512] width 687 height 23
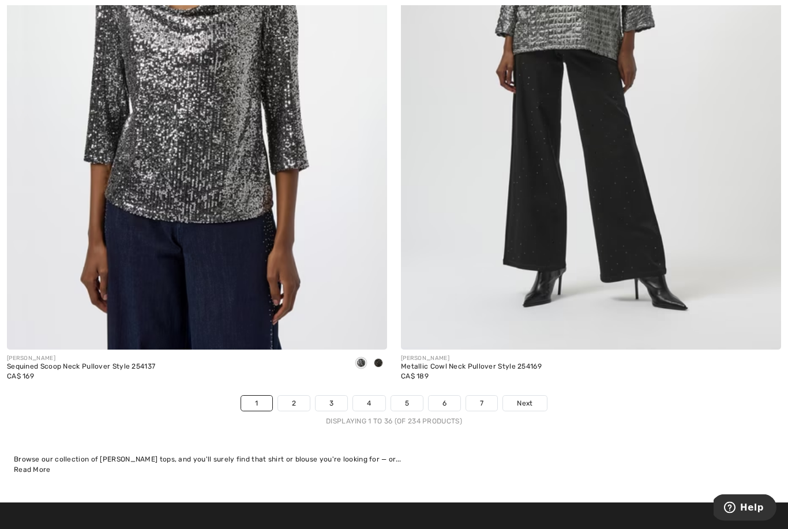
scroll to position [11117, 0]
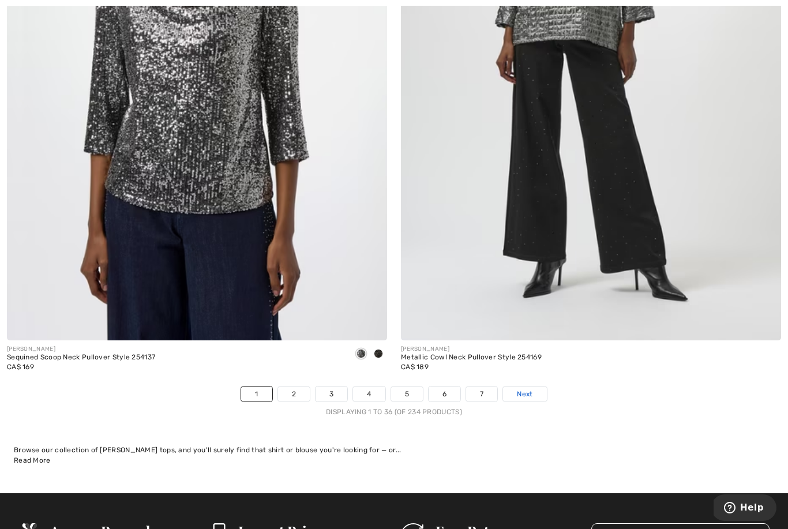
click at [538, 392] on link "Next" at bounding box center [524, 394] width 43 height 15
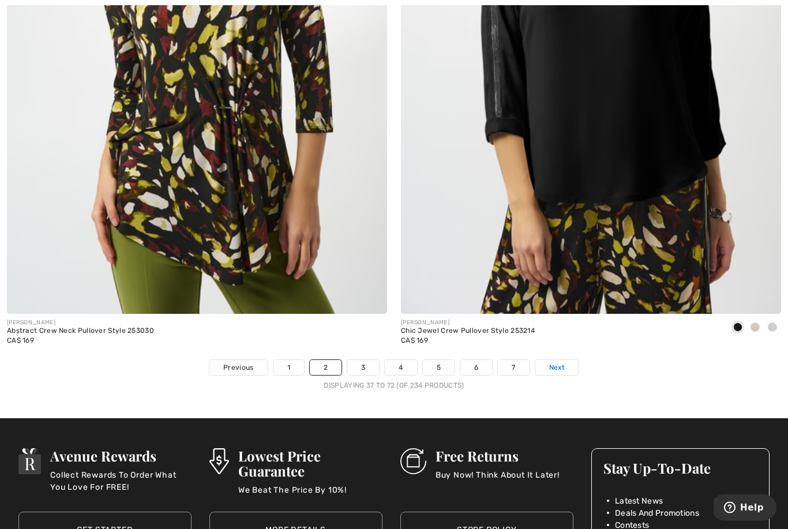
scroll to position [11143, 0]
click at [572, 362] on link "Next" at bounding box center [557, 367] width 43 height 15
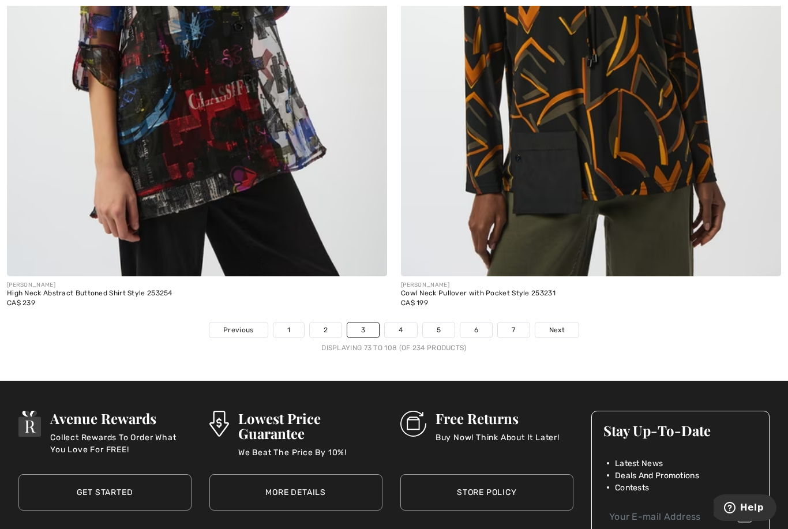
scroll to position [11182, 0]
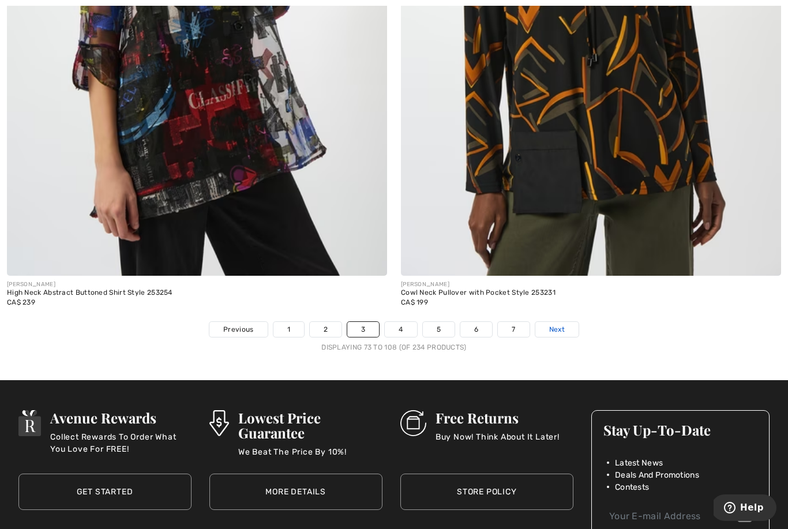
click at [567, 326] on link "Next" at bounding box center [557, 329] width 43 height 15
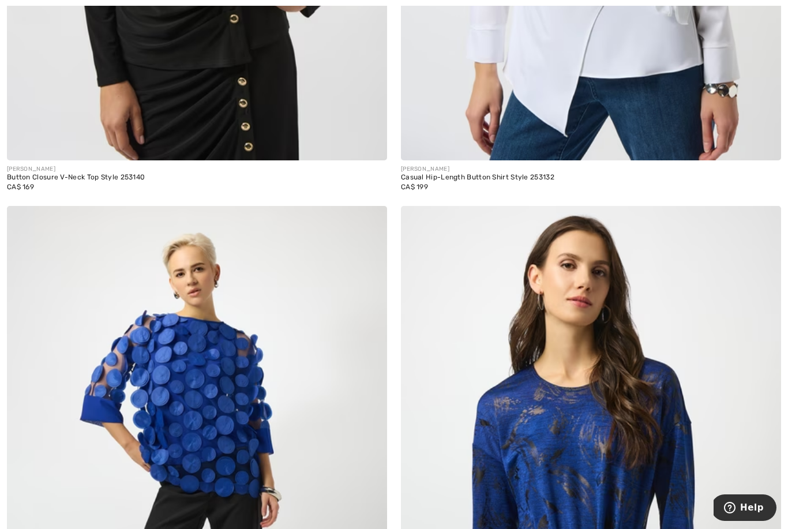
scroll to position [1187, 0]
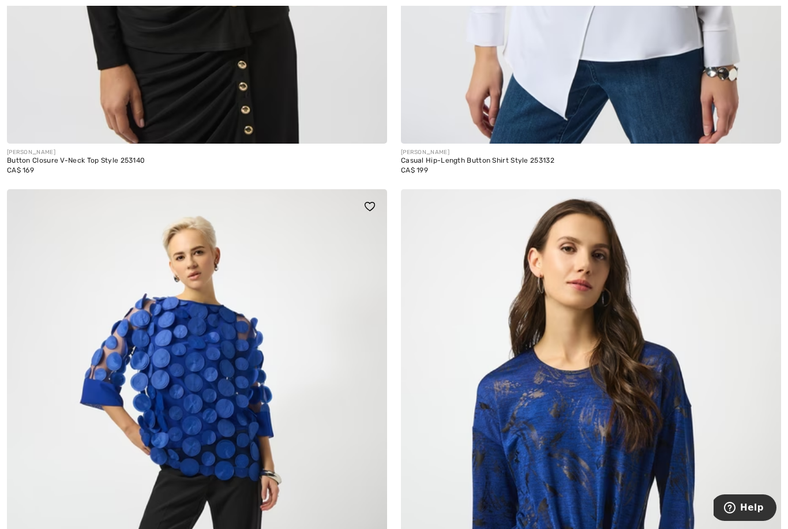
click at [135, 375] on img at bounding box center [197, 474] width 380 height 571
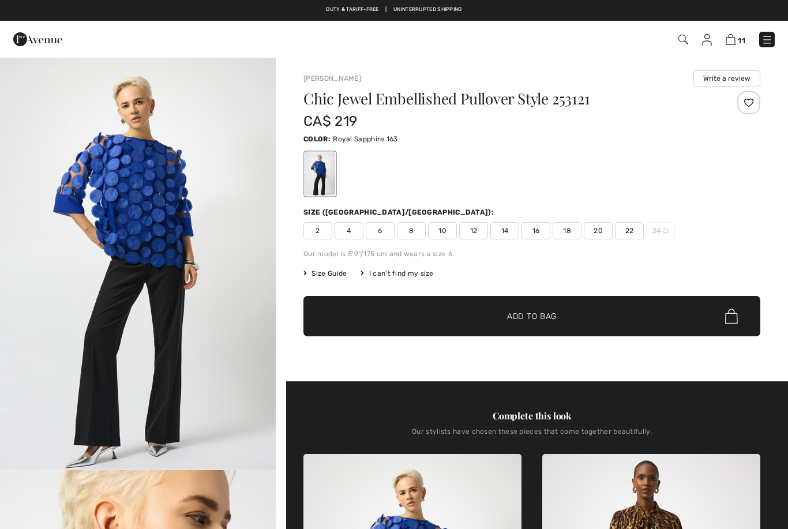
checkbox input "true"
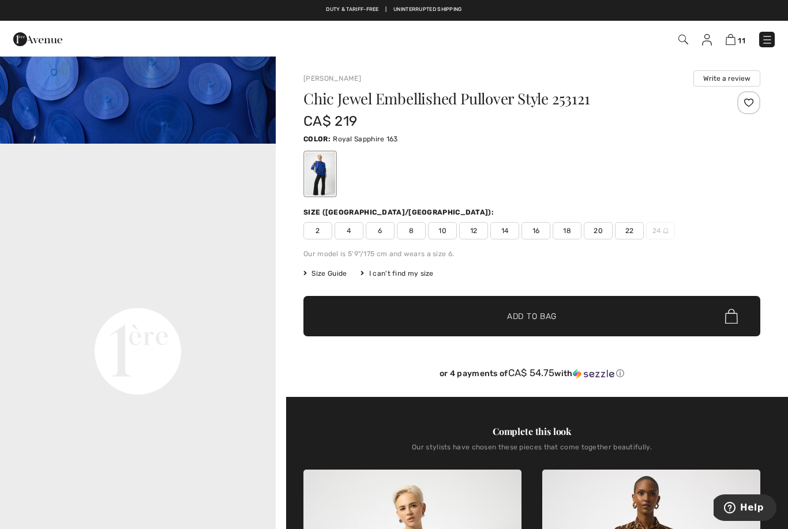
scroll to position [842, 0]
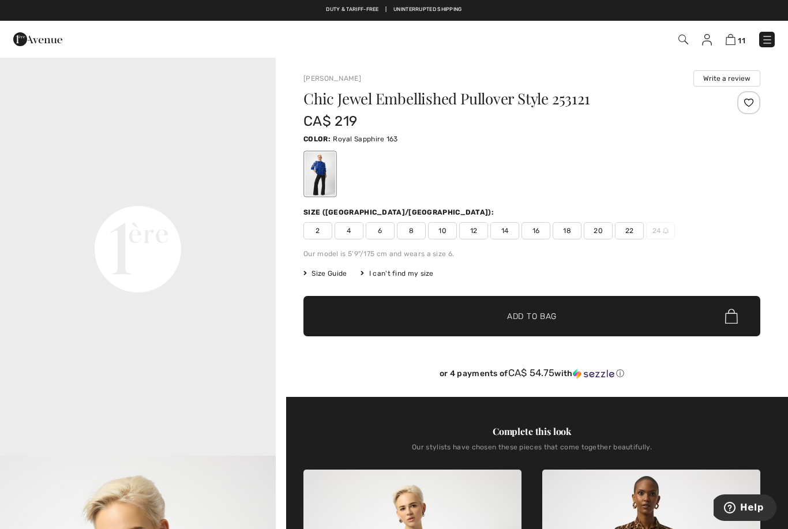
click at [543, 235] on span "16" at bounding box center [536, 230] width 29 height 17
click at [586, 319] on span "✔ Added to Bag Add to Bag" at bounding box center [532, 316] width 457 height 40
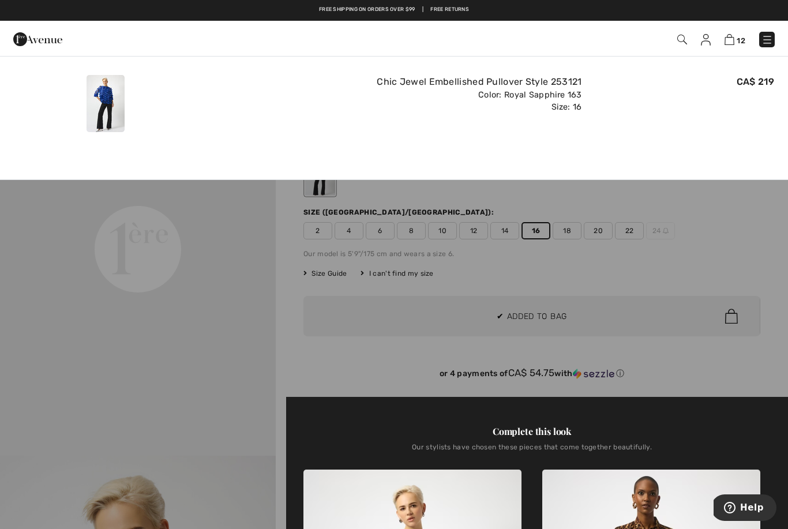
scroll to position [0, 0]
click at [574, 230] on div at bounding box center [394, 264] width 788 height 529
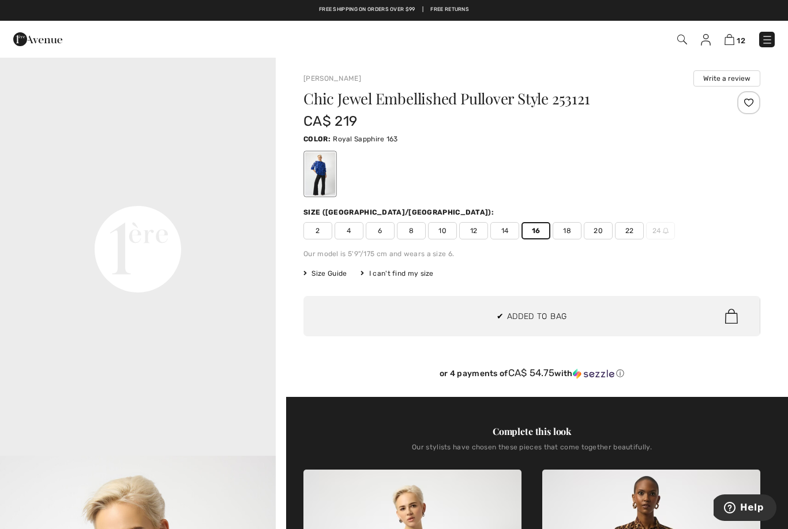
click at [579, 232] on span "18" at bounding box center [567, 230] width 29 height 17
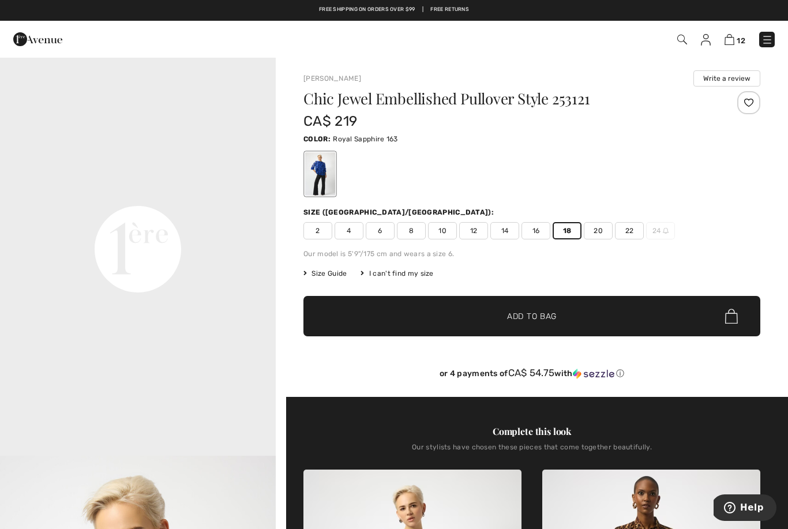
click at [600, 312] on span "✔ Added to Bag Add to Bag" at bounding box center [532, 316] width 457 height 40
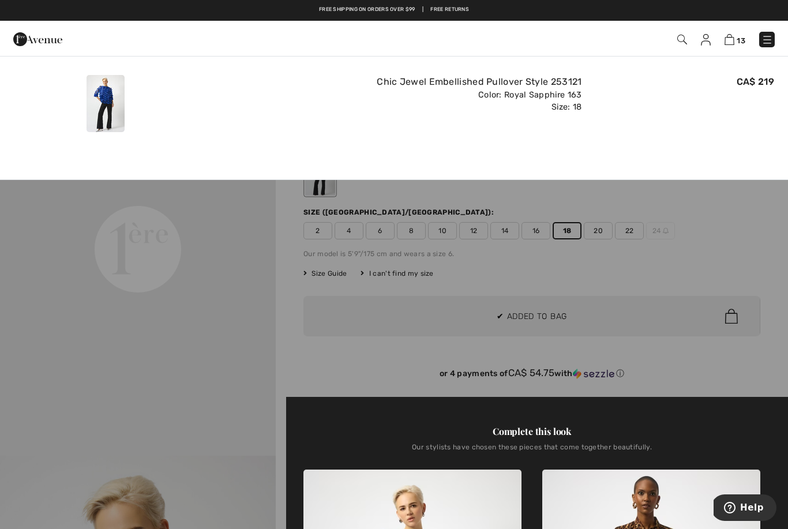
click at [55, 328] on div at bounding box center [394, 264] width 788 height 529
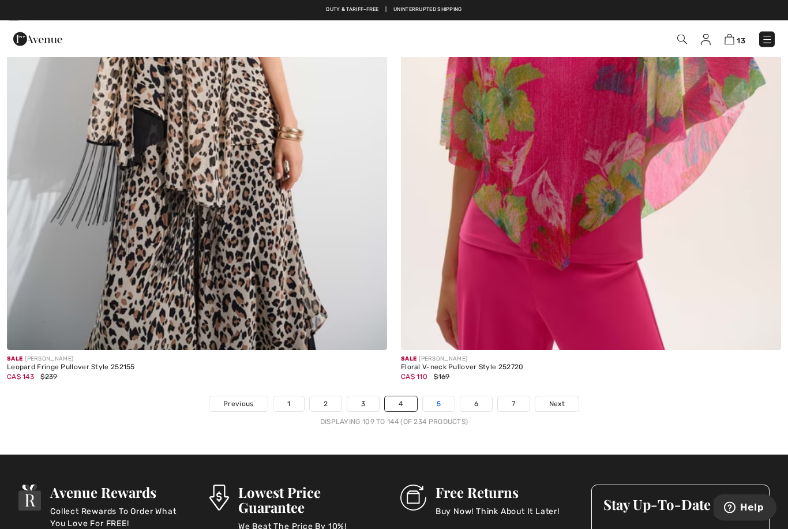
scroll to position [11107, 0]
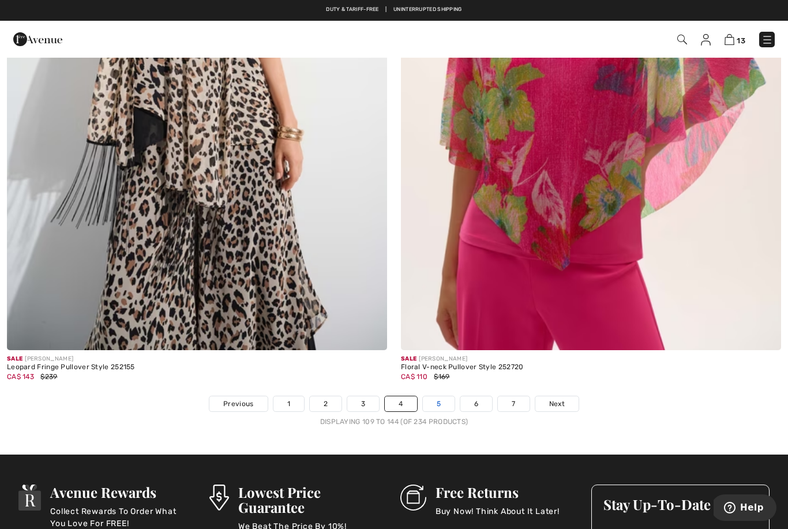
click at [443, 396] on link "5" at bounding box center [439, 403] width 32 height 15
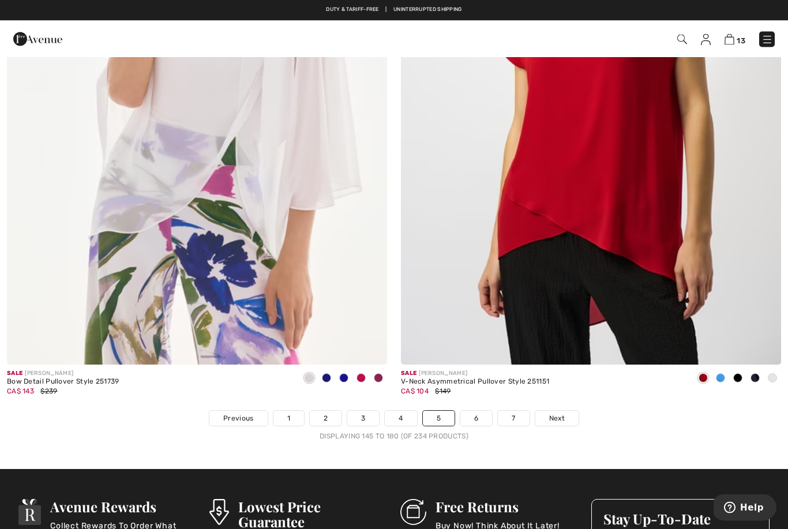
scroll to position [11067, 0]
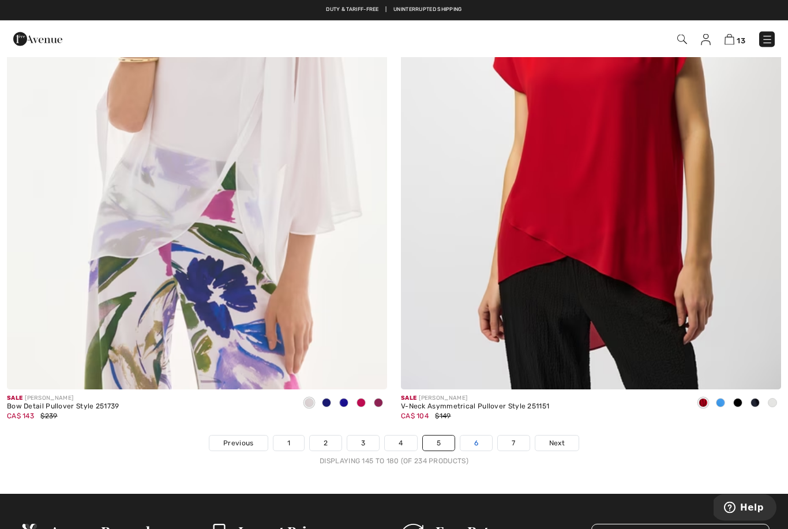
click at [480, 439] on link "6" at bounding box center [477, 443] width 32 height 15
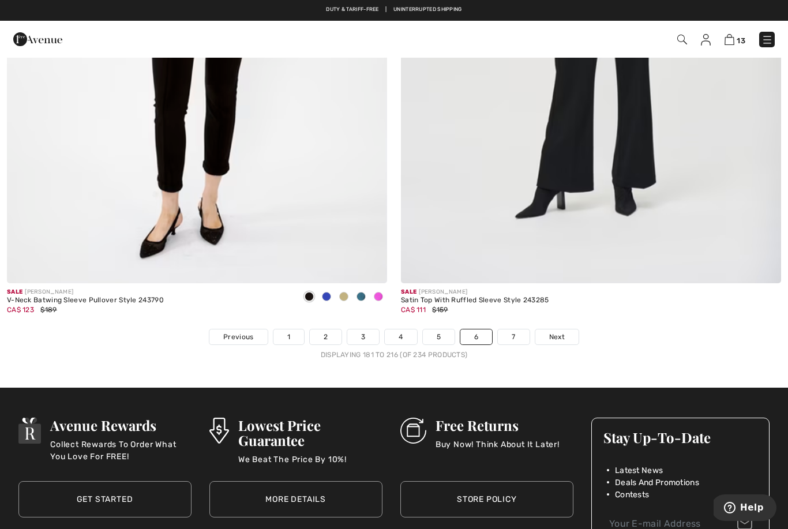
scroll to position [11171, 0]
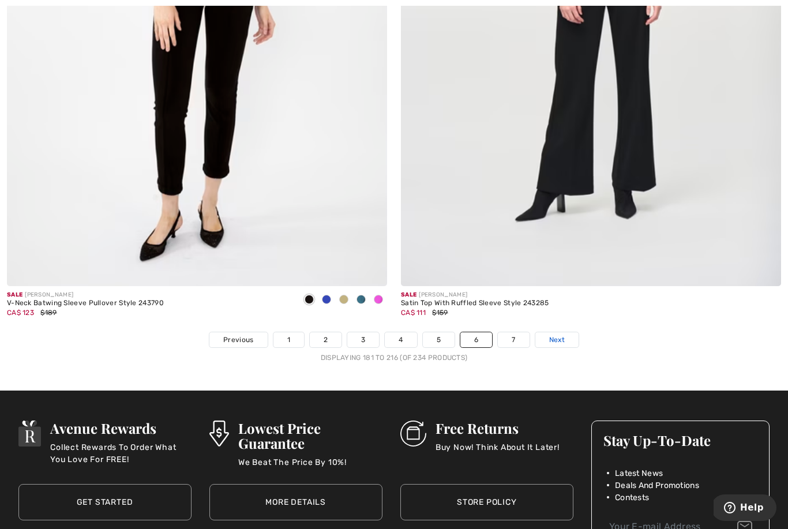
click at [561, 336] on span "Next" at bounding box center [557, 340] width 16 height 10
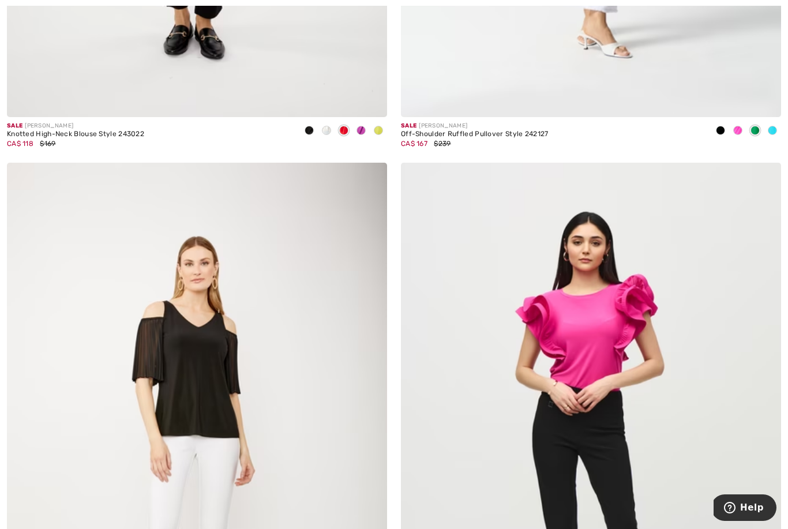
scroll to position [1338, 0]
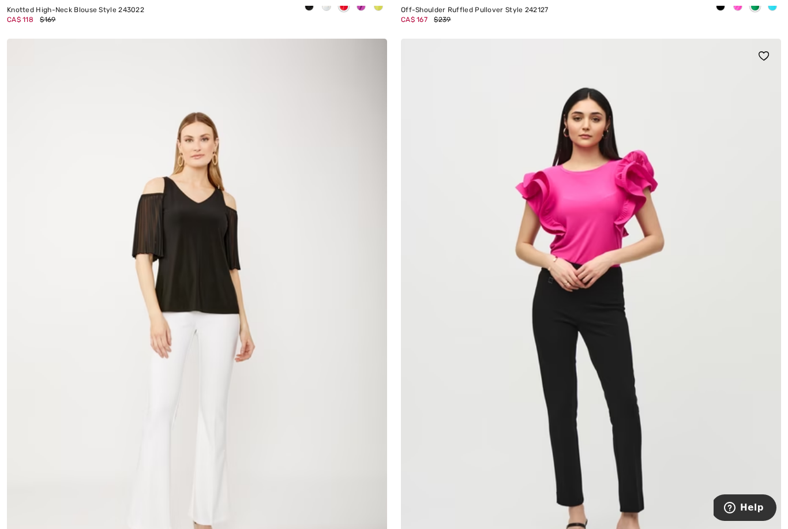
click at [664, 255] on img at bounding box center [591, 324] width 380 height 571
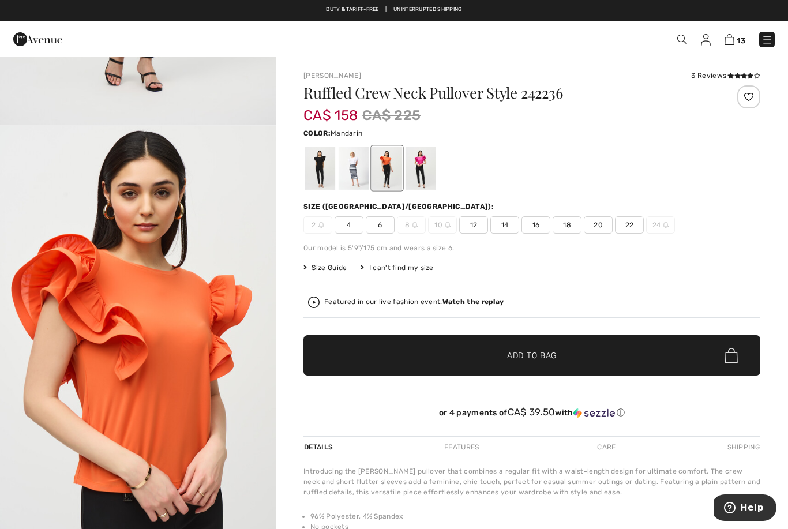
scroll to position [401, 0]
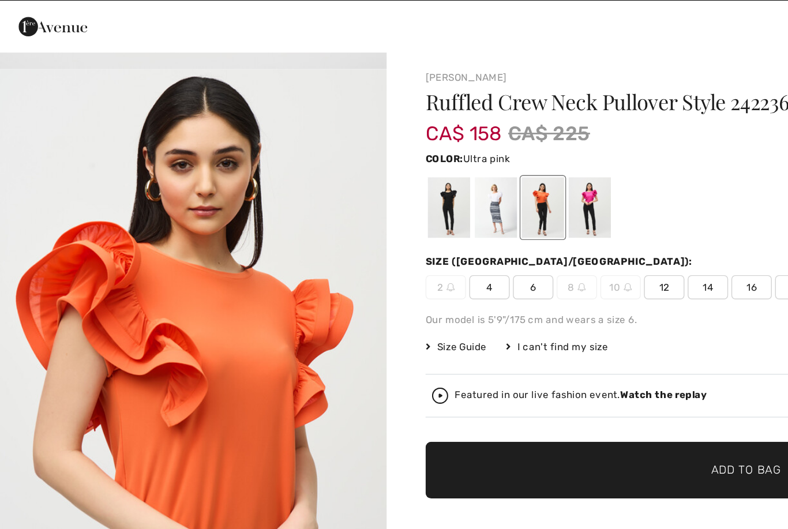
click at [427, 163] on div at bounding box center [421, 168] width 30 height 43
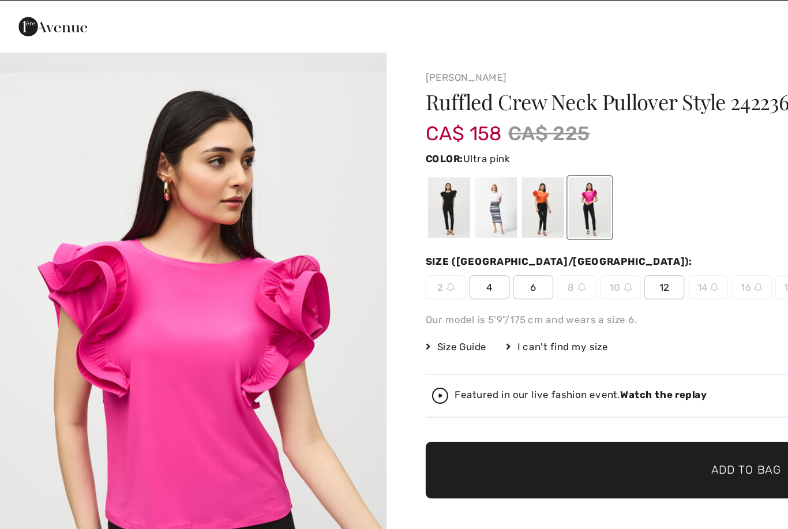
scroll to position [317, 0]
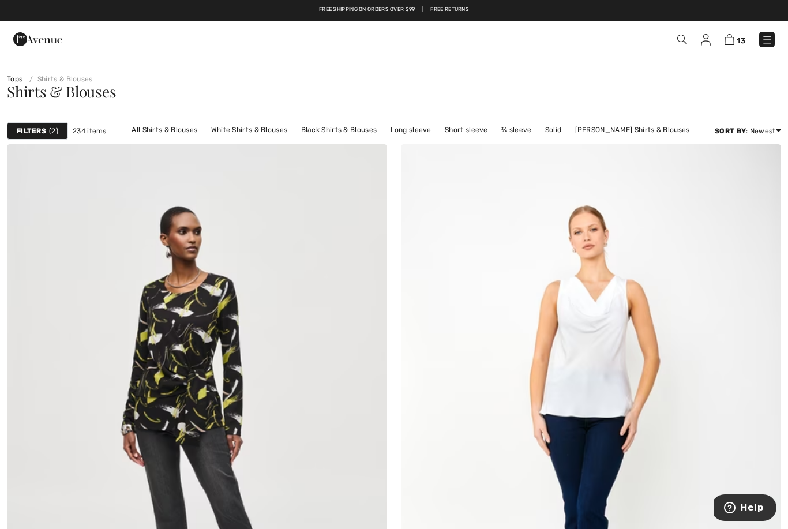
click at [772, 46] on img at bounding box center [768, 40] width 12 height 12
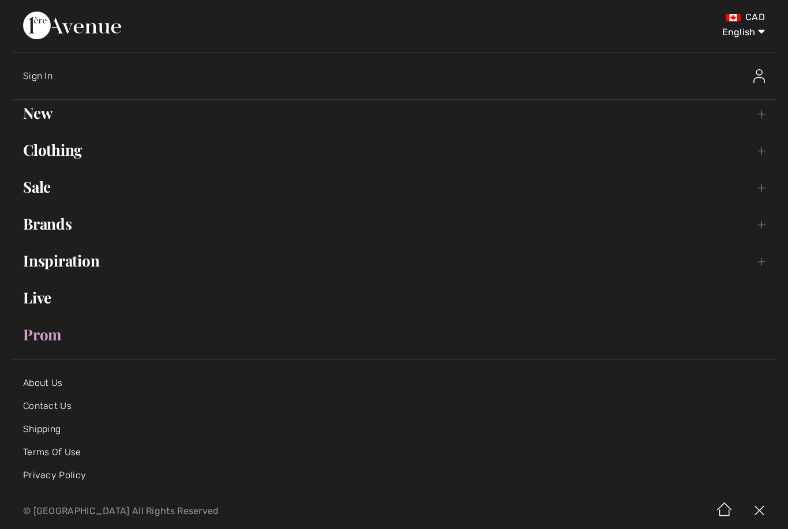
click at [38, 152] on link "Clothing Toggle submenu" at bounding box center [394, 149] width 765 height 25
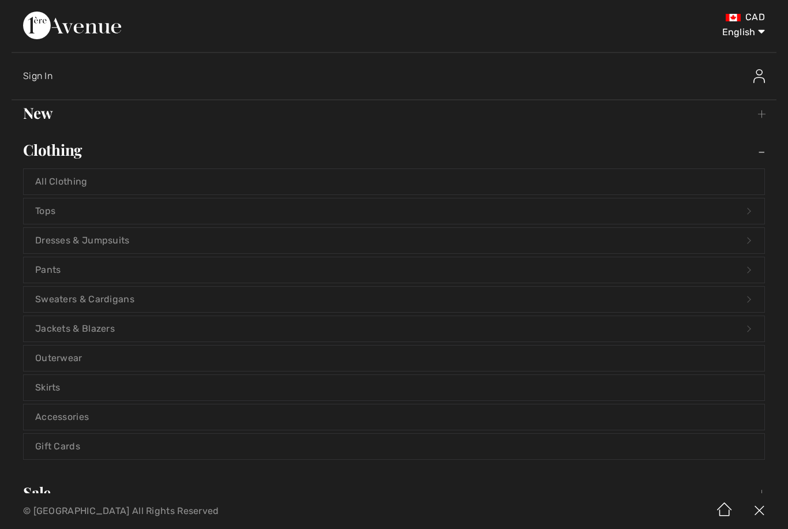
click at [42, 274] on link "Pants Open submenu" at bounding box center [394, 269] width 741 height 25
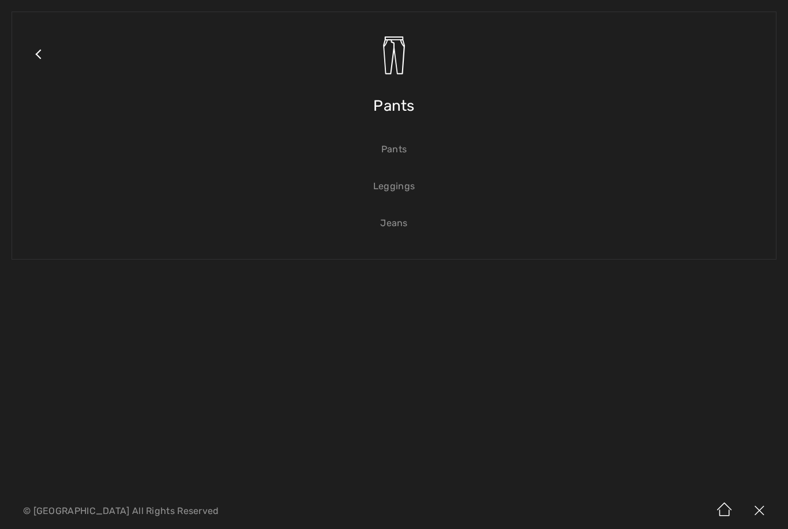
click at [398, 154] on link "Pants" at bounding box center [394, 149] width 741 height 25
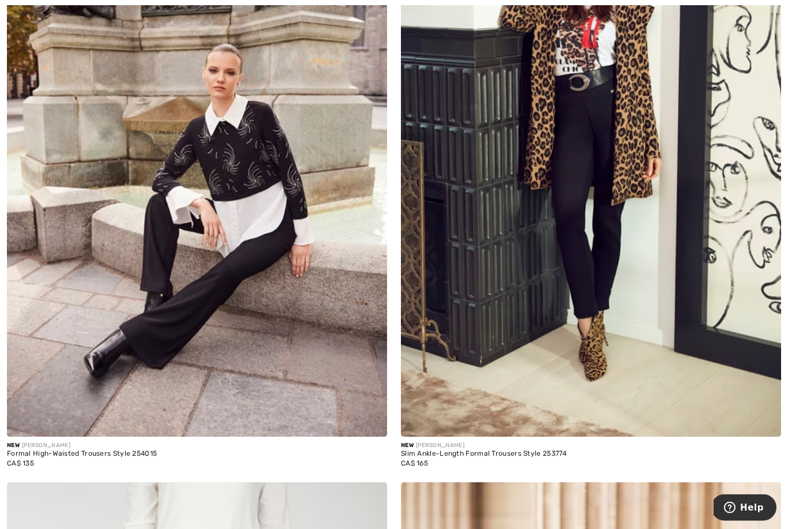
scroll to position [894, 0]
click at [91, 374] on img at bounding box center [197, 151] width 380 height 571
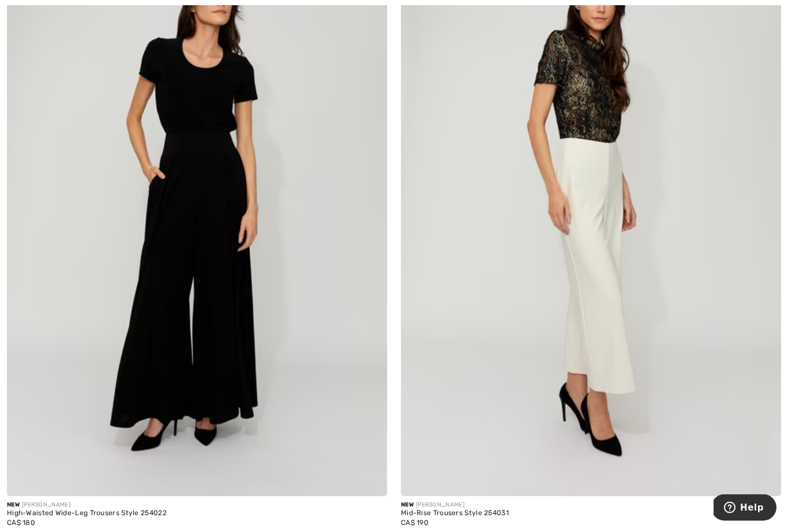
scroll to position [2066, 0]
click at [156, 399] on img at bounding box center [197, 211] width 380 height 571
